Goal: Task Accomplishment & Management: Use online tool/utility

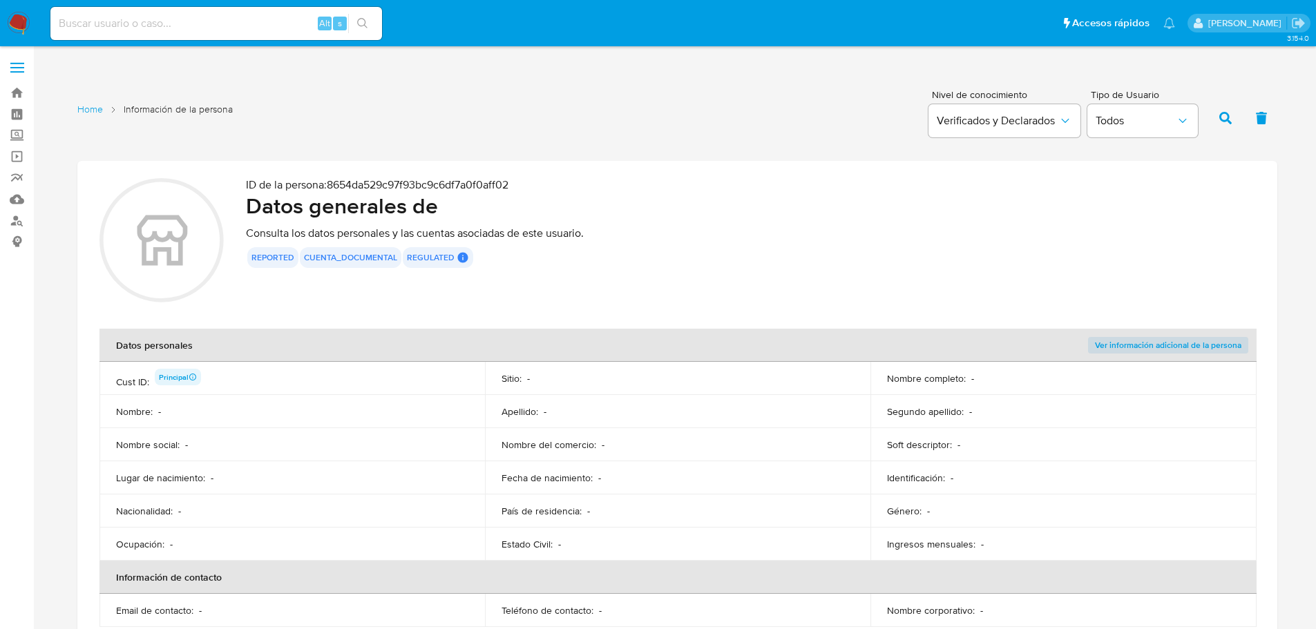
click at [206, 28] on input at bounding box center [216, 24] width 332 height 18
paste input "BRyochjnbKR1MBtgKEqZRvV4"
type input "BRyochjnbKR1MBtgKEqZRvV4"
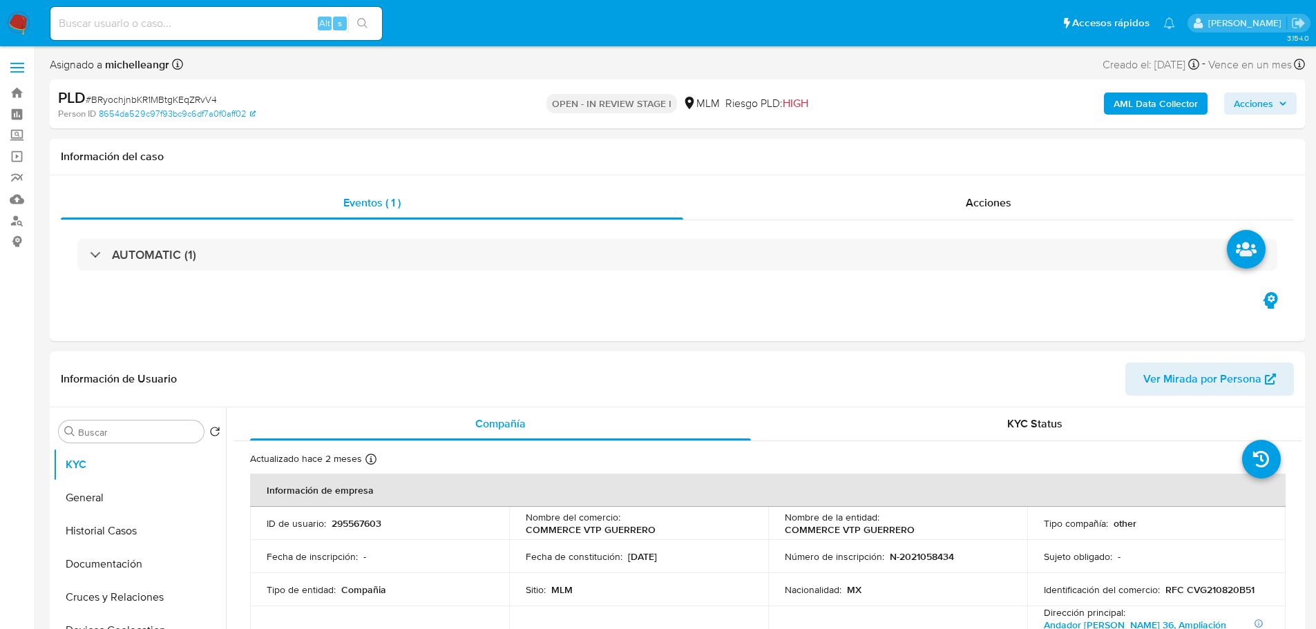
select select "10"
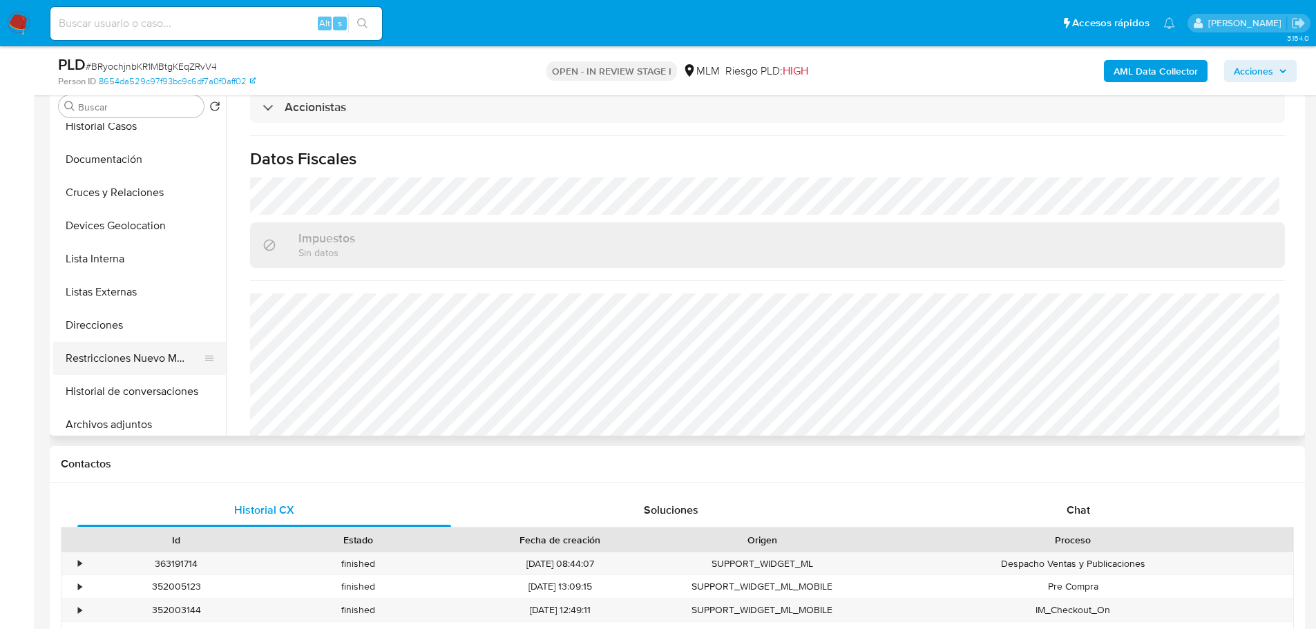
scroll to position [138, 0]
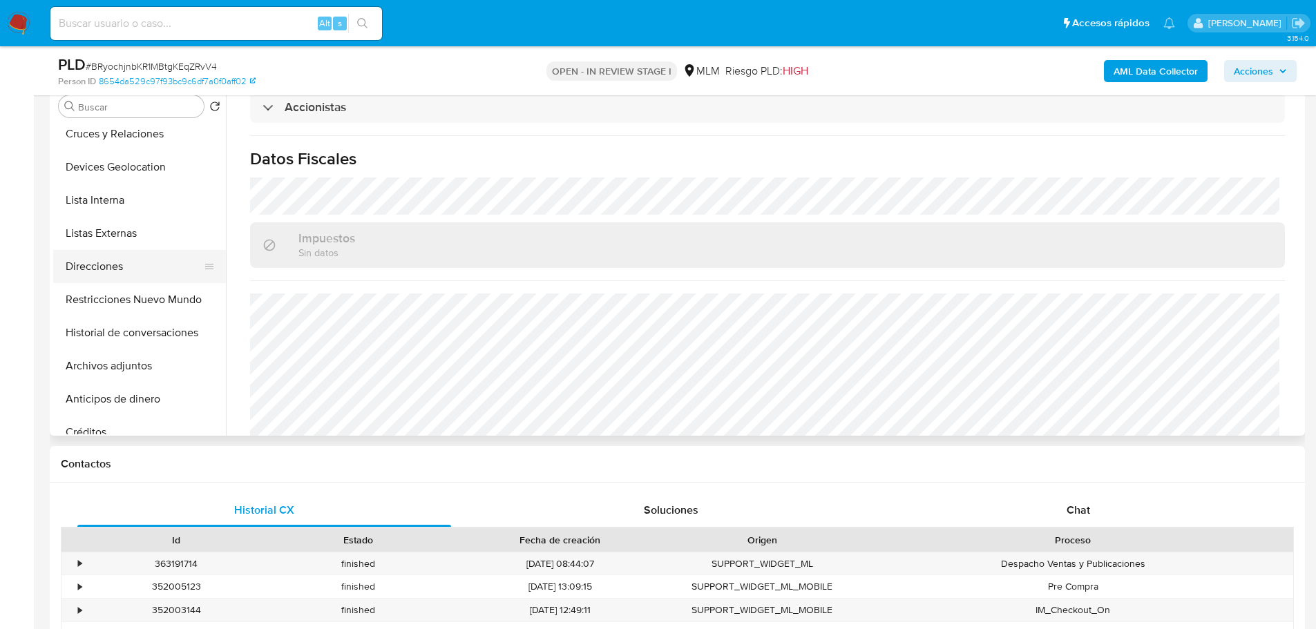
click at [109, 255] on button "Direcciones" at bounding box center [134, 266] width 162 height 33
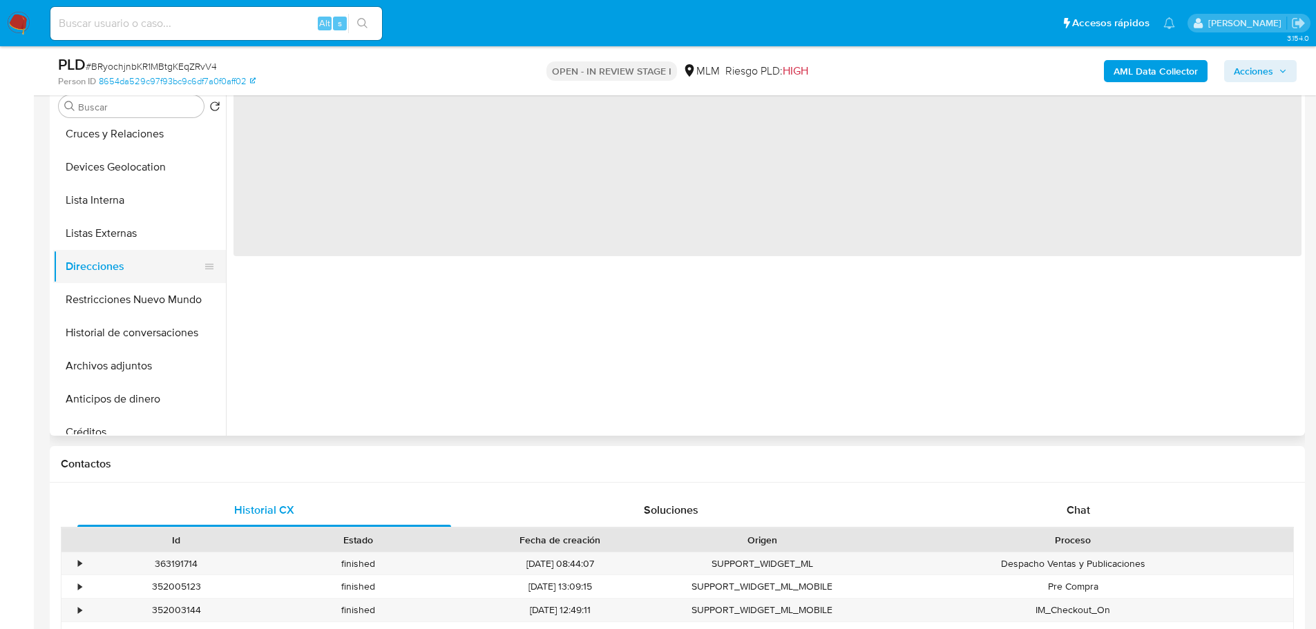
scroll to position [0, 0]
click at [120, 268] on button "Direcciones" at bounding box center [134, 266] width 162 height 33
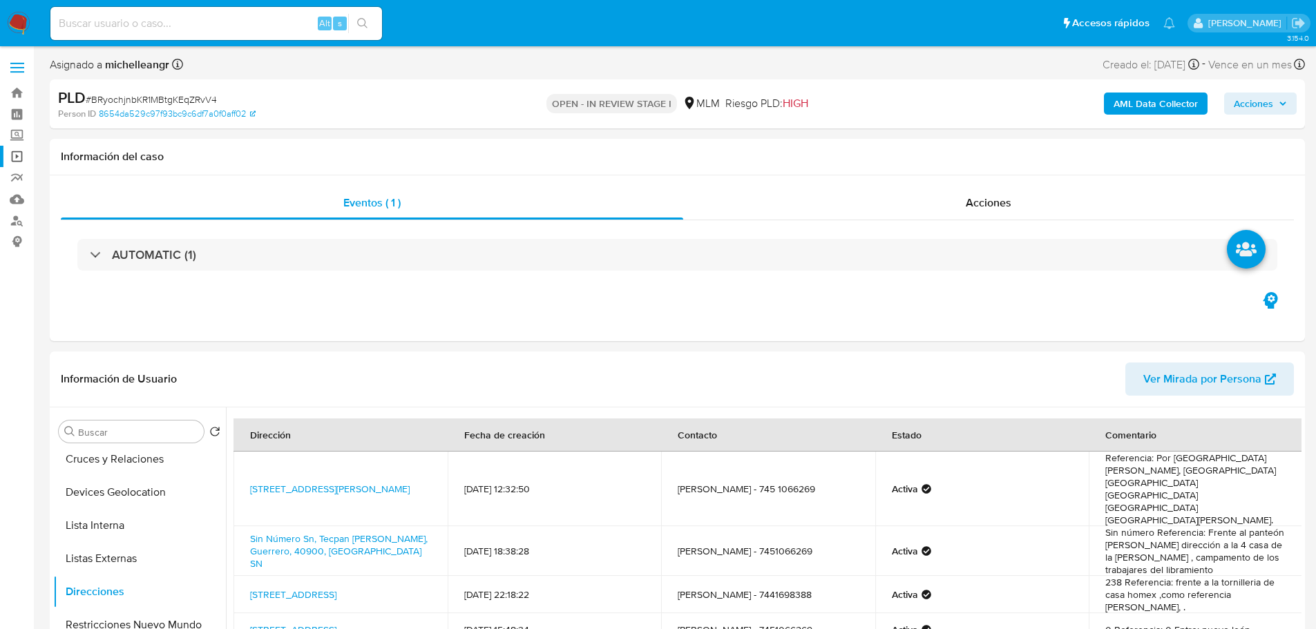
click at [19, 160] on link "Operaciones masivas" at bounding box center [82, 156] width 164 height 21
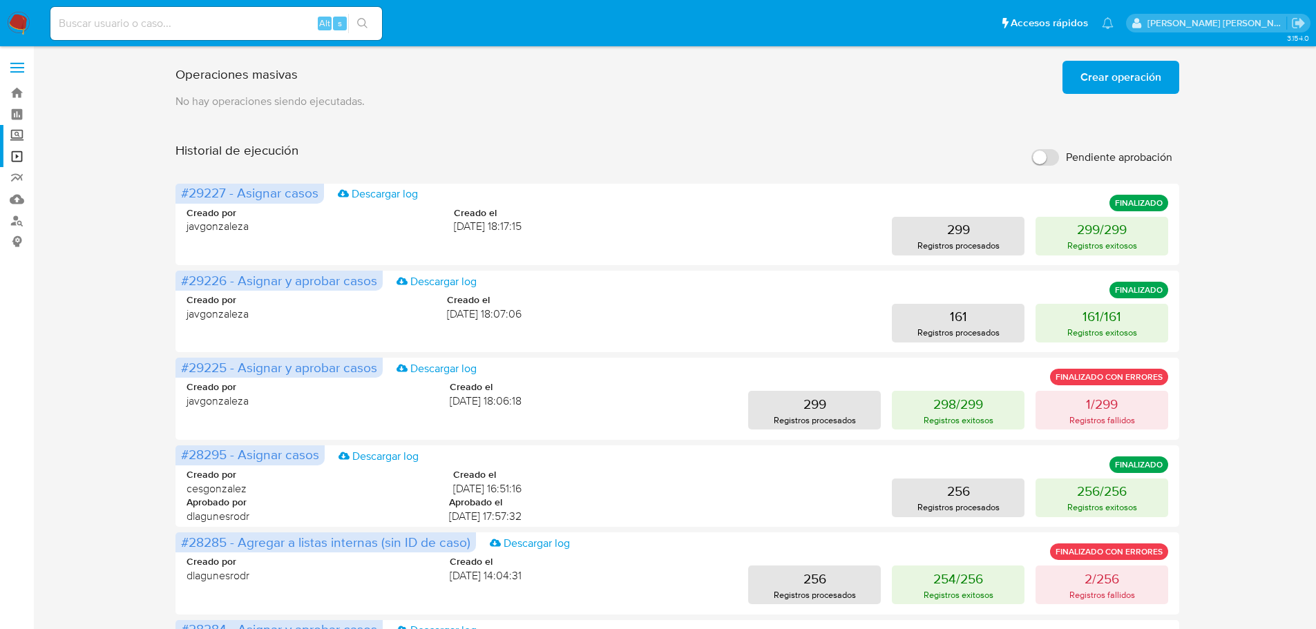
click at [17, 136] on label "Screening" at bounding box center [82, 135] width 164 height 21
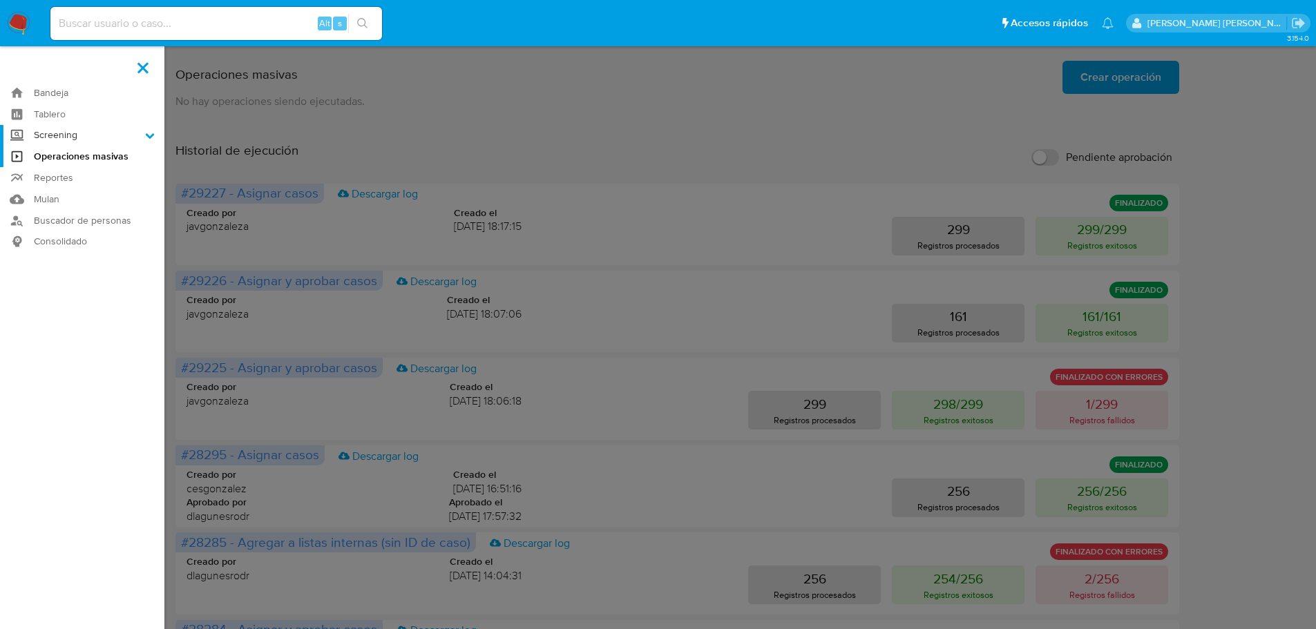
click at [0, 0] on input "Screening" at bounding box center [0, 0] width 0 height 0
click at [60, 191] on link "Herramientas" at bounding box center [82, 189] width 164 height 17
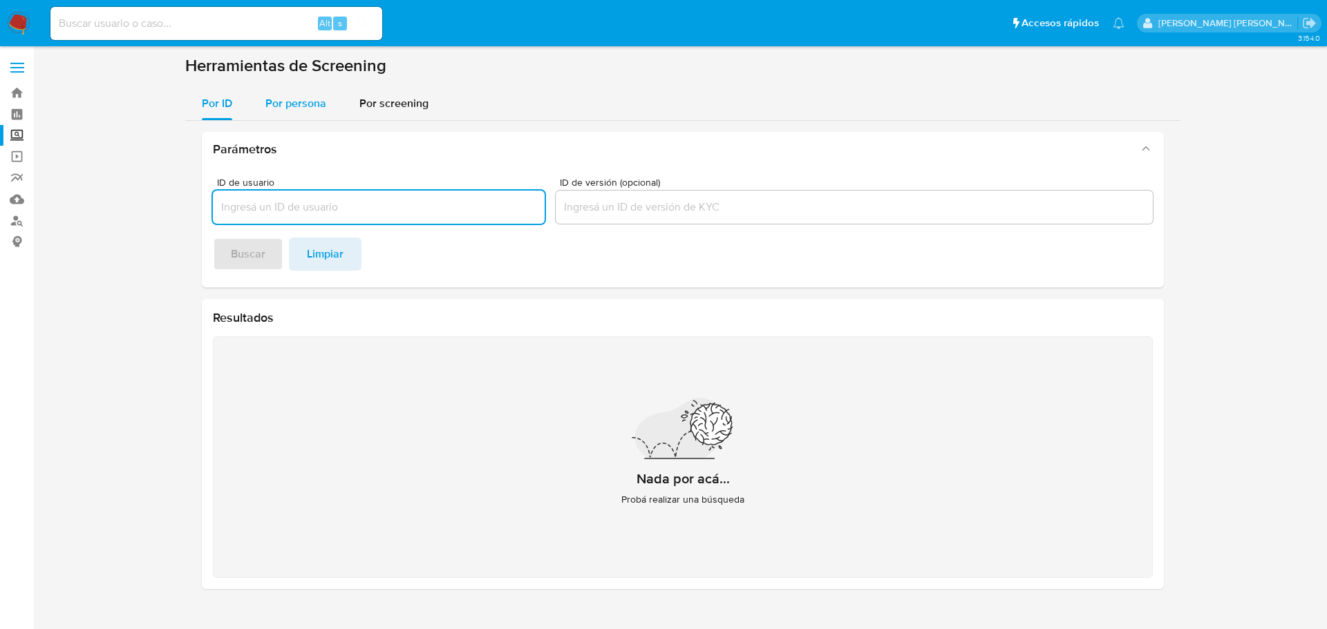
click at [276, 105] on span "Por persona" at bounding box center [295, 103] width 61 height 16
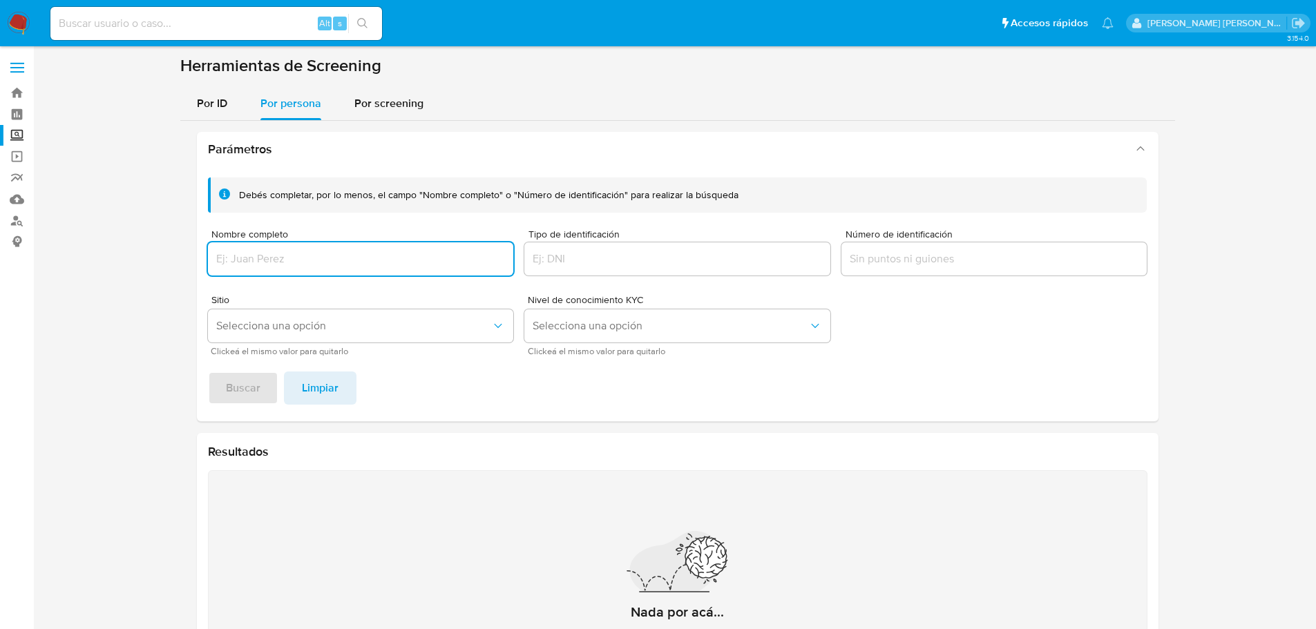
click at [256, 260] on input "Nombre completo" at bounding box center [361, 259] width 306 height 18
type input "GABRIELA OCAMPO MORGA"
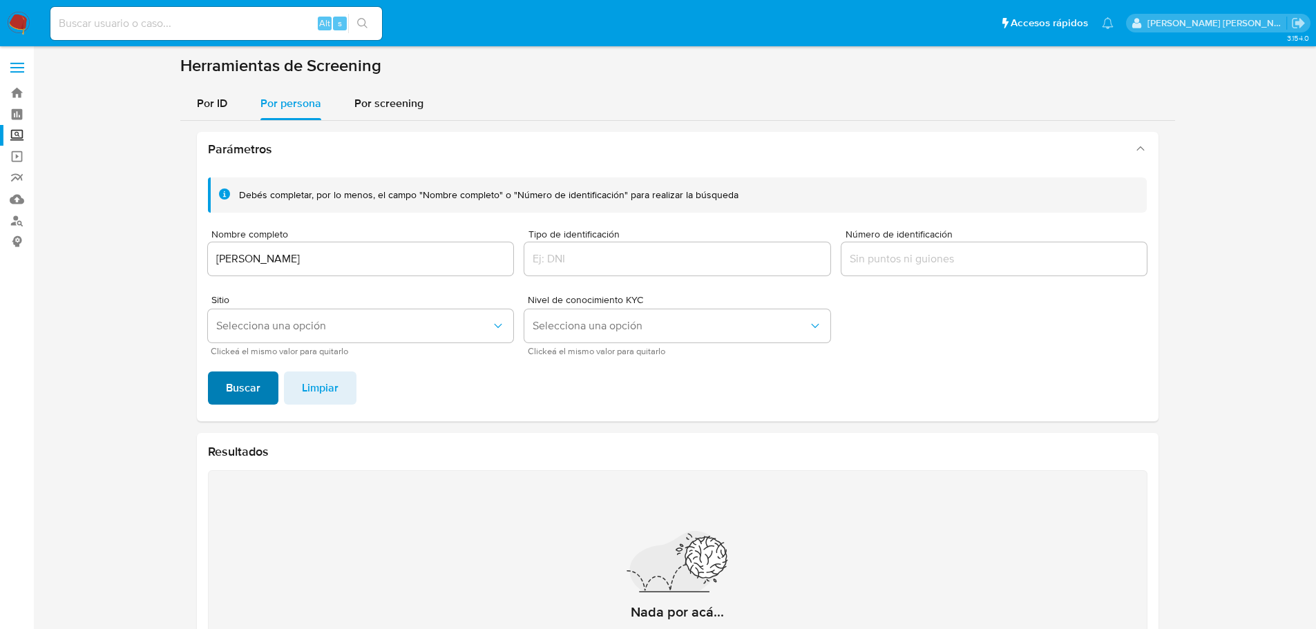
click at [234, 392] on span "Buscar" at bounding box center [243, 388] width 35 height 30
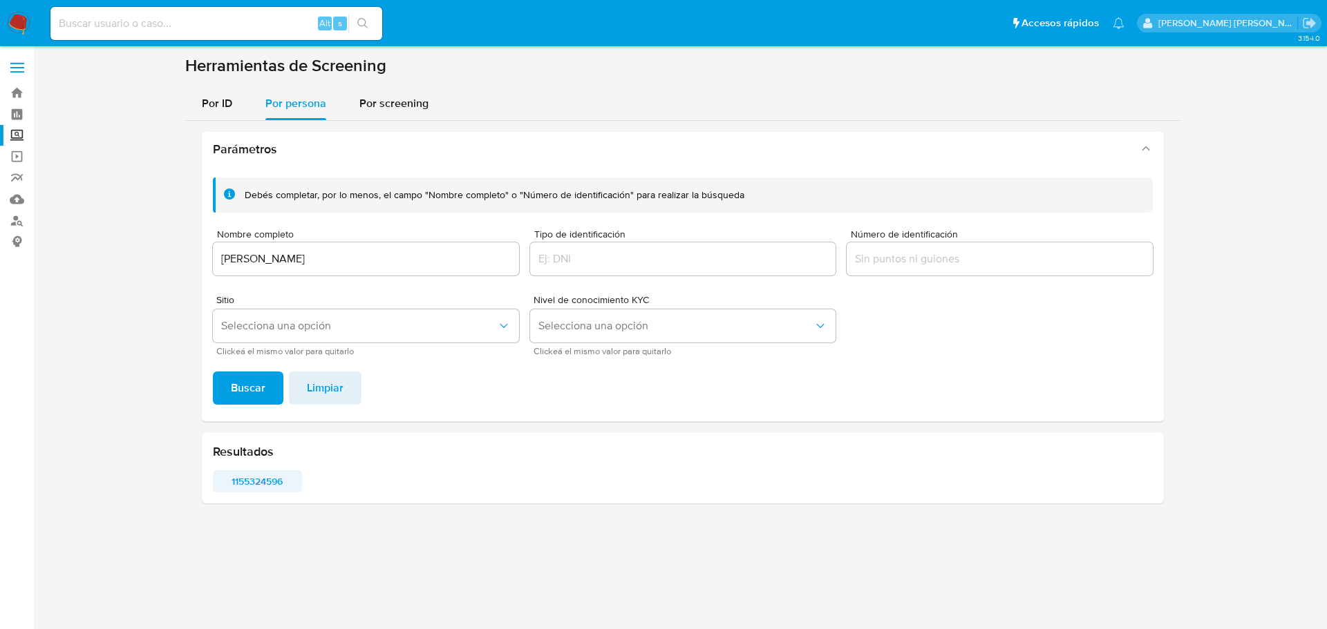
click at [270, 483] on span "1155324596" at bounding box center [257, 481] width 70 height 19
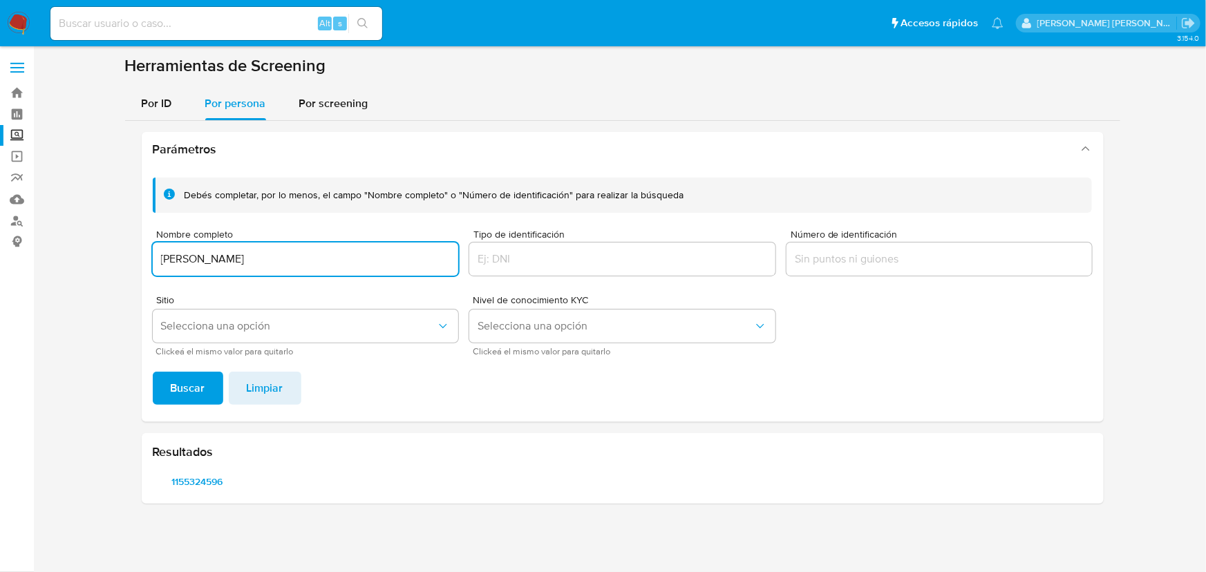
drag, startPoint x: 337, startPoint y: 264, endPoint x: 111, endPoint y: 249, distance: 226.5
click at [102, 249] on section at bounding box center [622, 284] width 1145 height 459
click at [195, 491] on span "1155324596" at bounding box center [197, 481] width 70 height 19
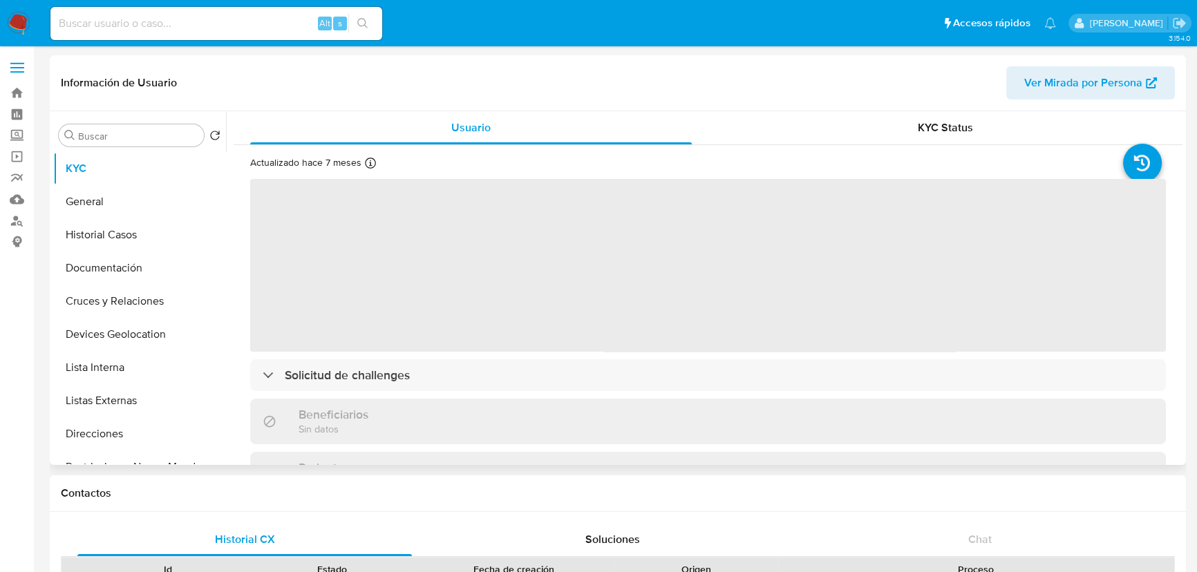
select select "10"
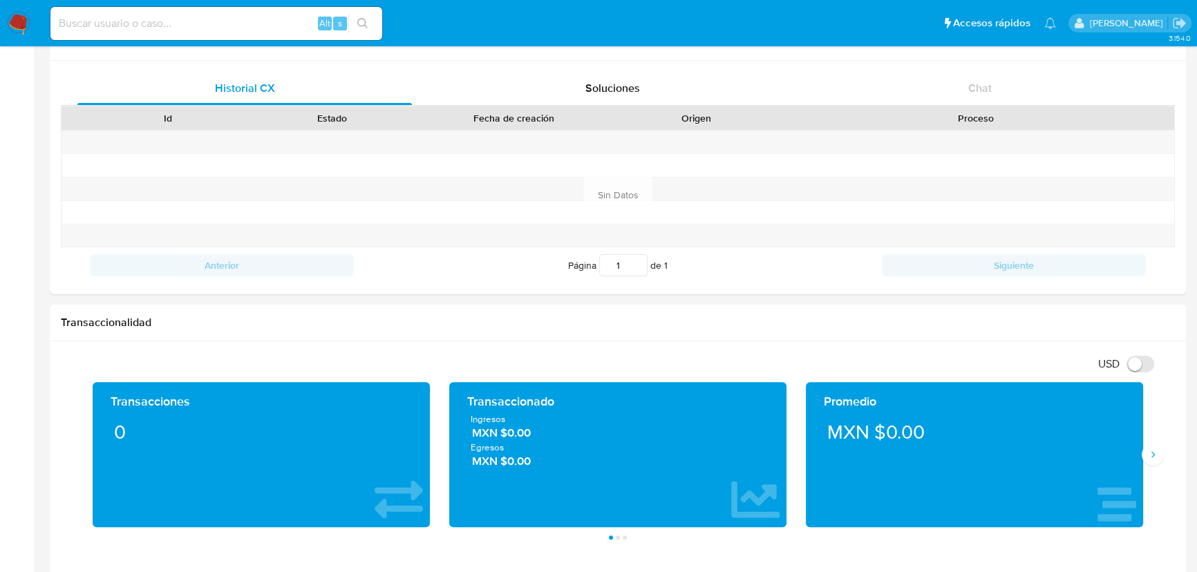
scroll to position [500, 0]
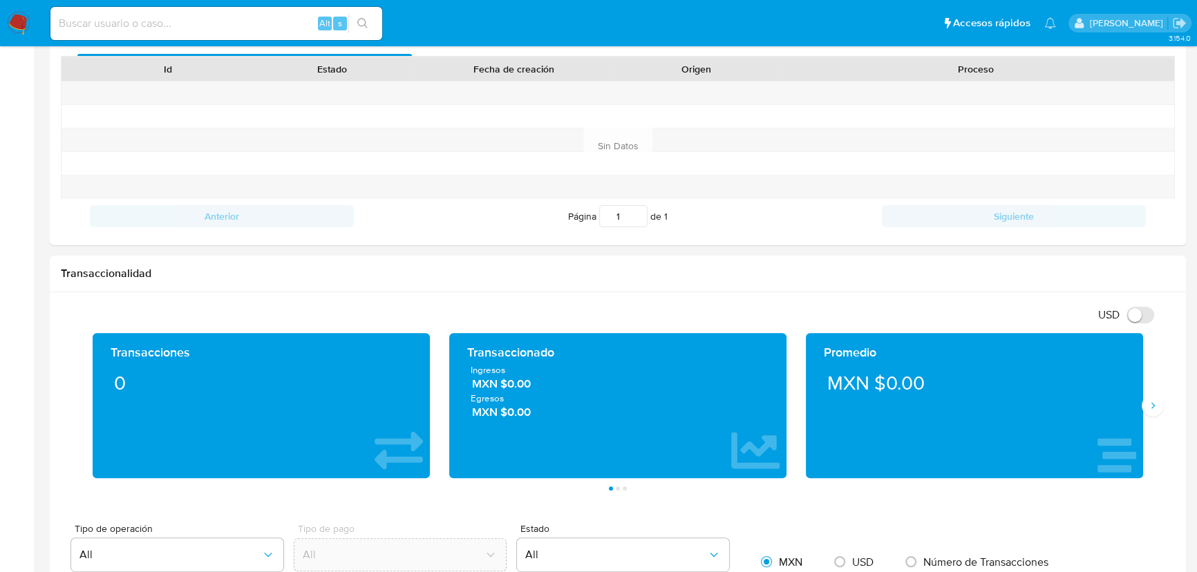
click at [182, 22] on input at bounding box center [216, 24] width 332 height 18
paste input "sl7SOMfpMdcDqPR9lg6US07Y"
type input "sl7SOMfpMdcDqPR9lg6US07Y"
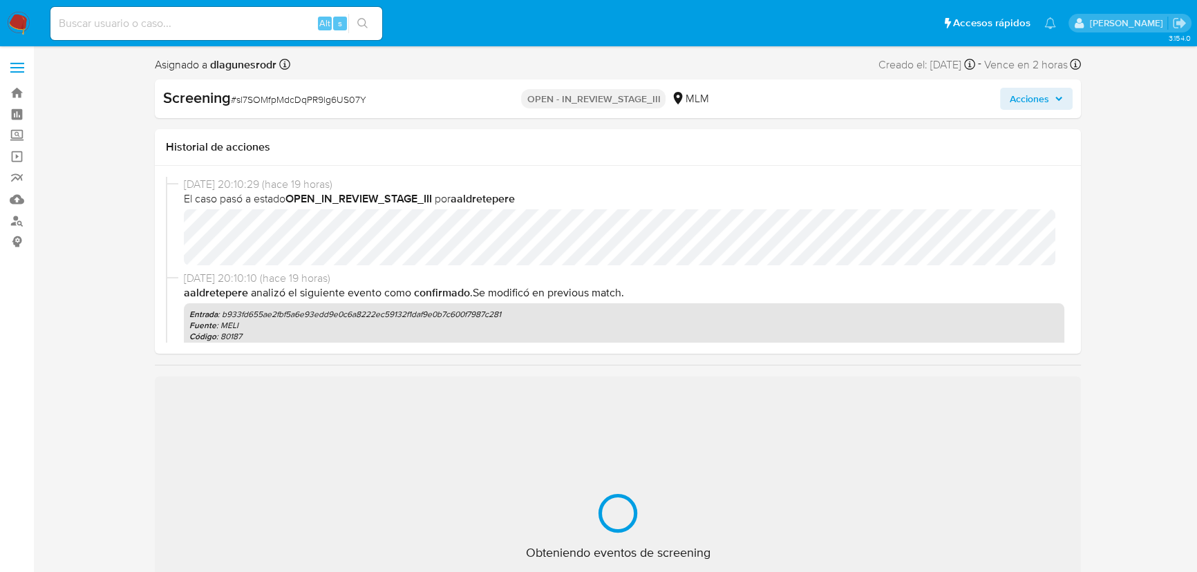
select select "10"
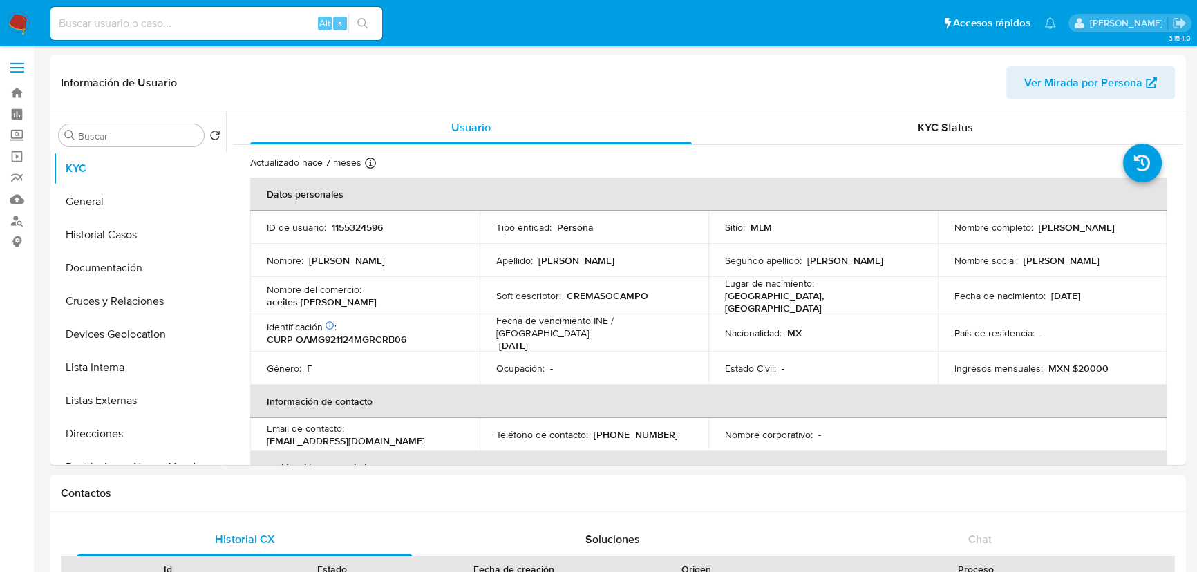
select select "10"
click at [663, 375] on td "Ocupación : -" at bounding box center [594, 368] width 229 height 33
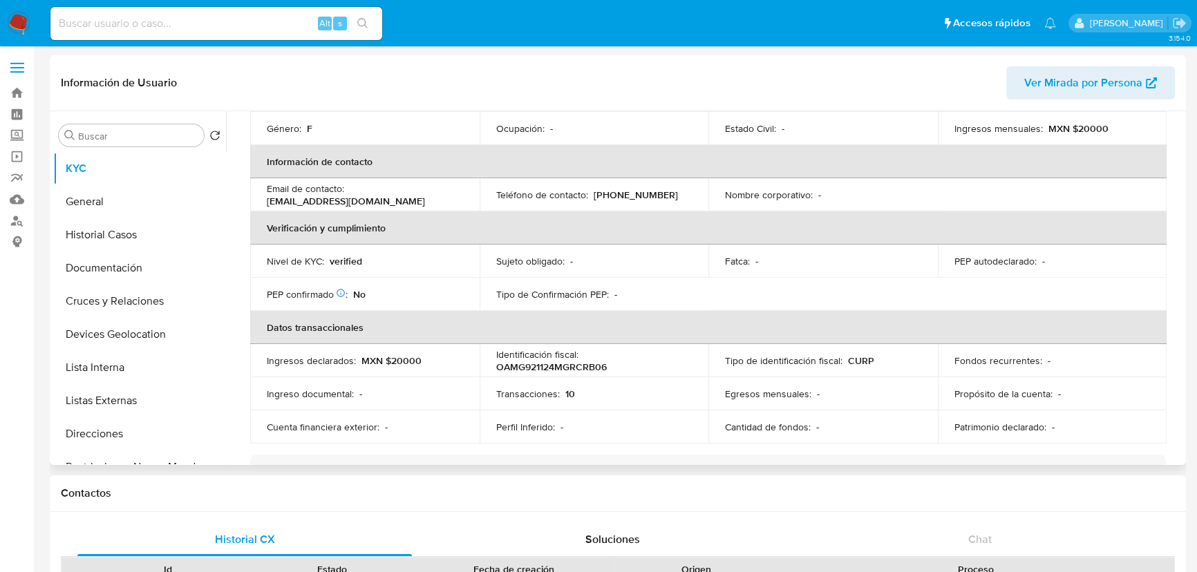
scroll to position [251, 0]
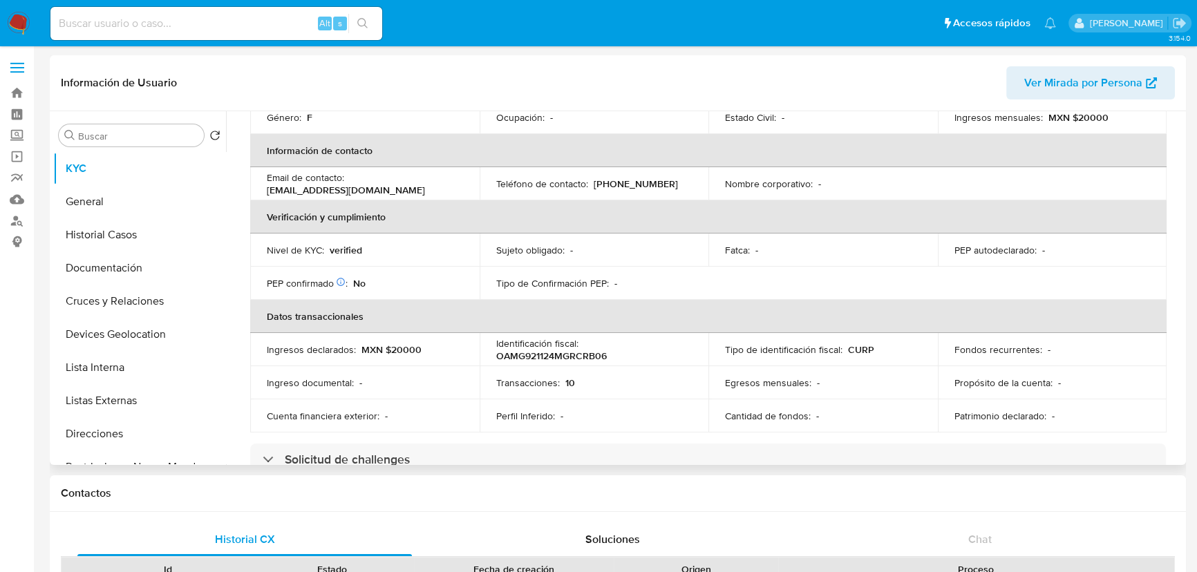
click at [260, 184] on td "Email de contacto : davidabelinomejia@hotmail.com" at bounding box center [364, 183] width 229 height 33
click at [294, 184] on p "davidabelinomejia@hotmail.com" at bounding box center [346, 190] width 158 height 12
drag, startPoint x: 403, startPoint y: 182, endPoint x: 269, endPoint y: 184, distance: 134.1
click at [269, 184] on p "davidabelinomejia@hotmail.com" at bounding box center [346, 190] width 158 height 12
copy p "davidabelinomejia@hotmail.com"
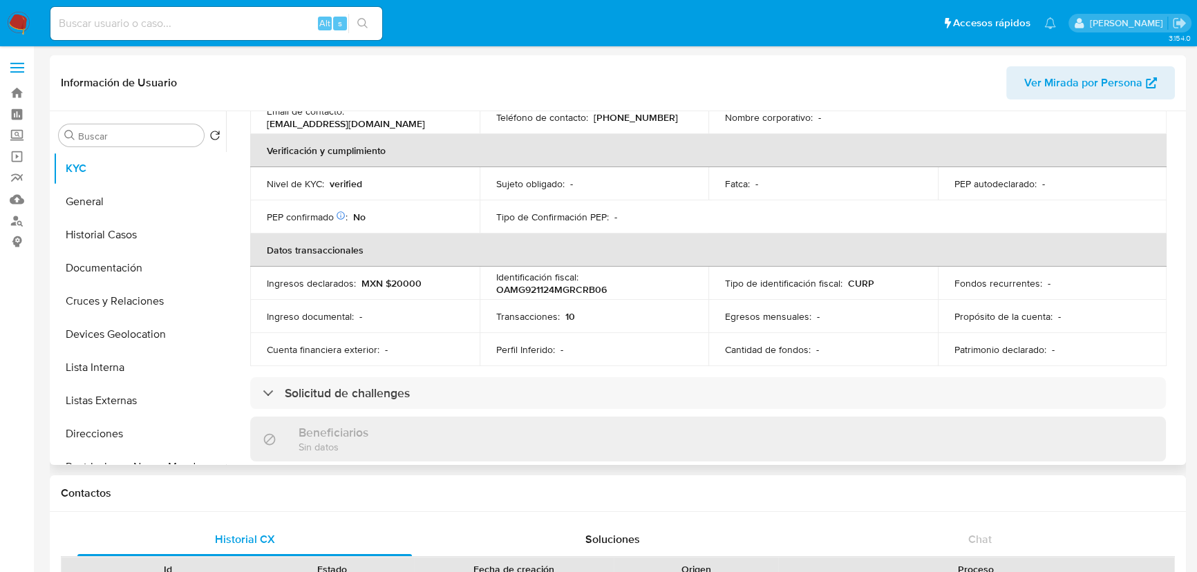
scroll to position [314, 0]
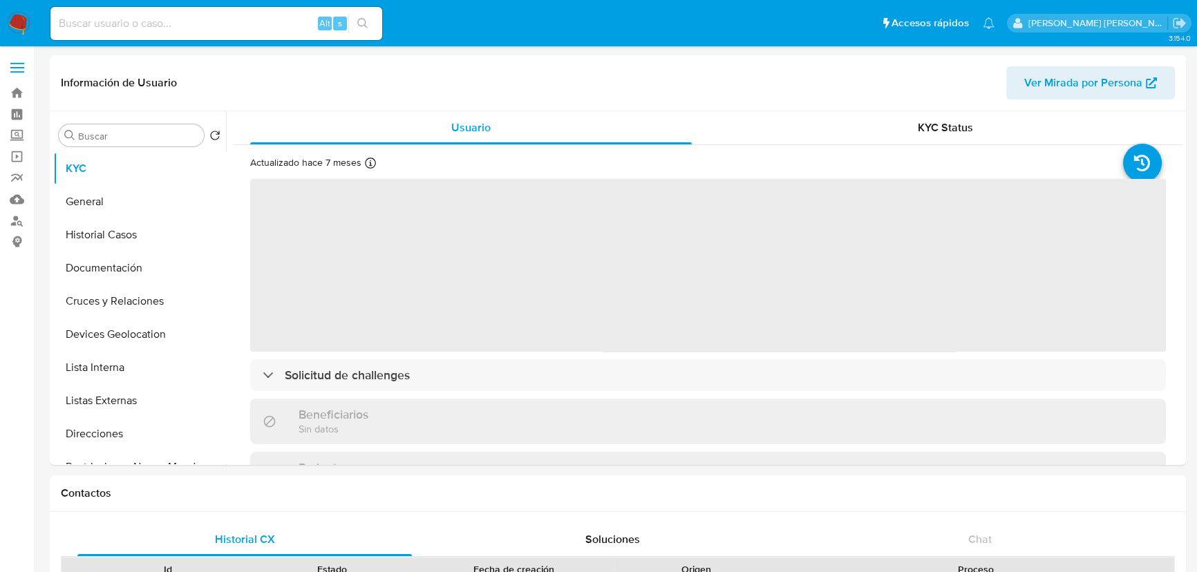
select select "10"
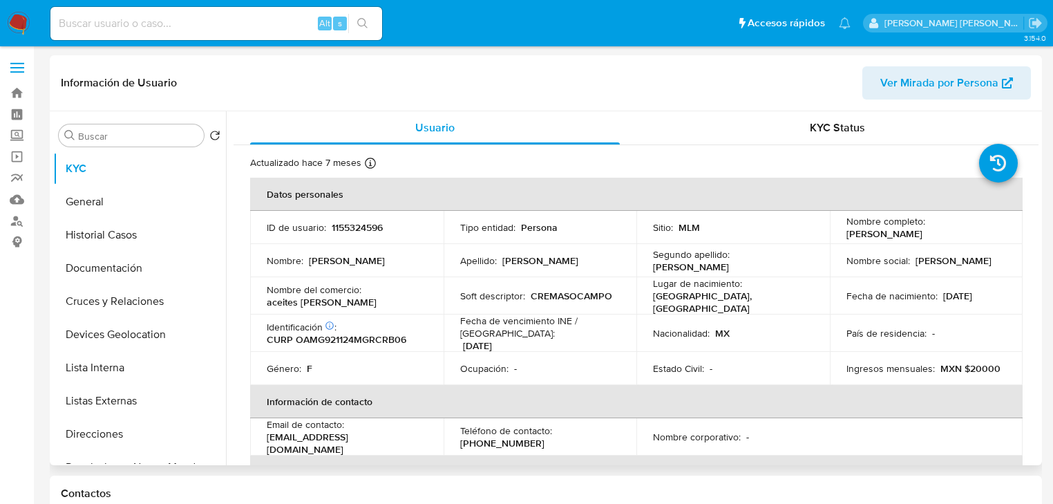
scroll to position [111, 0]
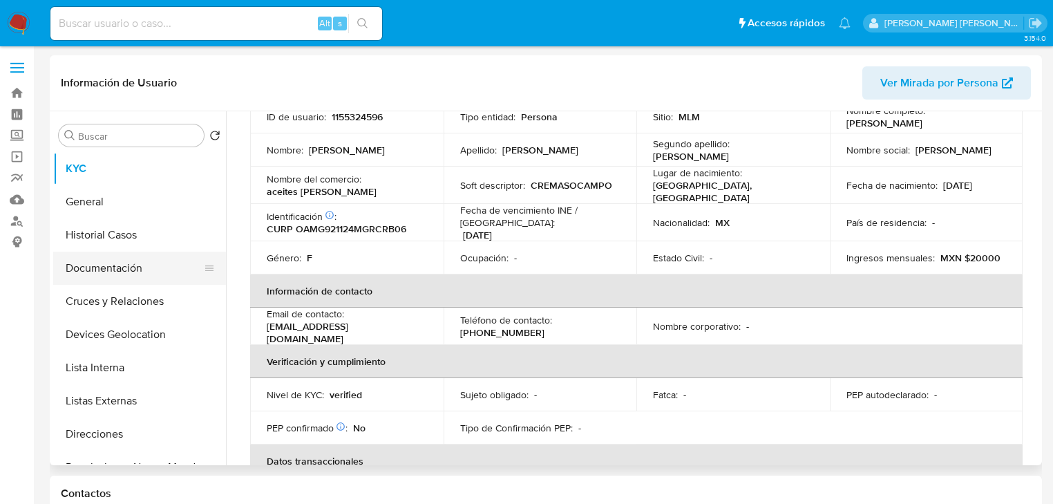
click at [152, 243] on button "Historial Casos" at bounding box center [139, 234] width 173 height 33
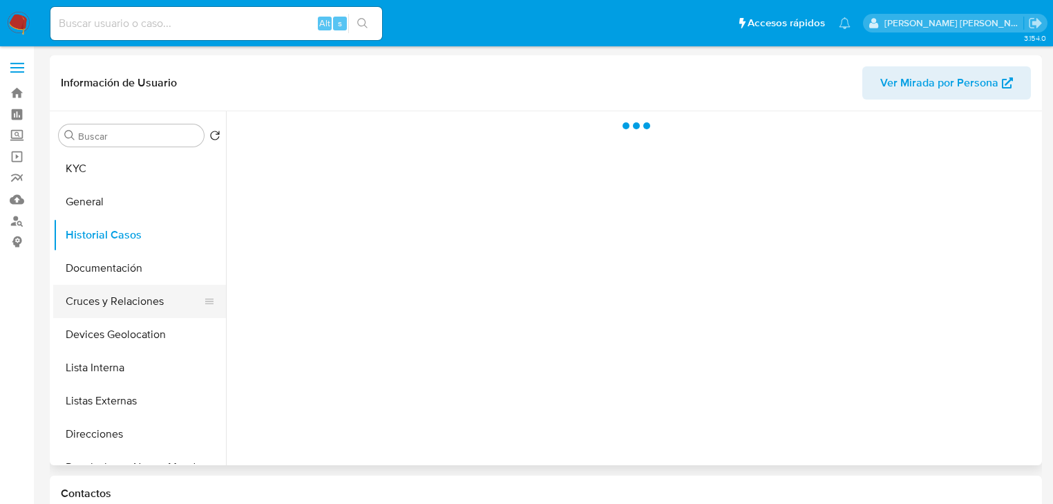
scroll to position [0, 0]
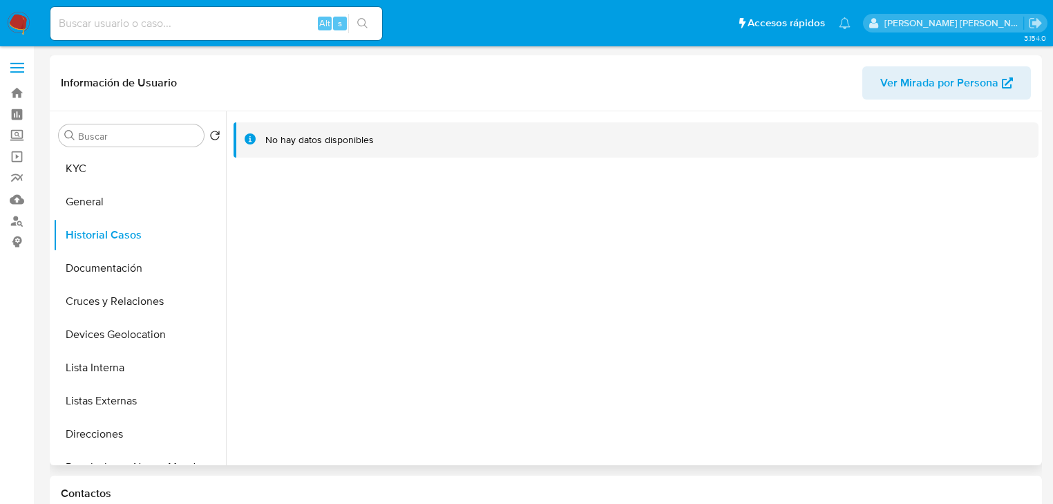
drag, startPoint x: 141, startPoint y: 405, endPoint x: 583, endPoint y: 348, distance: 445.8
click at [140, 404] on button "Listas Externas" at bounding box center [139, 400] width 173 height 33
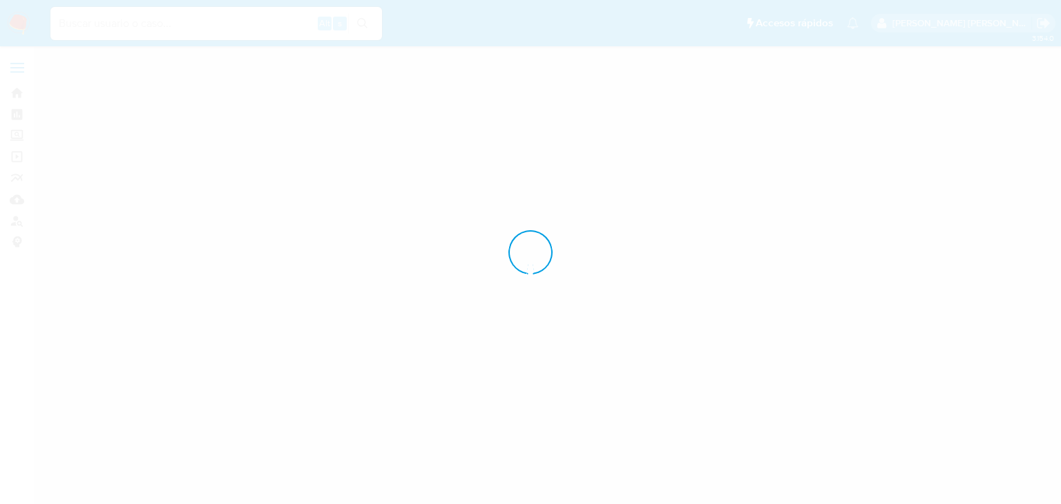
click at [12, 136] on div at bounding box center [530, 252] width 1061 height 504
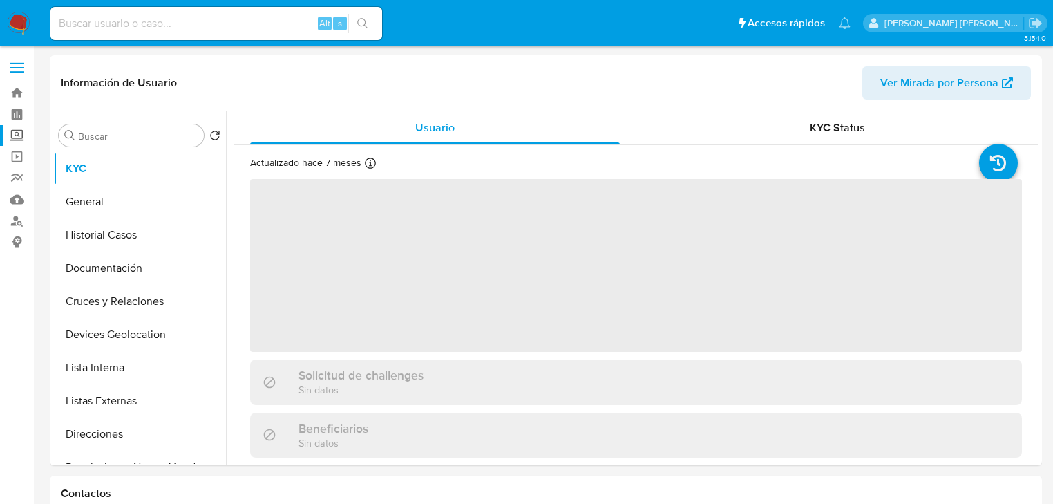
click at [14, 133] on label "Screening" at bounding box center [82, 135] width 164 height 21
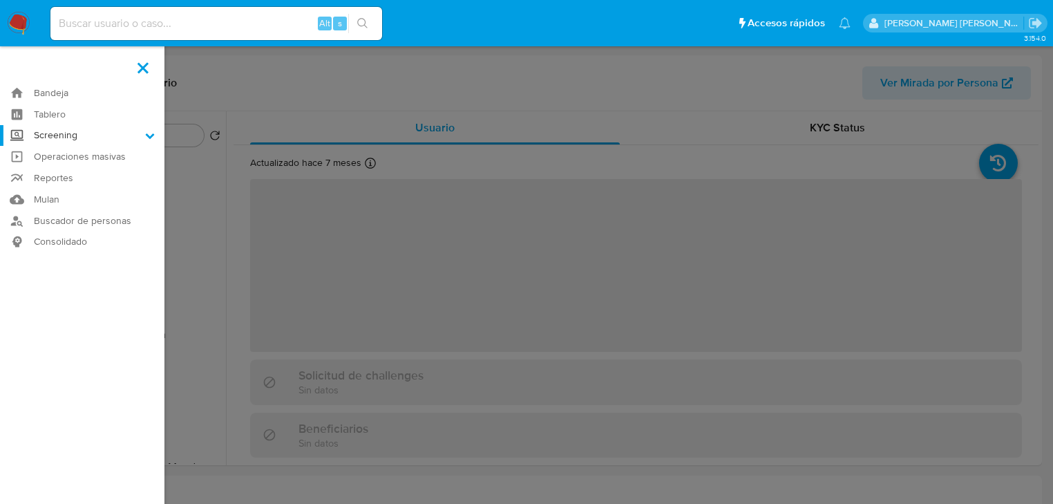
click at [0, 0] on input "Screening" at bounding box center [0, 0] width 0 height 0
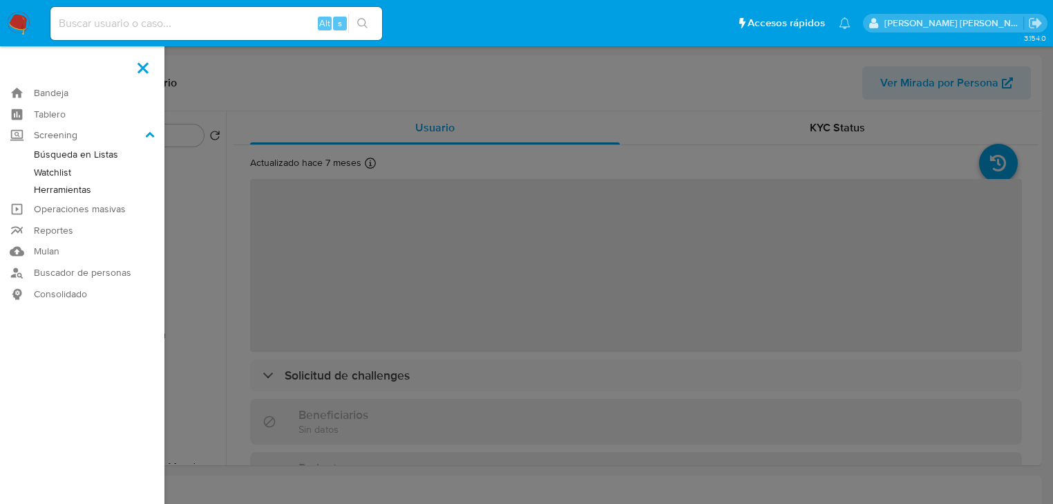
click at [60, 190] on link "Herramientas" at bounding box center [82, 189] width 164 height 17
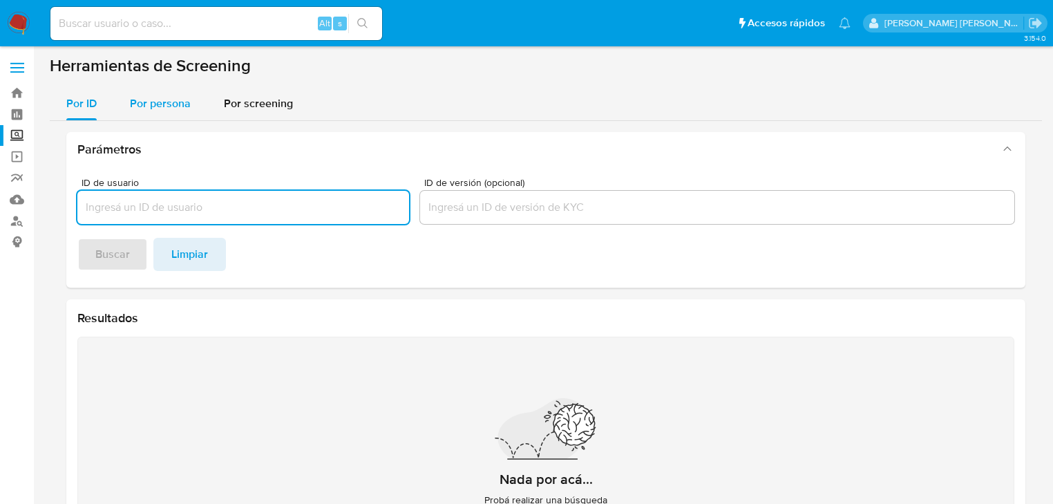
click at [161, 108] on span "Por persona" at bounding box center [160, 103] width 61 height 16
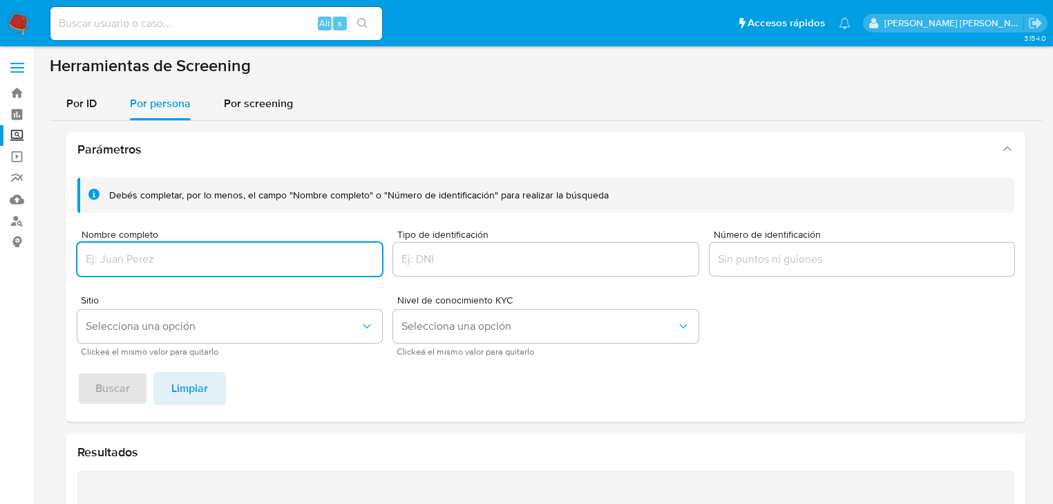
click at [135, 258] on input "Nombre completo" at bounding box center [229, 259] width 305 height 18
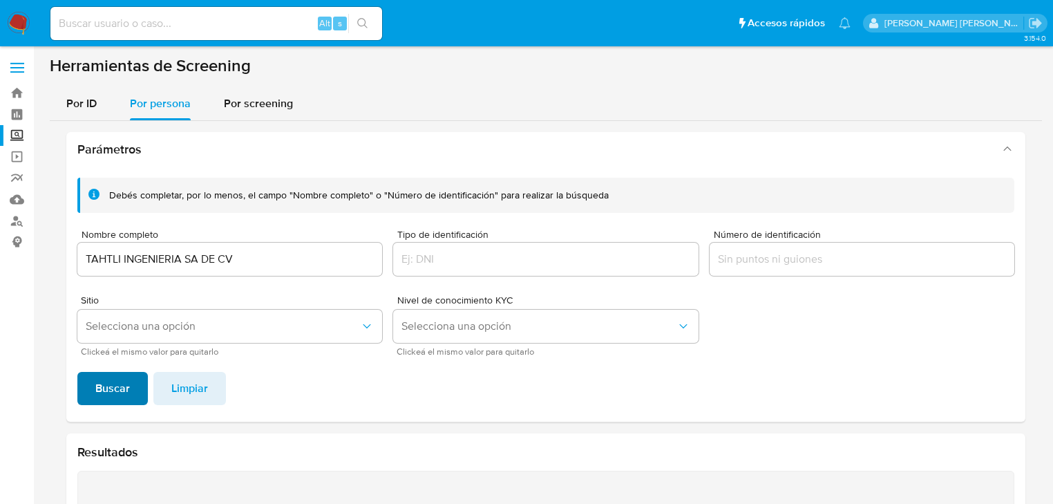
click at [106, 392] on span "Buscar" at bounding box center [112, 388] width 35 height 30
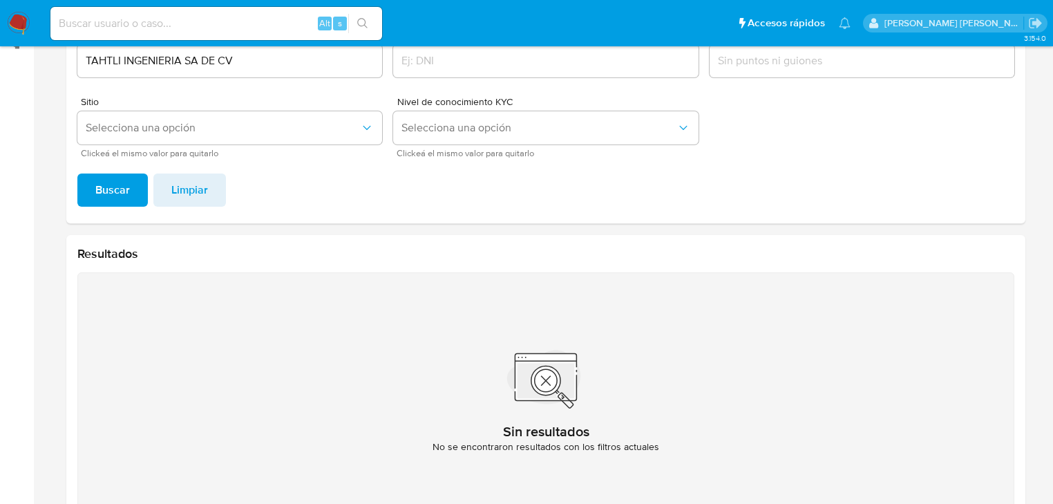
scroll to position [129, 0]
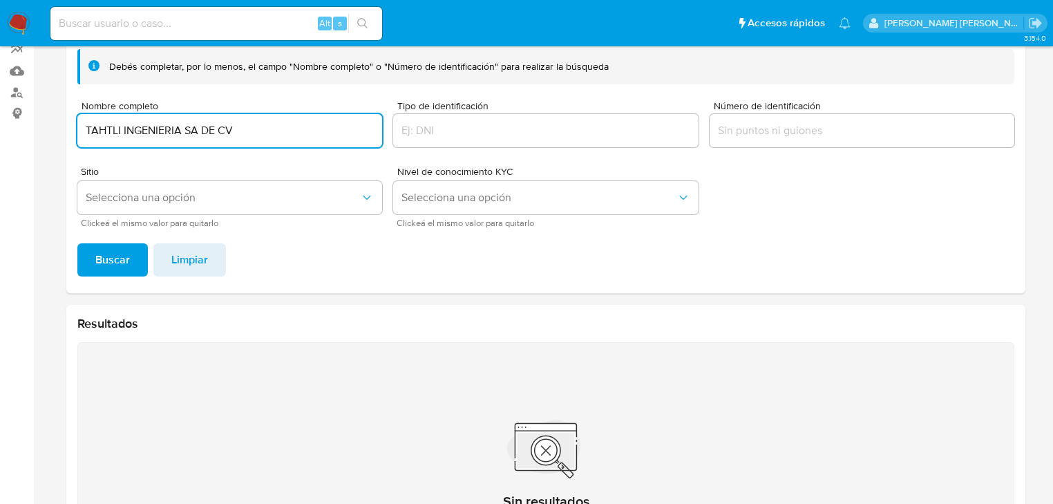
drag, startPoint x: 256, startPoint y: 125, endPoint x: 259, endPoint y: 133, distance: 9.0
click at [0, 75] on section "Bandeja Tablero Screening Búsqueda en Listas Watchlist Herramientas Operaciones…" at bounding box center [526, 242] width 1053 height 743
type input "VICTOR ABARCA MOCTEZUMA"
click at [93, 272] on button "Buscar" at bounding box center [112, 259] width 70 height 33
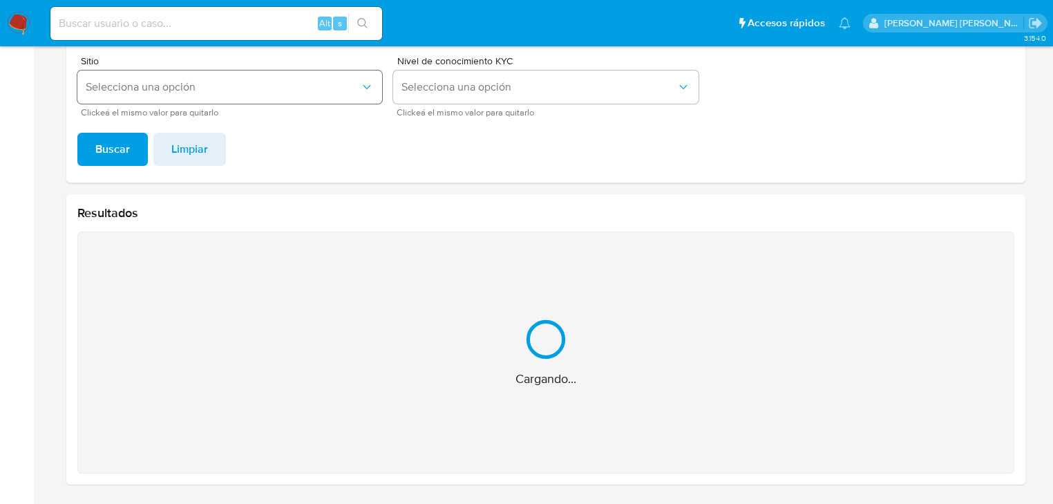
scroll to position [19, 0]
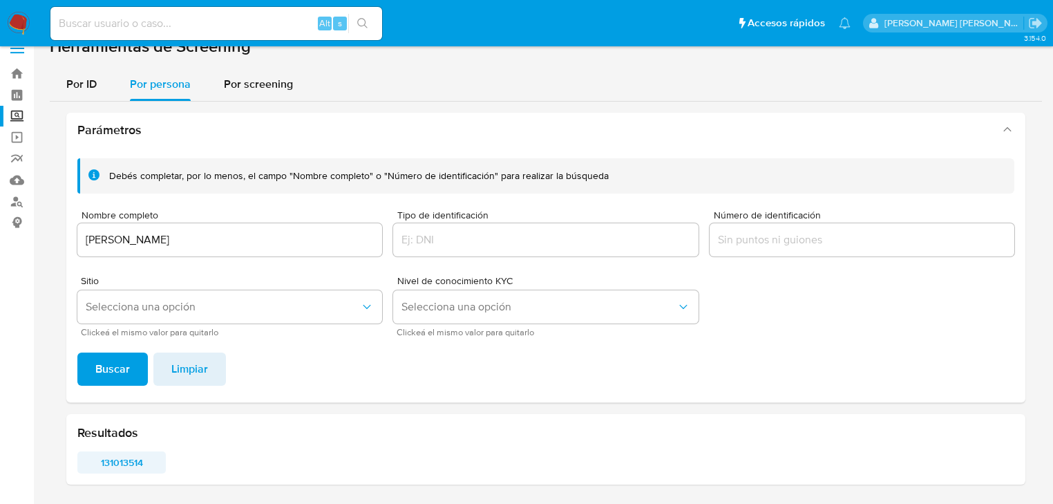
click at [105, 466] on span "131013514" at bounding box center [121, 462] width 69 height 19
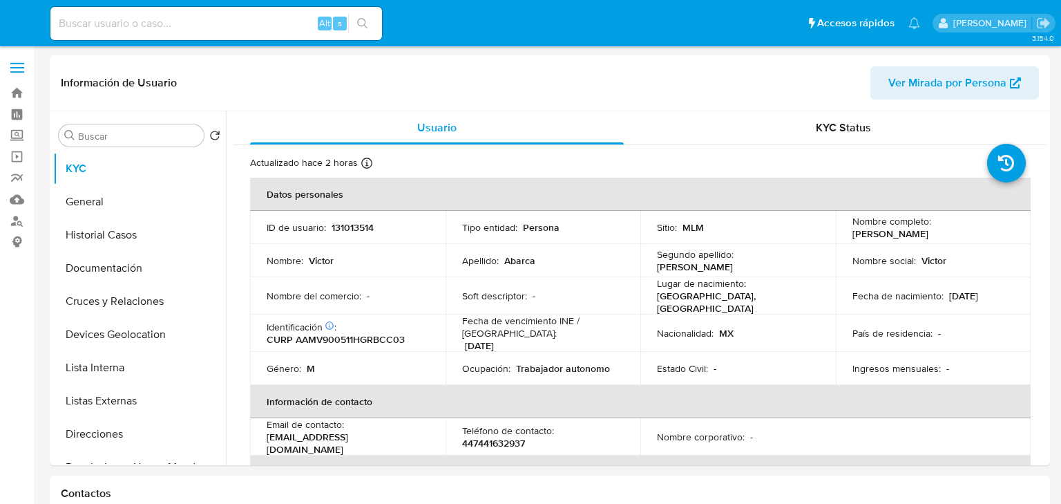
select select "10"
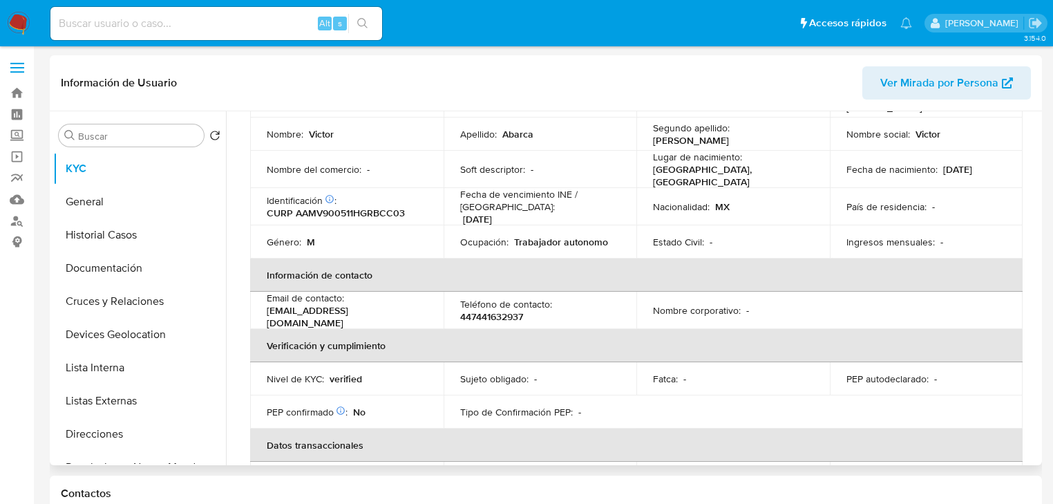
scroll to position [55, 0]
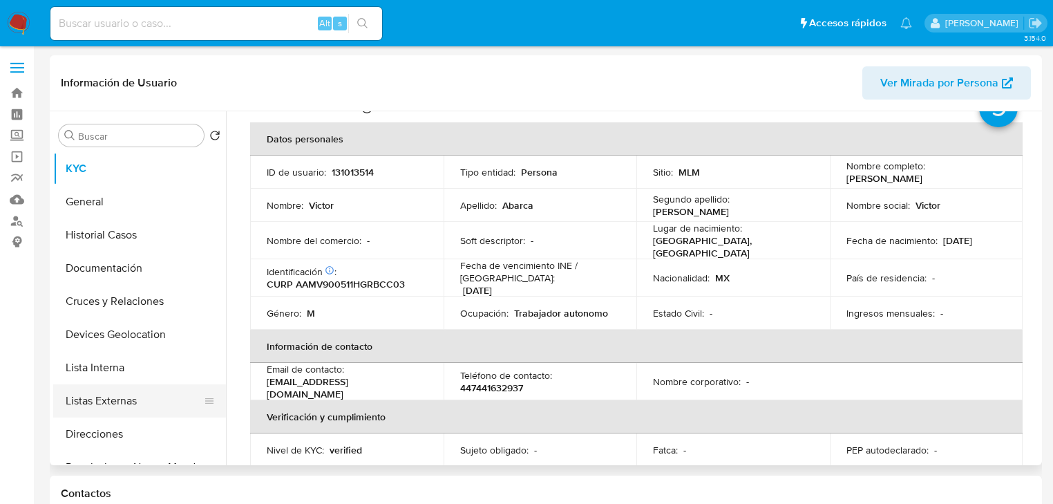
click at [130, 396] on button "Listas Externas" at bounding box center [134, 400] width 162 height 33
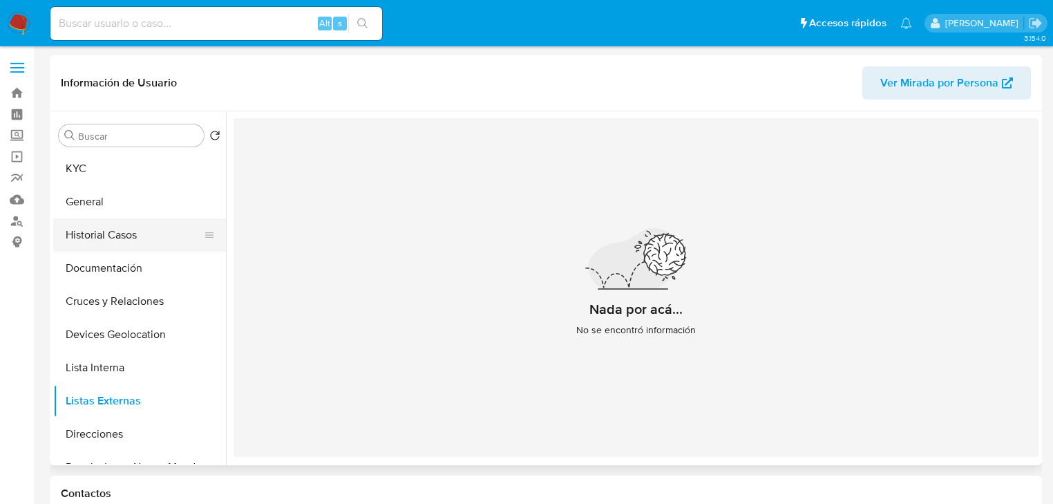
click at [83, 238] on button "Historial Casos" at bounding box center [134, 234] width 162 height 33
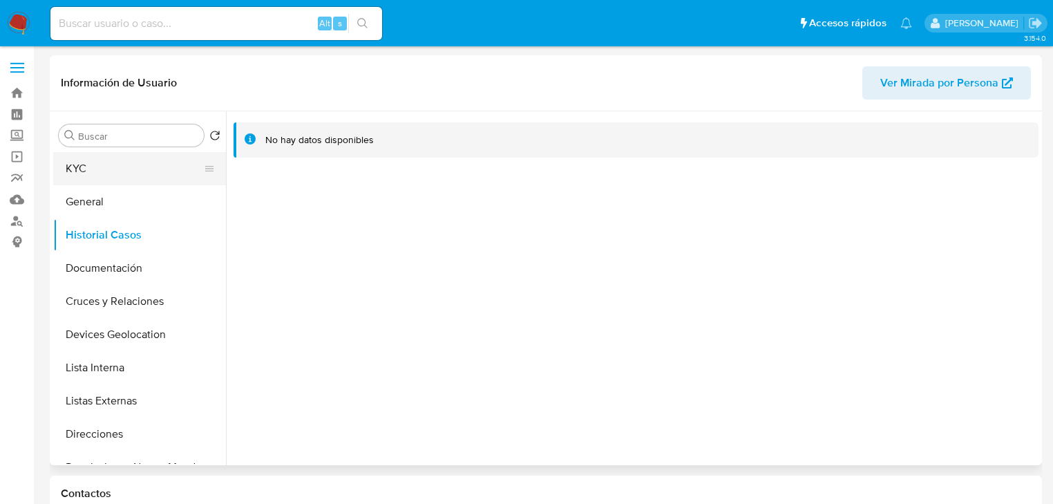
click at [124, 168] on button "KYC" at bounding box center [134, 168] width 162 height 33
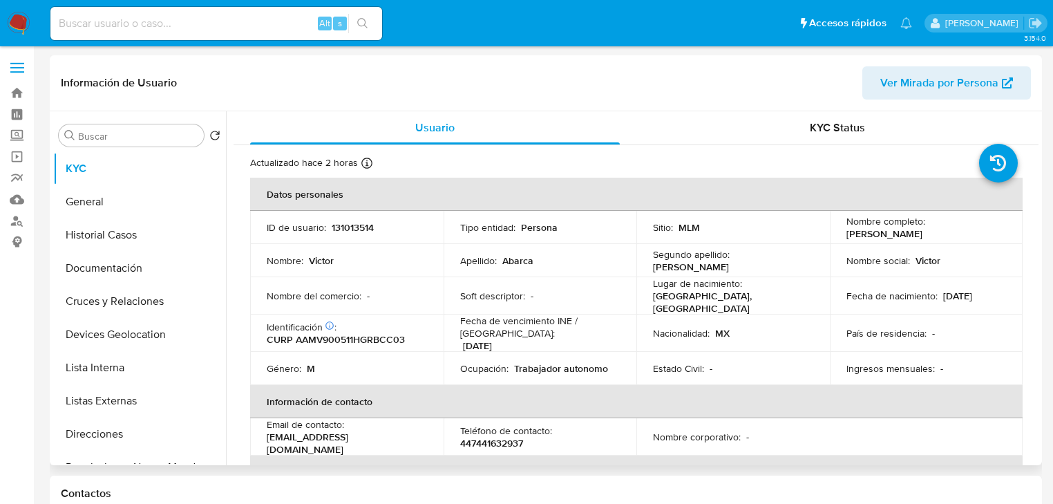
click at [386, 246] on td "Nombre : Victor" at bounding box center [346, 260] width 193 height 33
click at [351, 333] on p "CURP AAMV900511HGRBCC03" at bounding box center [336, 339] width 138 height 12
click at [352, 333] on p "CURP AAMV900511HGRBCC03" at bounding box center [336, 339] width 138 height 12
copy p "AAMV900511HGRBCC03"
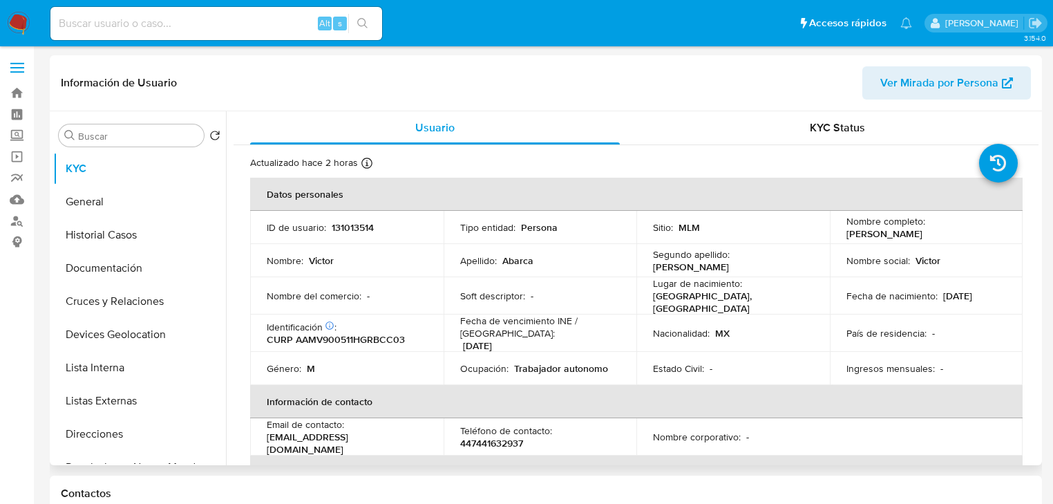
click at [357, 224] on p "131013514" at bounding box center [353, 227] width 42 height 12
click at [357, 225] on p "131013514" at bounding box center [353, 227] width 42 height 12
copy p "131013514"
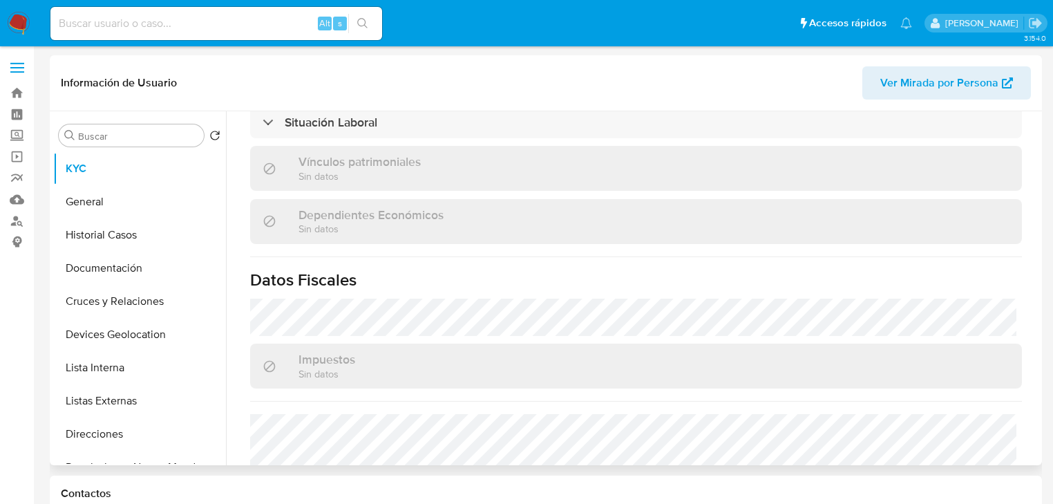
scroll to position [873, 0]
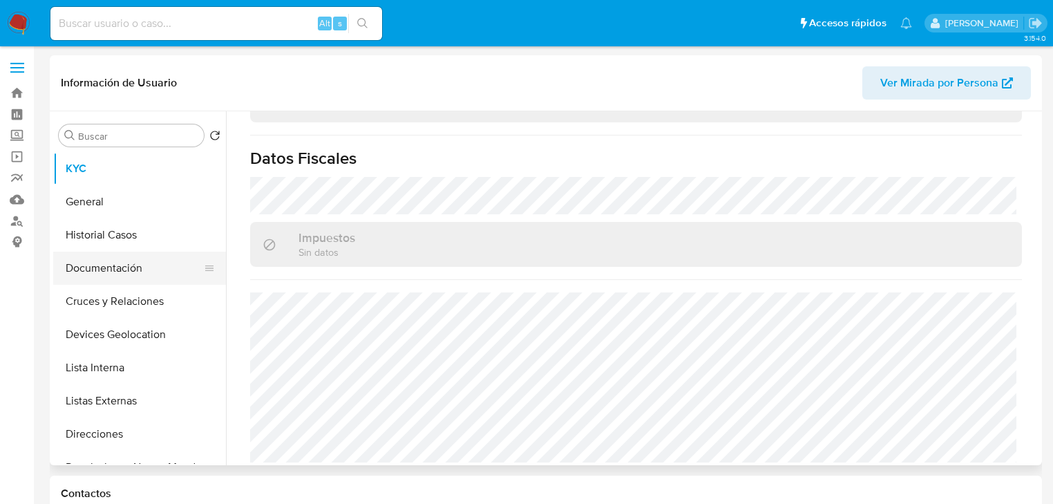
click at [124, 279] on button "Documentación" at bounding box center [134, 268] width 162 height 33
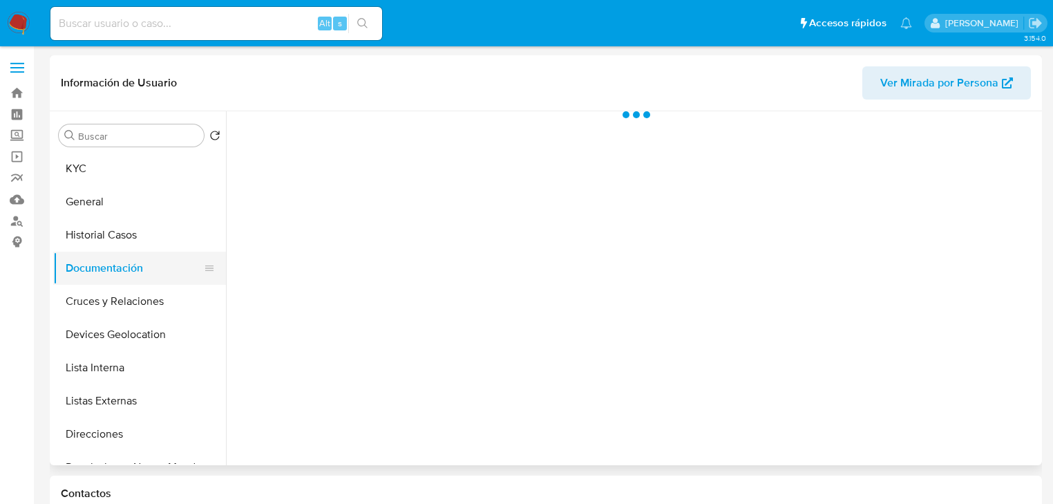
scroll to position [0, 0]
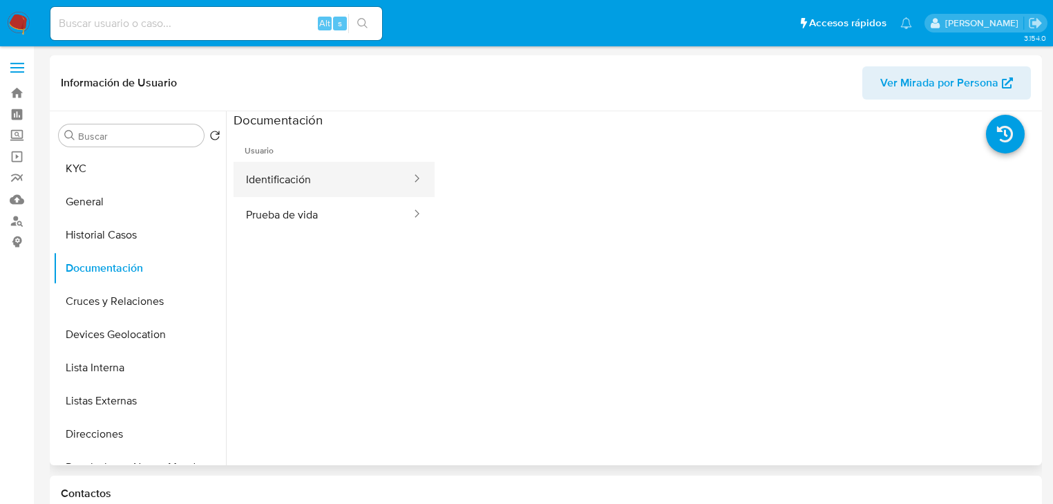
click at [321, 180] on button "Identificación" at bounding box center [323, 179] width 179 height 35
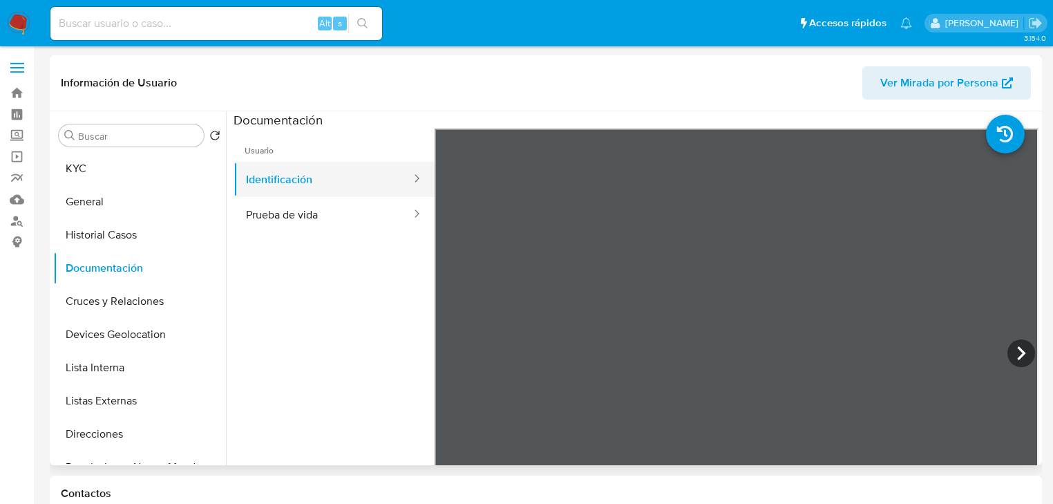
drag, startPoint x: 288, startPoint y: 186, endPoint x: 294, endPoint y: 182, distance: 7.1
click at [290, 184] on button "Identificación" at bounding box center [323, 179] width 179 height 35
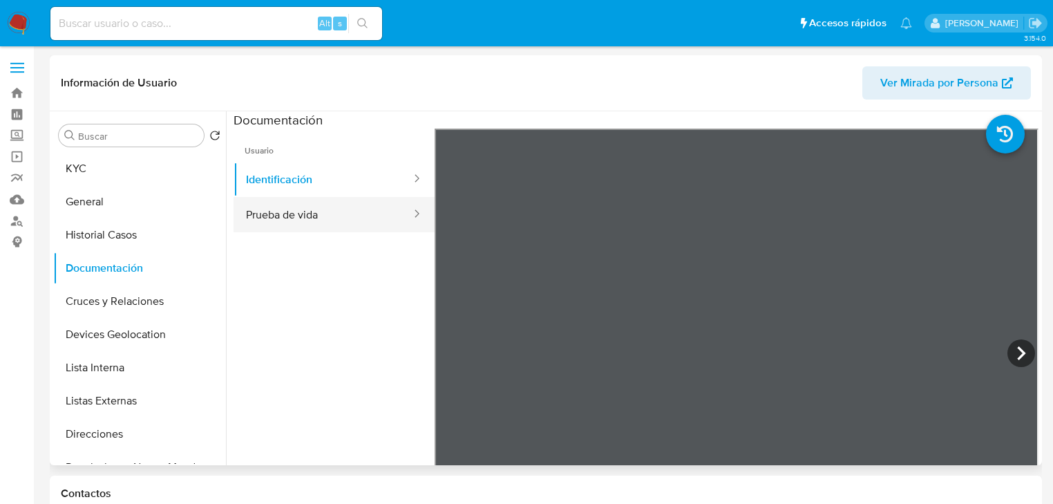
drag, startPoint x: 292, startPoint y: 211, endPoint x: 419, endPoint y: 222, distance: 128.4
click at [295, 207] on button "Prueba de vida" at bounding box center [323, 214] width 179 height 35
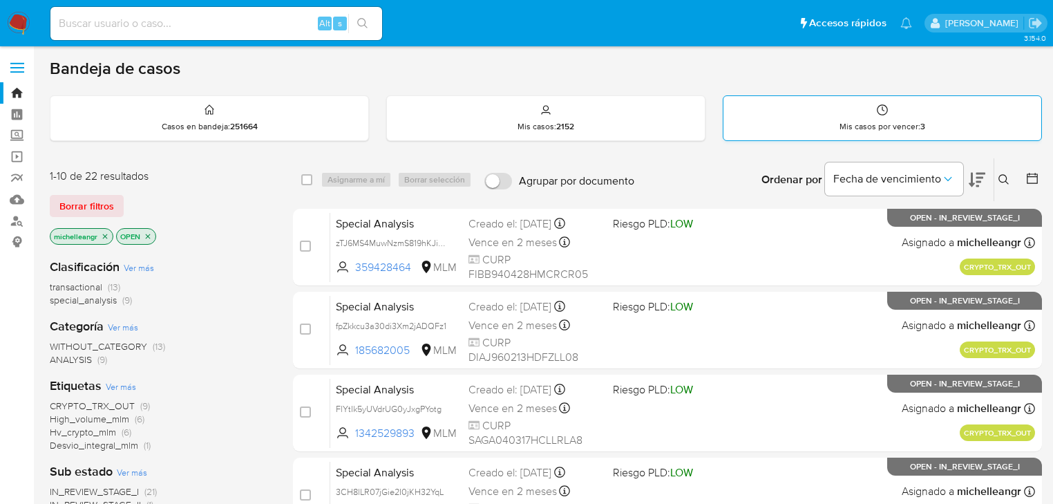
click at [870, 113] on div "Mis casos por vencer : 3" at bounding box center [882, 118] width 318 height 44
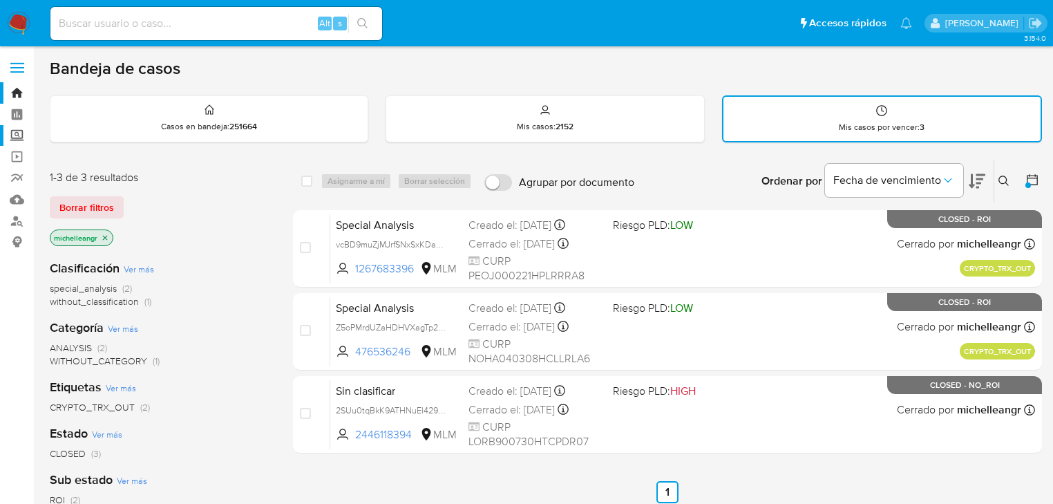
click at [17, 138] on label "Screening" at bounding box center [82, 135] width 164 height 21
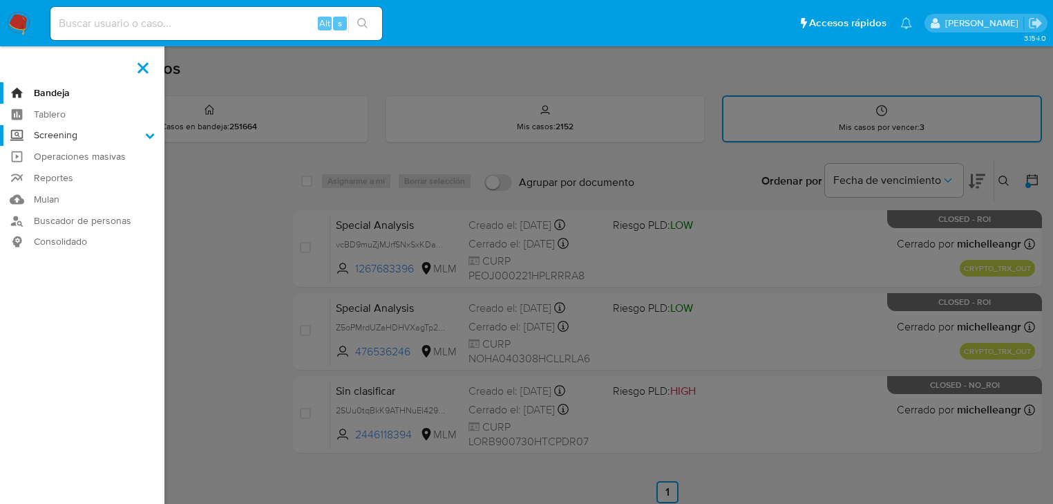
click at [0, 0] on input "Screening" at bounding box center [0, 0] width 0 height 0
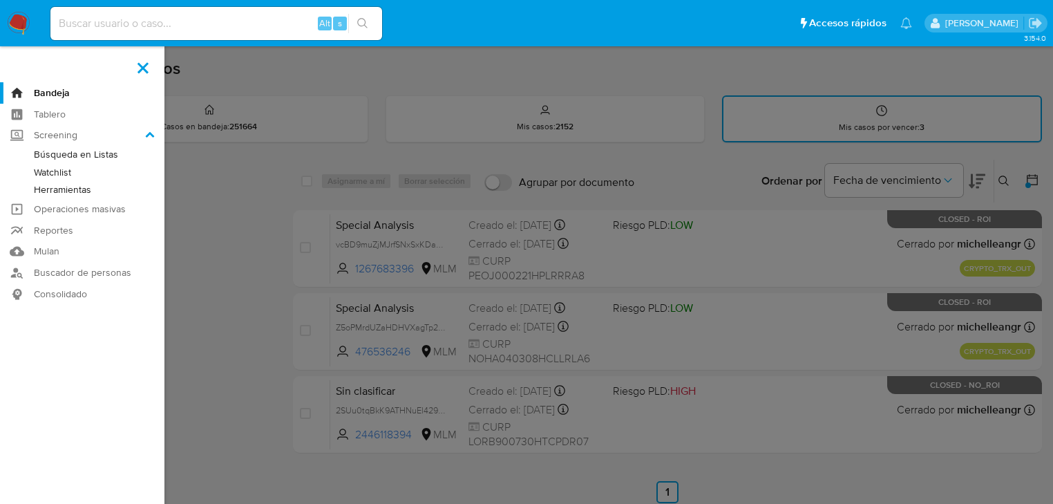
click at [44, 188] on link "Herramientas" at bounding box center [82, 189] width 164 height 17
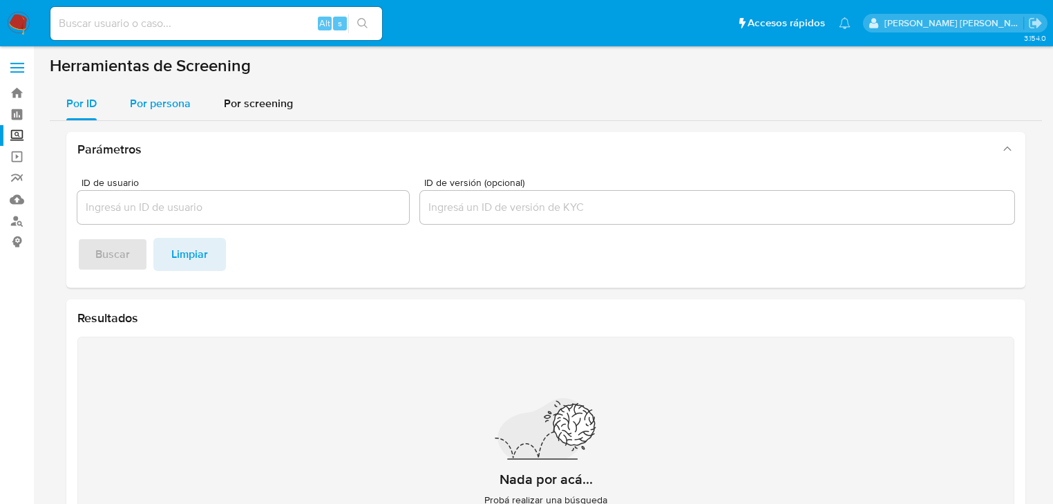
drag, startPoint x: 138, startPoint y: 103, endPoint x: 144, endPoint y: 110, distance: 9.3
click at [138, 103] on span "Por persona" at bounding box center [160, 103] width 61 height 16
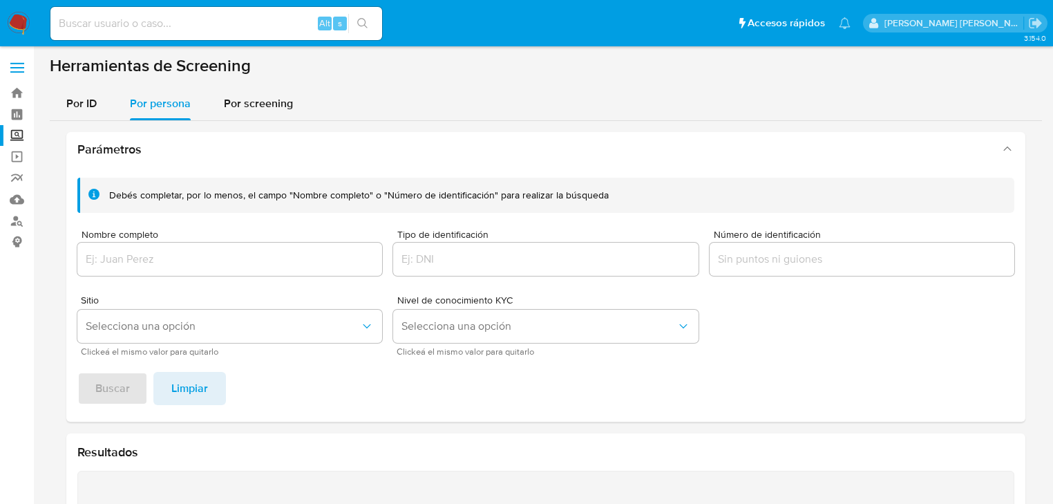
click at [118, 249] on div at bounding box center [229, 259] width 305 height 33
click at [160, 257] on input "Nombre completo" at bounding box center [229, 259] width 305 height 18
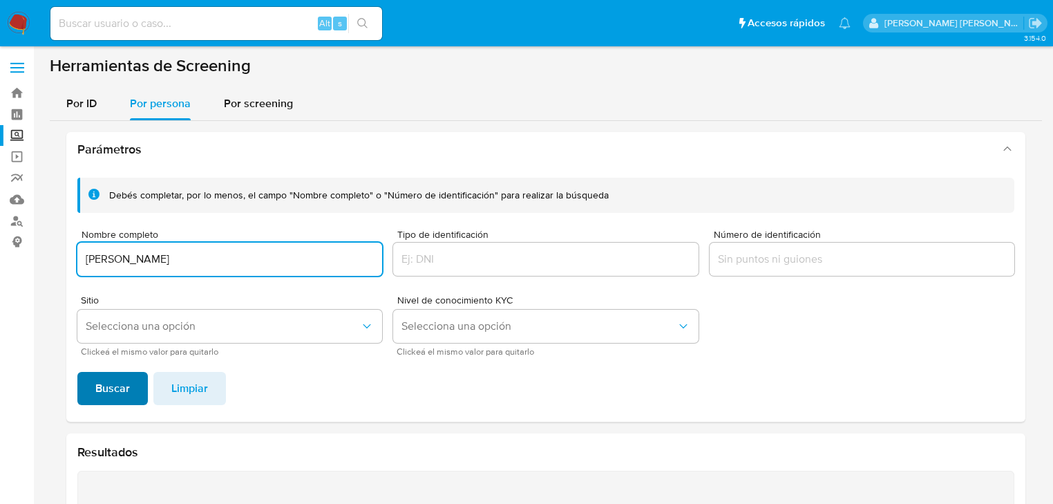
type input "[PERSON_NAME]"
click at [115, 386] on span "Buscar" at bounding box center [112, 388] width 35 height 30
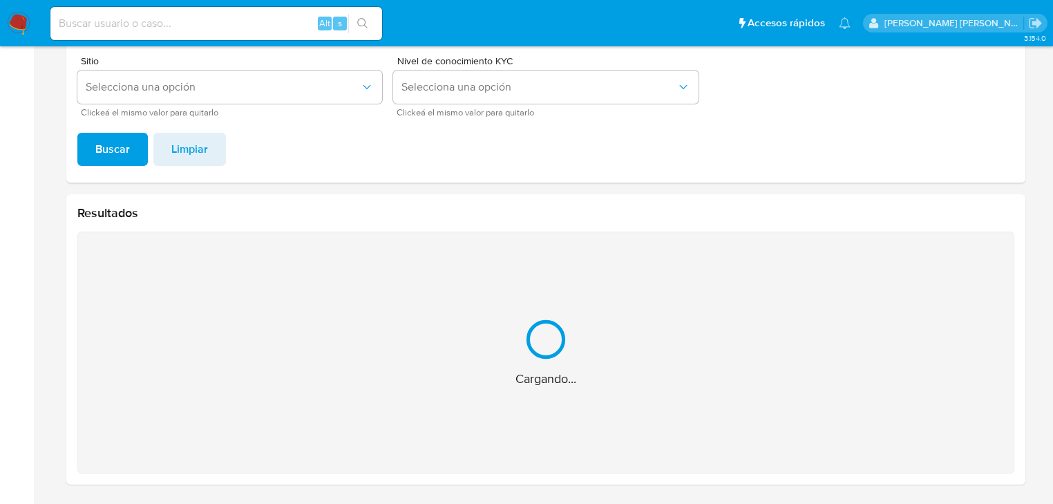
scroll to position [19, 0]
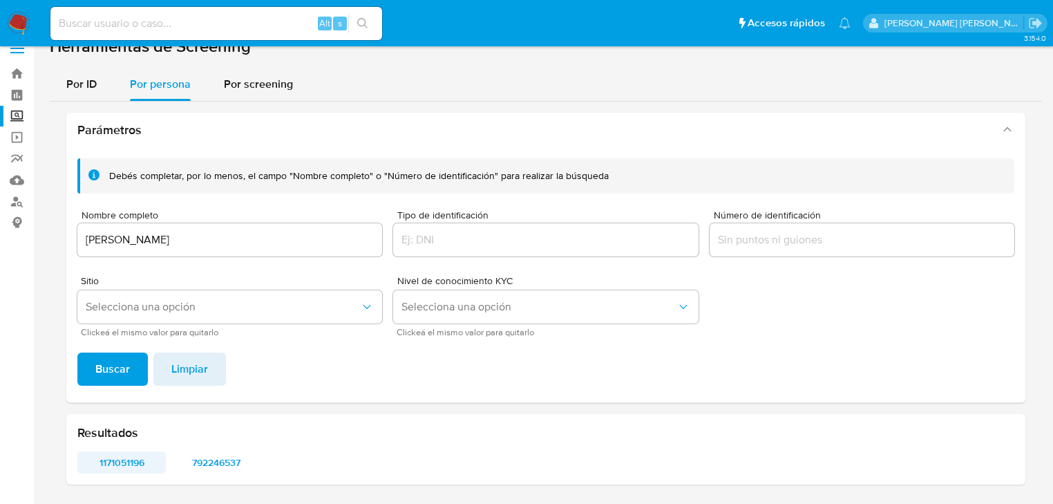
click at [127, 459] on span "1171051196" at bounding box center [121, 462] width 69 height 19
click at [205, 459] on span "792246537" at bounding box center [215, 462] width 69 height 19
drag, startPoint x: 115, startPoint y: 464, endPoint x: 134, endPoint y: 460, distance: 19.1
click at [134, 460] on span "1171051196" at bounding box center [121, 462] width 69 height 19
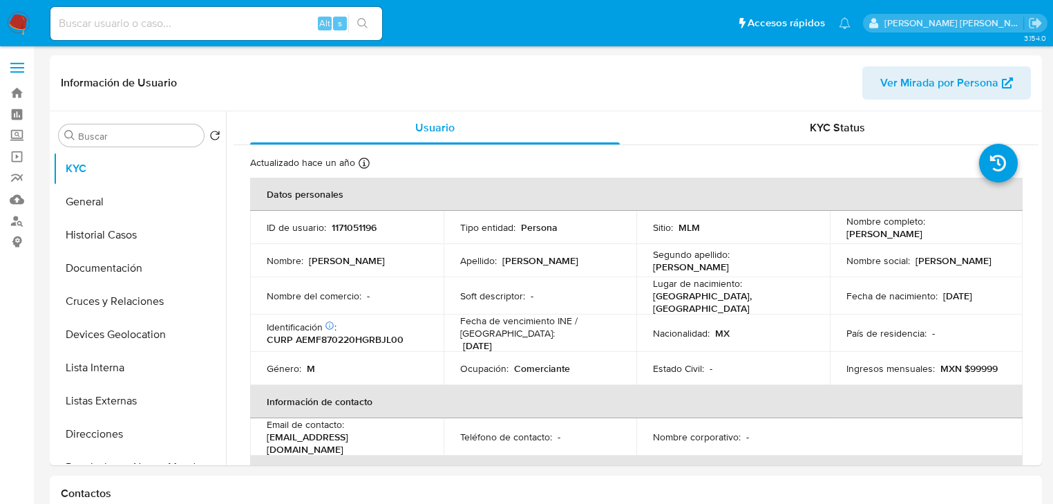
select select "10"
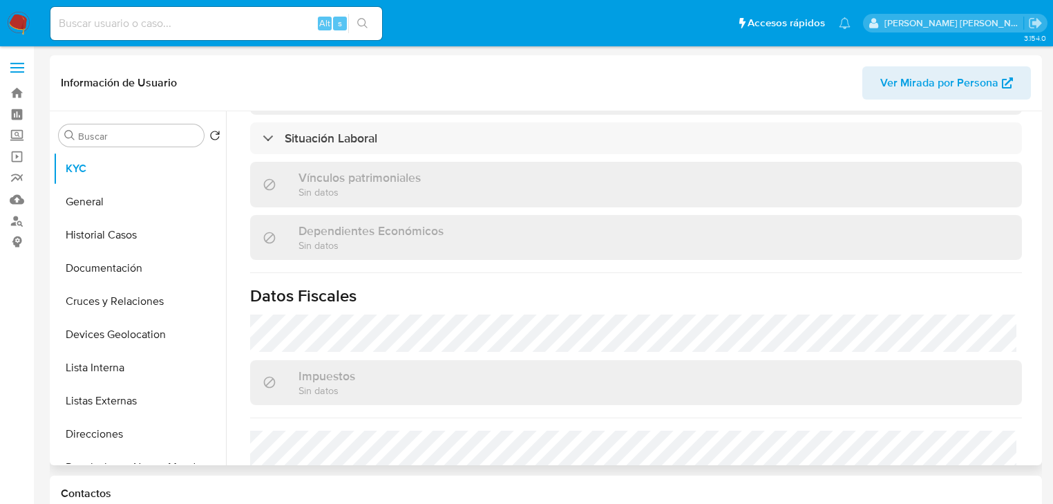
scroll to position [774, 0]
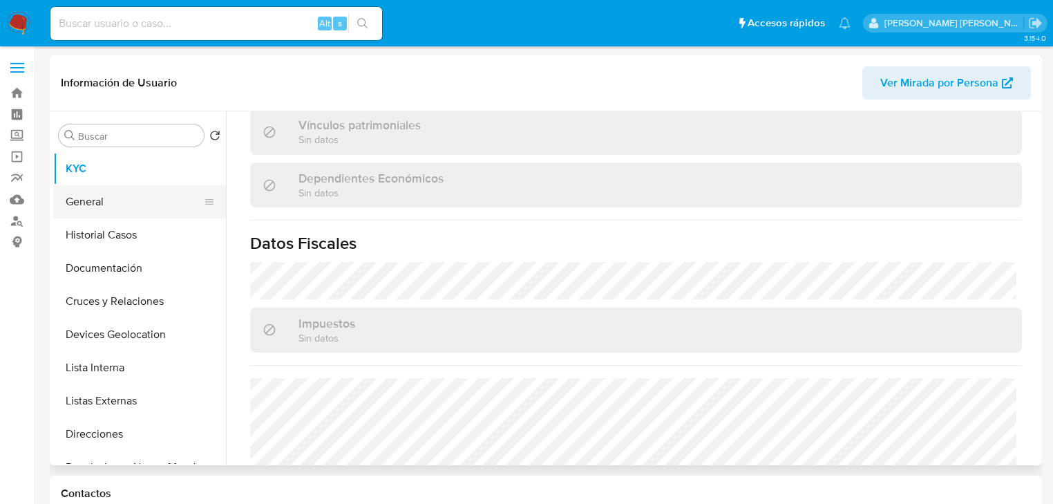
click at [104, 193] on button "General" at bounding box center [134, 201] width 162 height 33
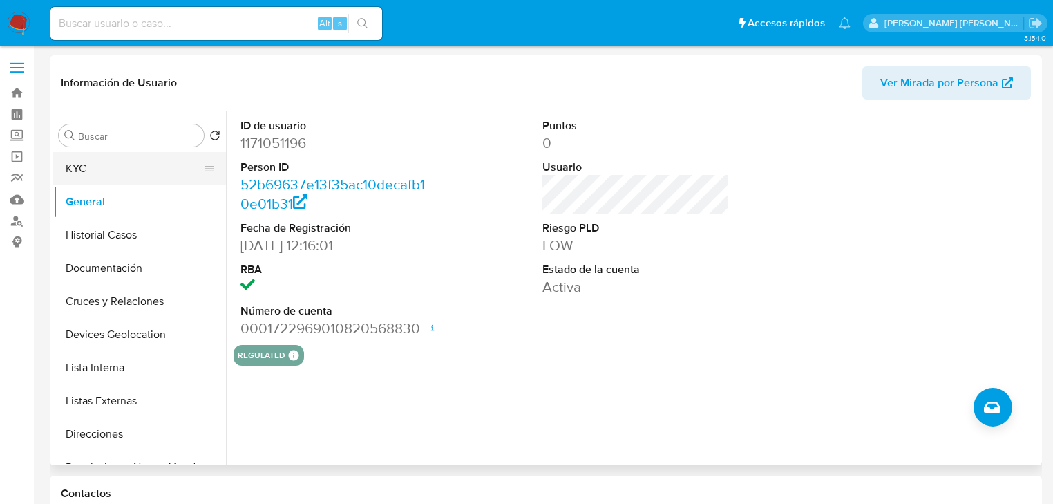
drag, startPoint x: 81, startPoint y: 181, endPoint x: 92, endPoint y: 177, distance: 11.8
click at [81, 180] on button "KYC" at bounding box center [134, 168] width 162 height 33
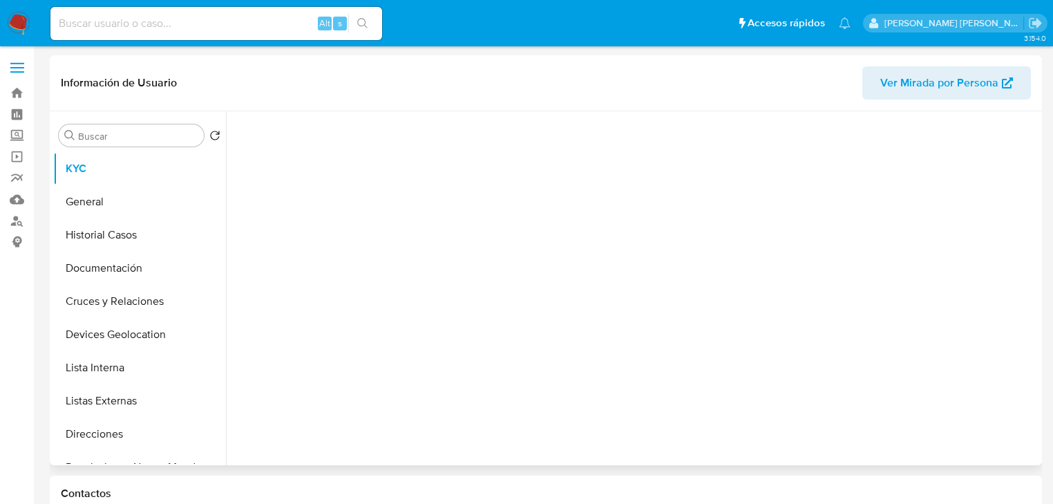
click at [477, 218] on div at bounding box center [636, 284] width 805 height 347
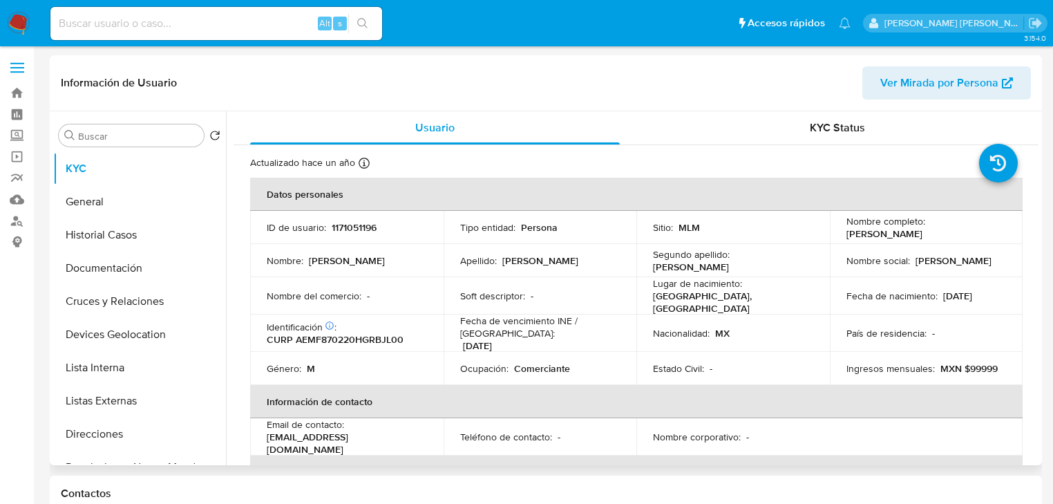
drag, startPoint x: 158, startPoint y: 408, endPoint x: 487, endPoint y: 358, distance: 333.3
click at [158, 406] on button "Listas Externas" at bounding box center [139, 400] width 173 height 33
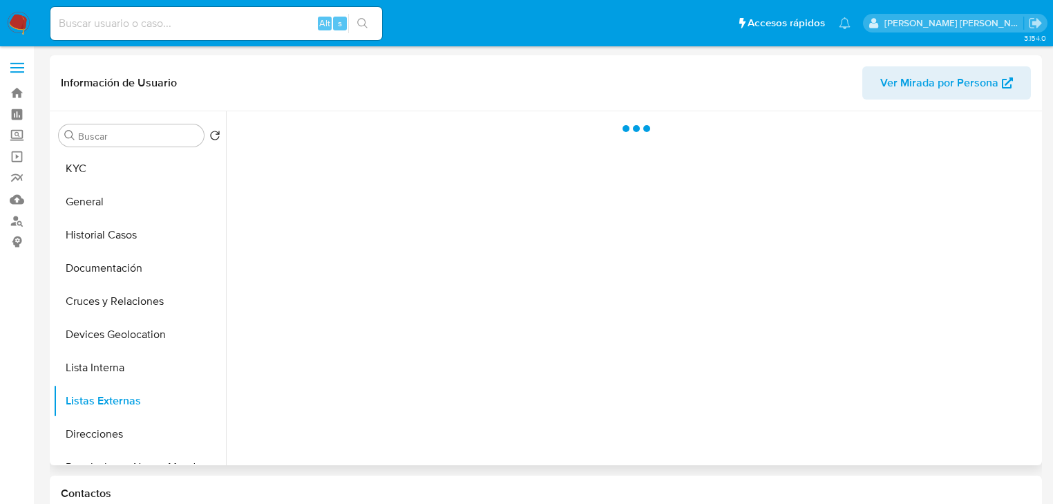
click at [487, 357] on div at bounding box center [632, 288] width 813 height 354
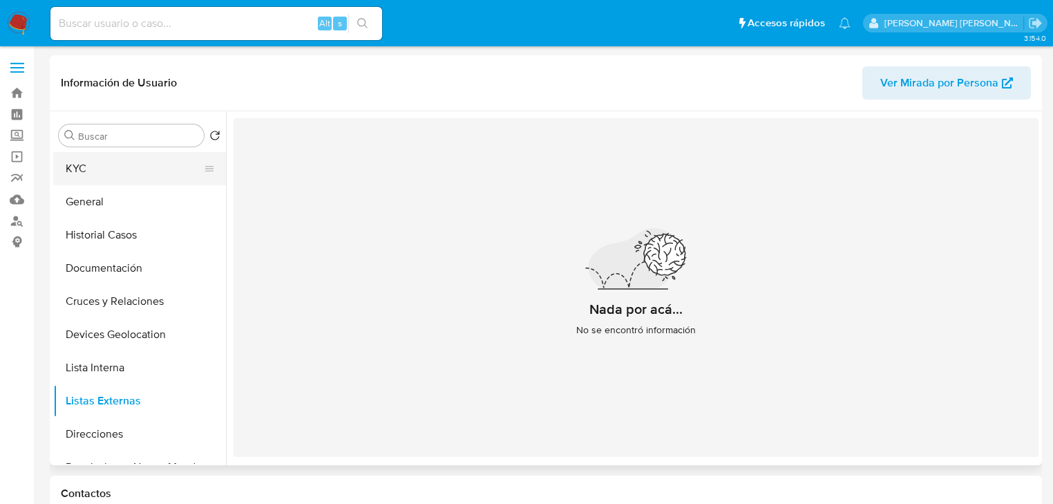
click at [122, 164] on button "KYC" at bounding box center [134, 168] width 162 height 33
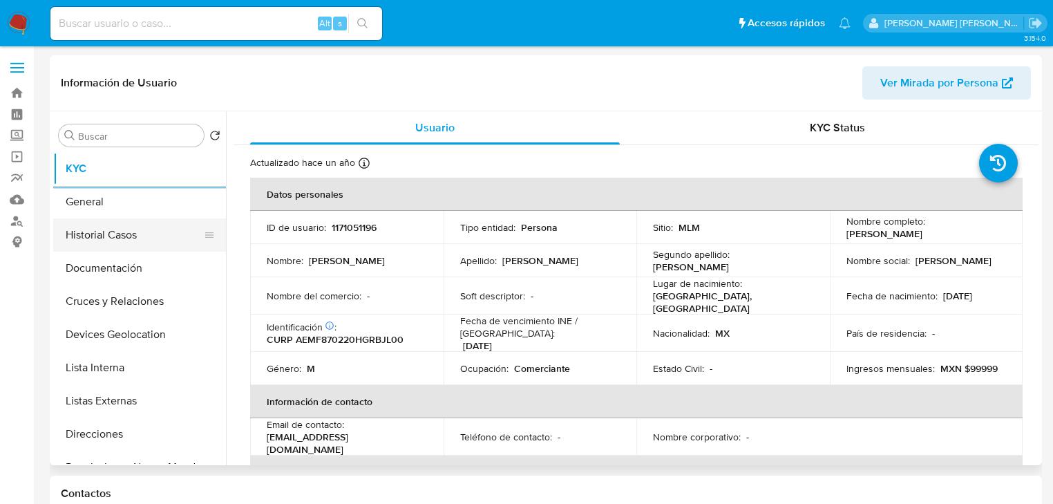
click at [133, 244] on button "Historial Casos" at bounding box center [134, 234] width 162 height 33
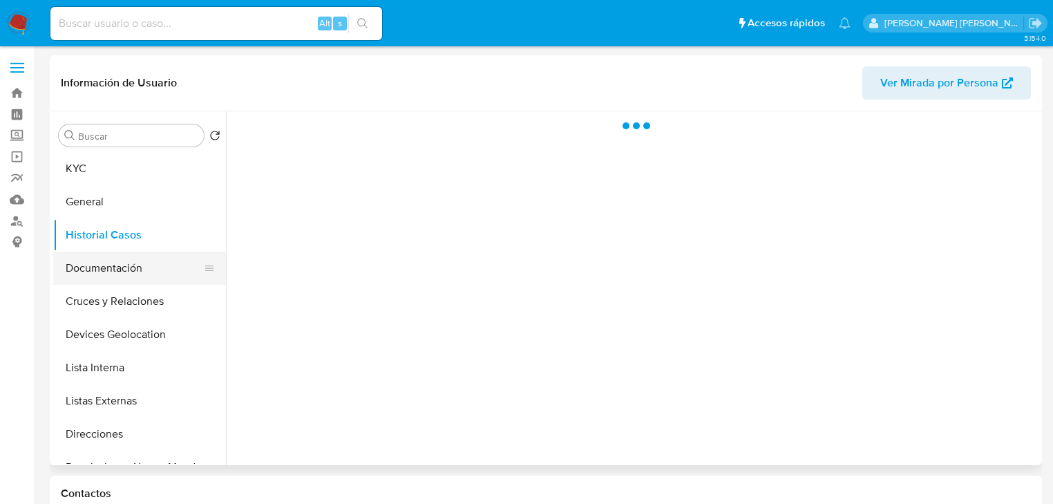
click at [124, 278] on button "Documentación" at bounding box center [134, 268] width 162 height 33
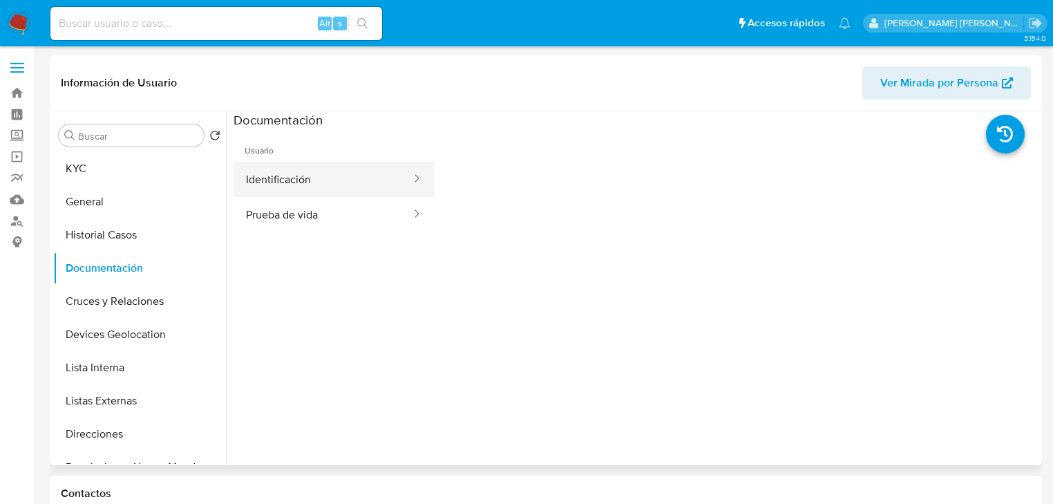
drag, startPoint x: 304, startPoint y: 180, endPoint x: 329, endPoint y: 180, distance: 24.9
click at [305, 180] on button "Identificación" at bounding box center [323, 179] width 179 height 35
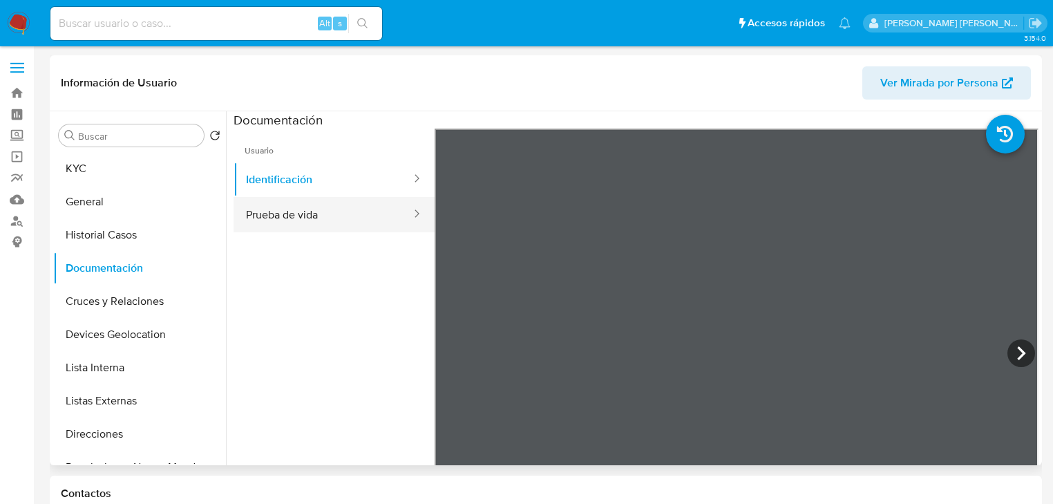
click at [313, 213] on button "Prueba de vida" at bounding box center [323, 214] width 179 height 35
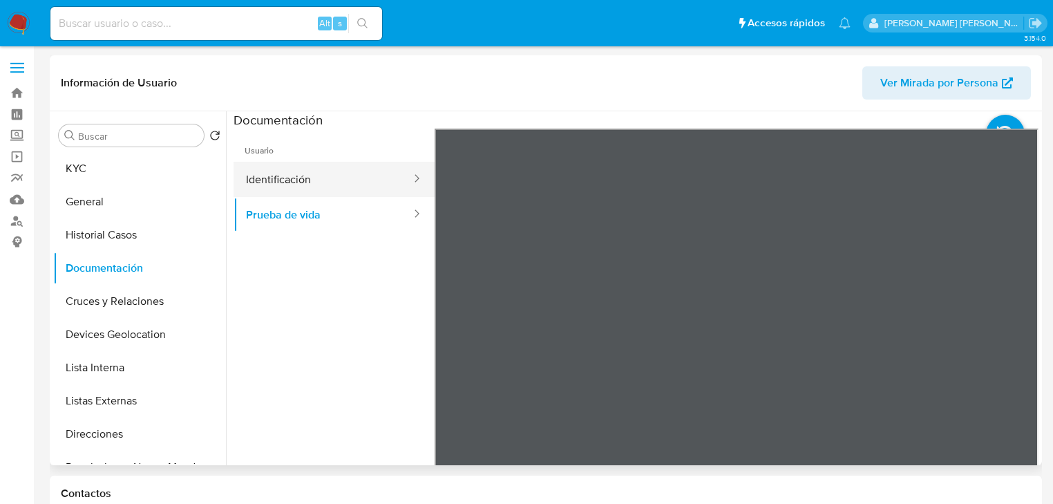
click at [379, 169] on button "Identificación" at bounding box center [323, 179] width 179 height 35
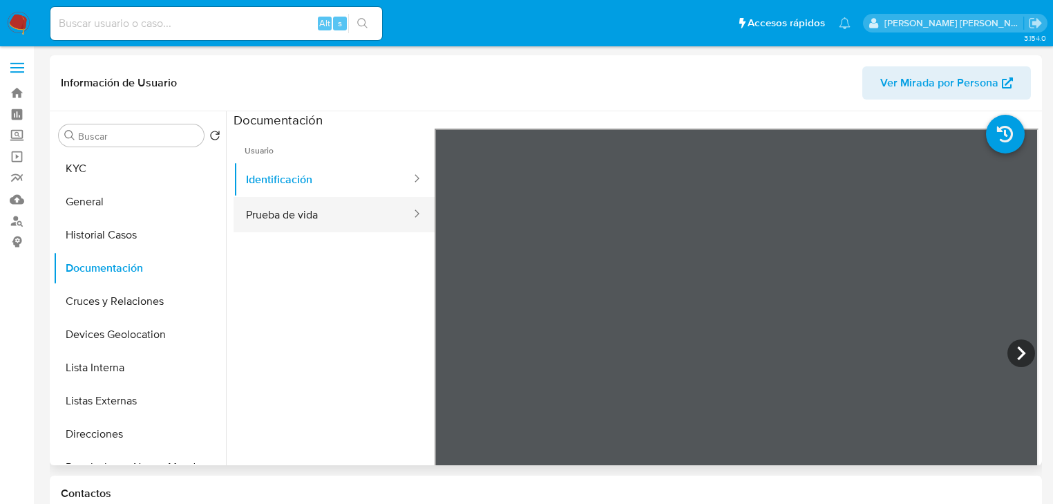
click at [310, 210] on button "Prueba de vida" at bounding box center [323, 214] width 179 height 35
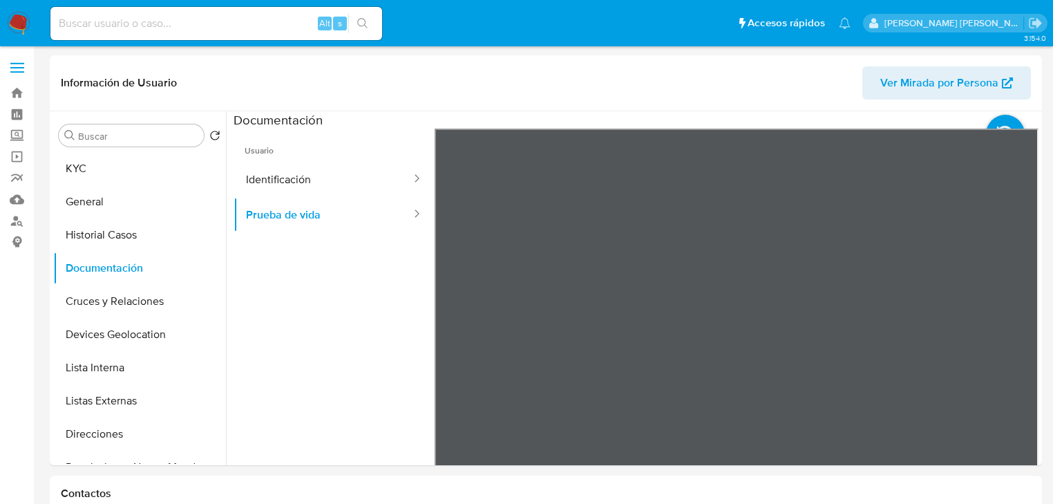
click at [130, 17] on input at bounding box center [216, 24] width 332 height 18
paste input "BRyochjnbKR1MBtgKEqZRvV4"
type input "BRyochjnbKR1MBtgKEqZRvV4"
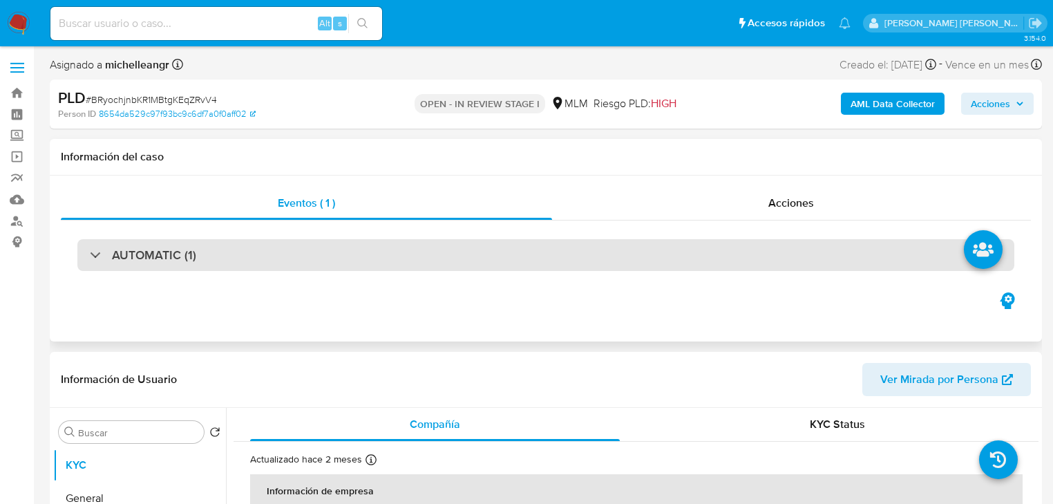
click at [83, 252] on div "AUTOMATIC (1)" at bounding box center [545, 255] width 937 height 32
select select "10"
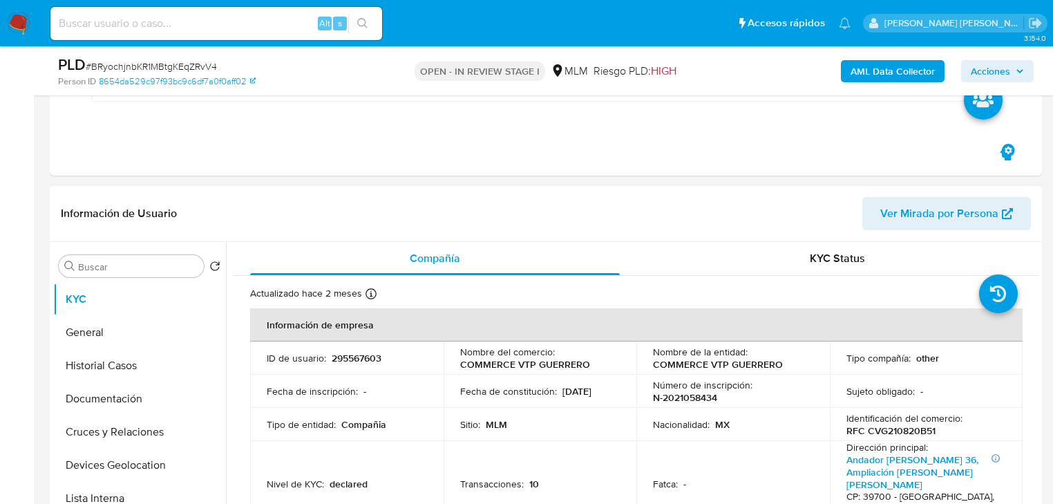
scroll to position [310, 0]
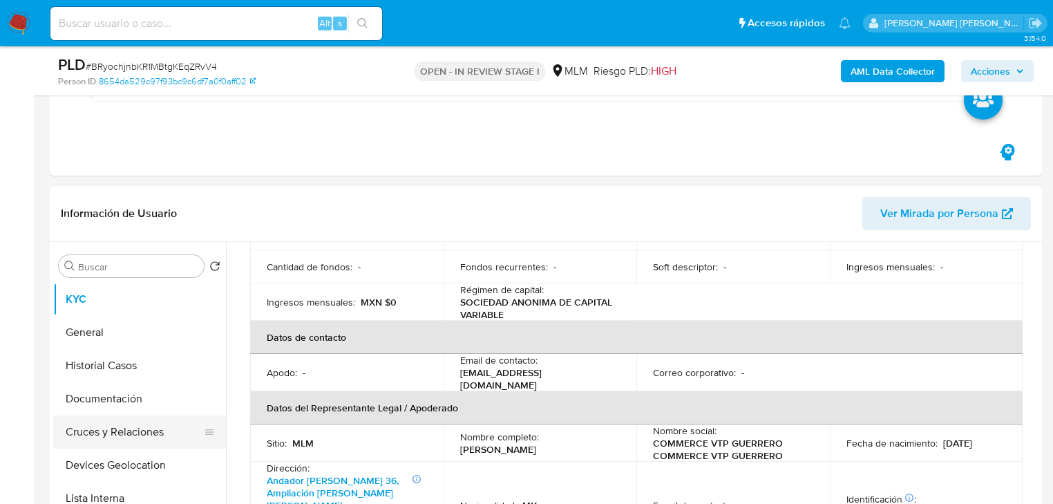
click at [192, 410] on button "Documentación" at bounding box center [139, 398] width 173 height 33
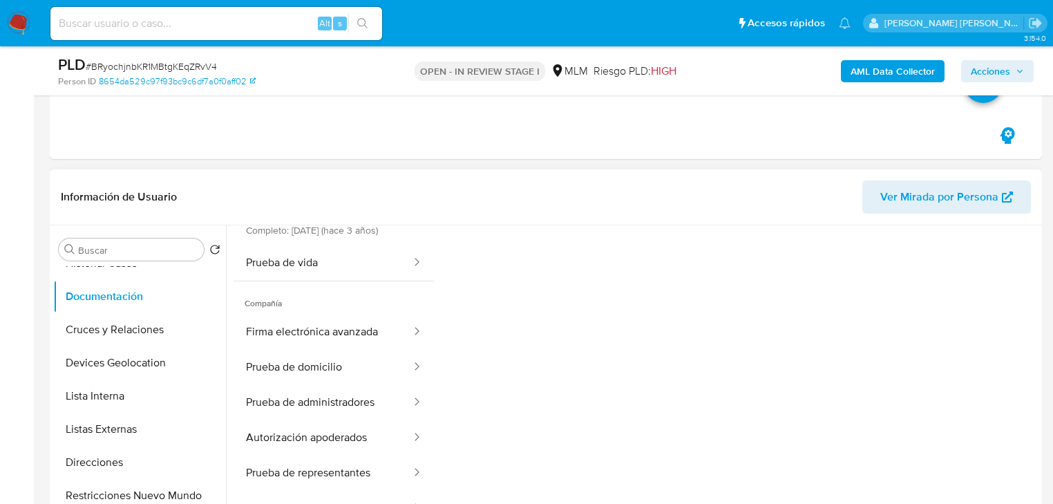
scroll to position [0, 0]
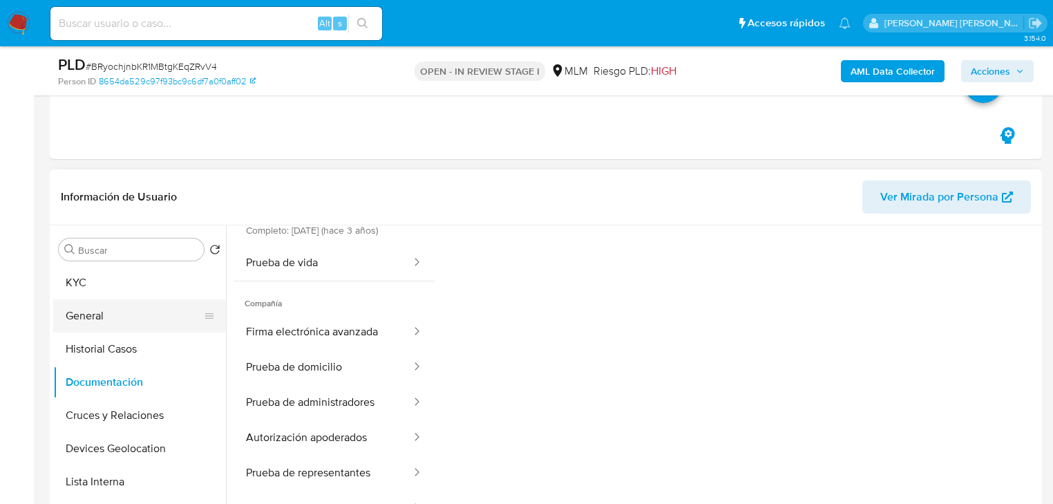
click at [100, 312] on button "General" at bounding box center [134, 315] width 162 height 33
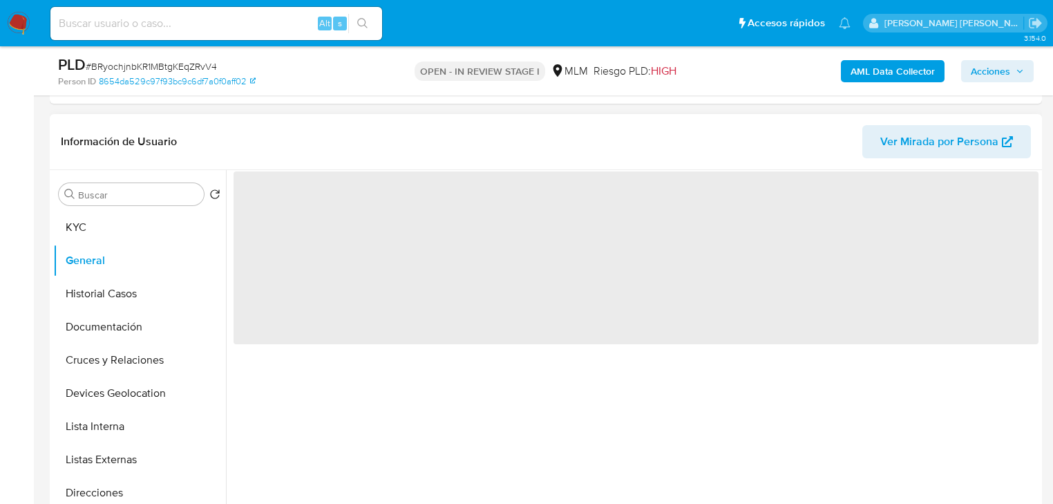
scroll to position [442, 0]
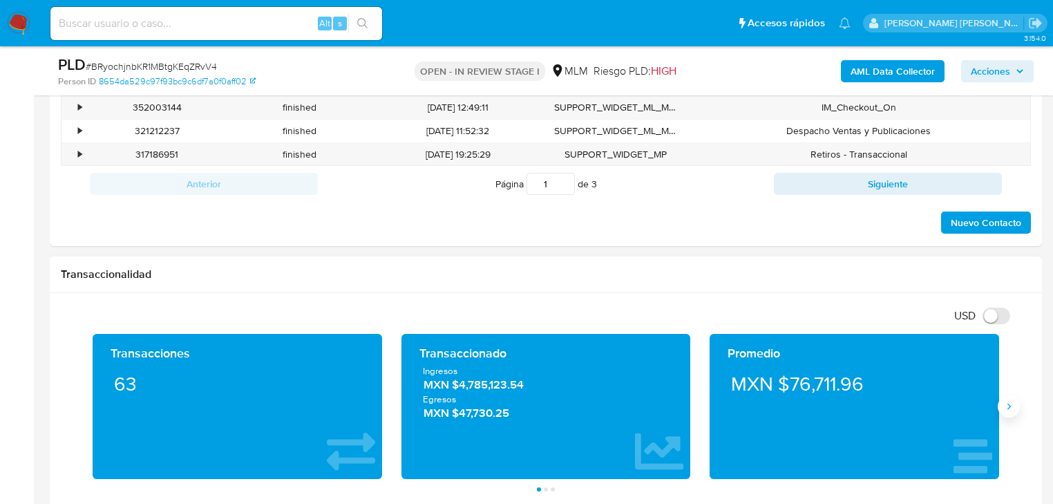
click at [1007, 401] on icon "Siguiente" at bounding box center [1008, 406] width 11 height 11
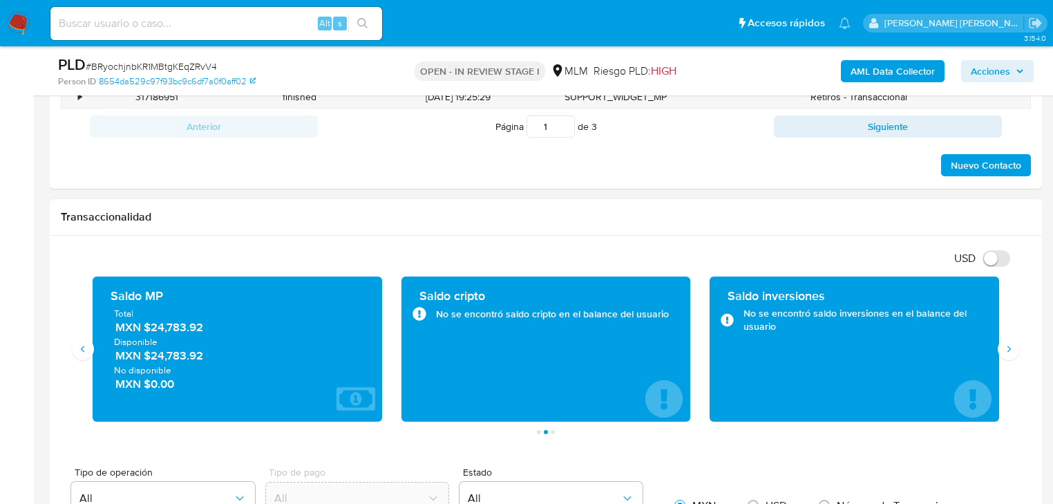
scroll to position [1106, 0]
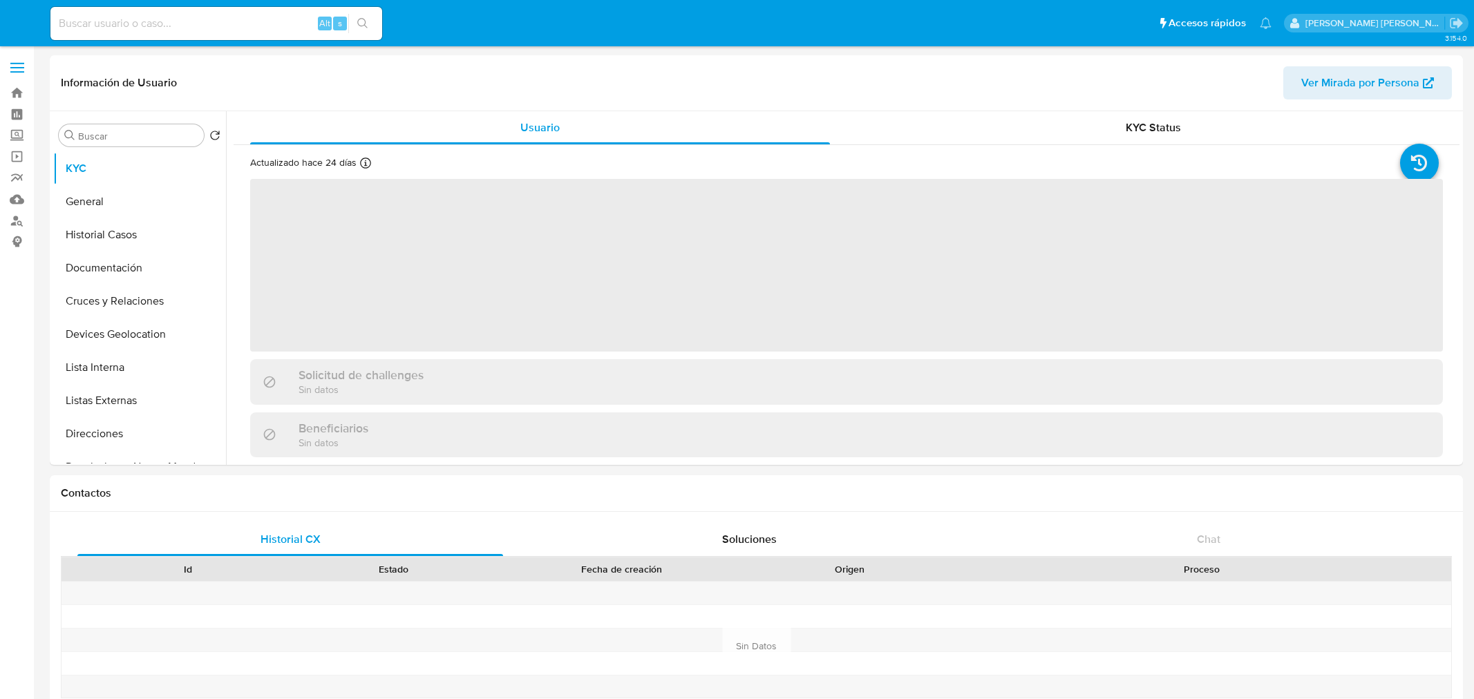
select select "10"
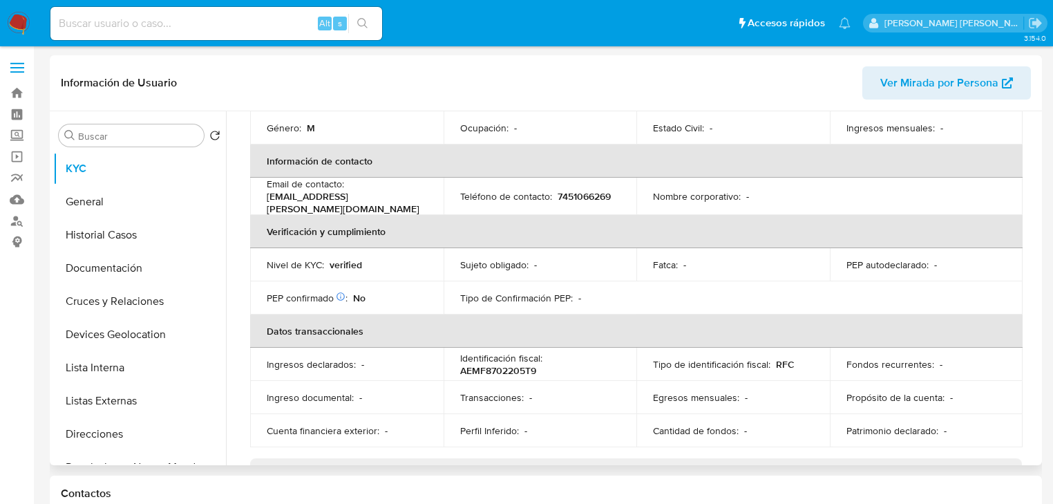
scroll to position [209, 0]
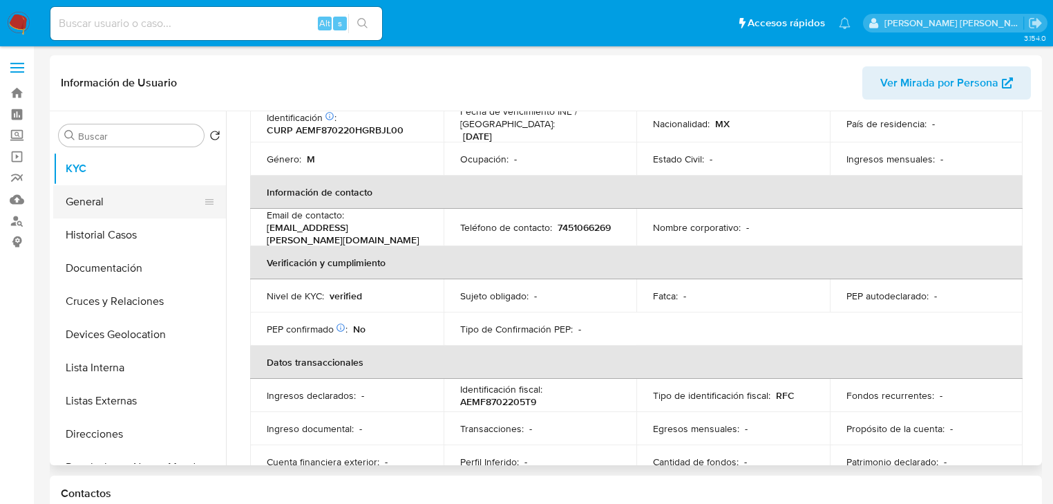
click at [108, 196] on button "General" at bounding box center [134, 201] width 162 height 33
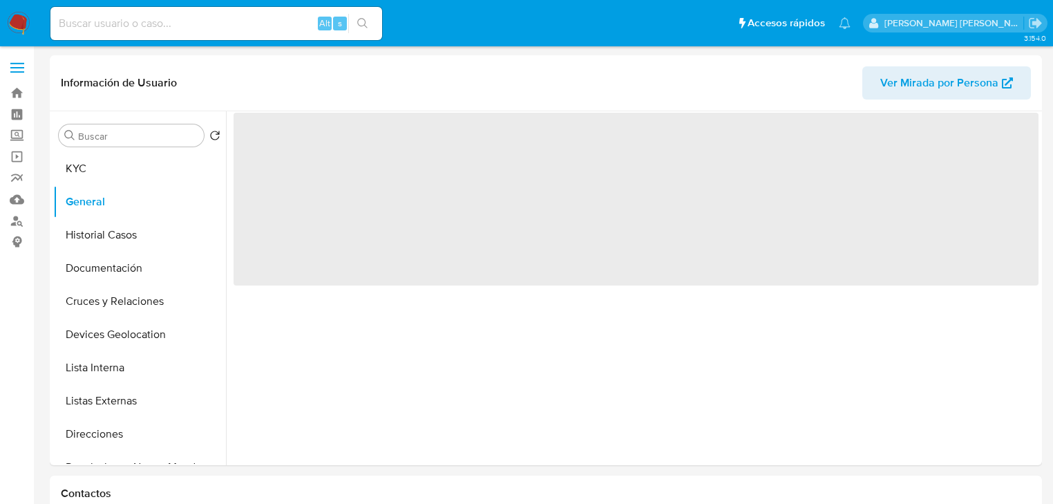
scroll to position [0, 0]
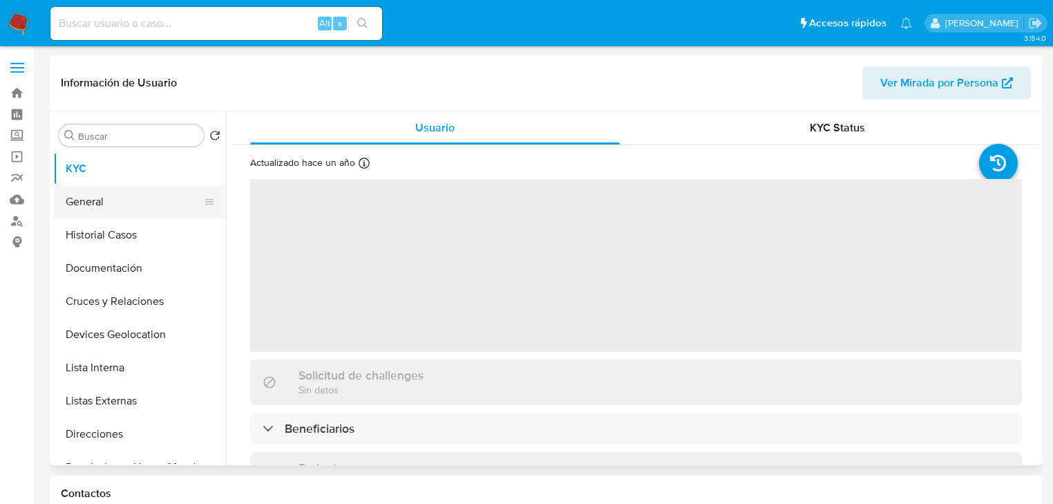
click at [114, 210] on button "General" at bounding box center [134, 201] width 162 height 33
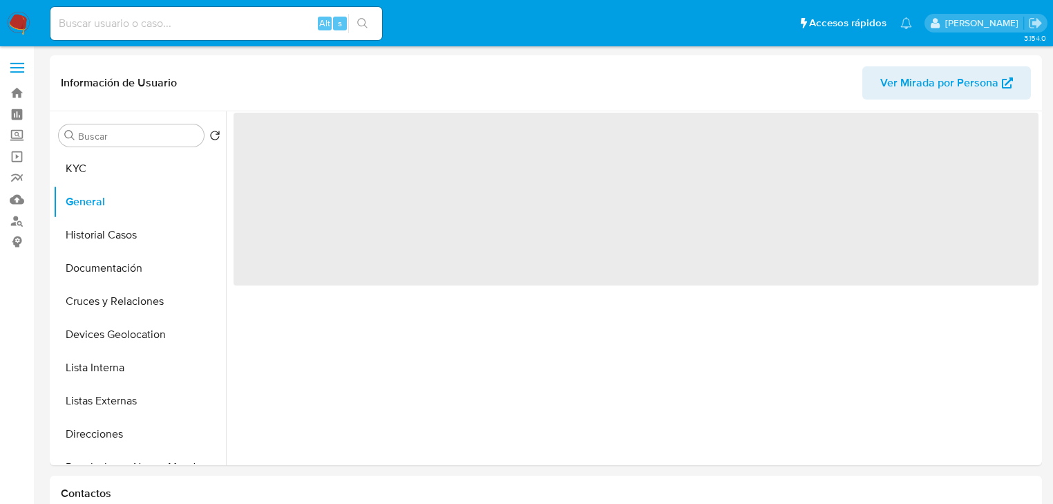
select select "10"
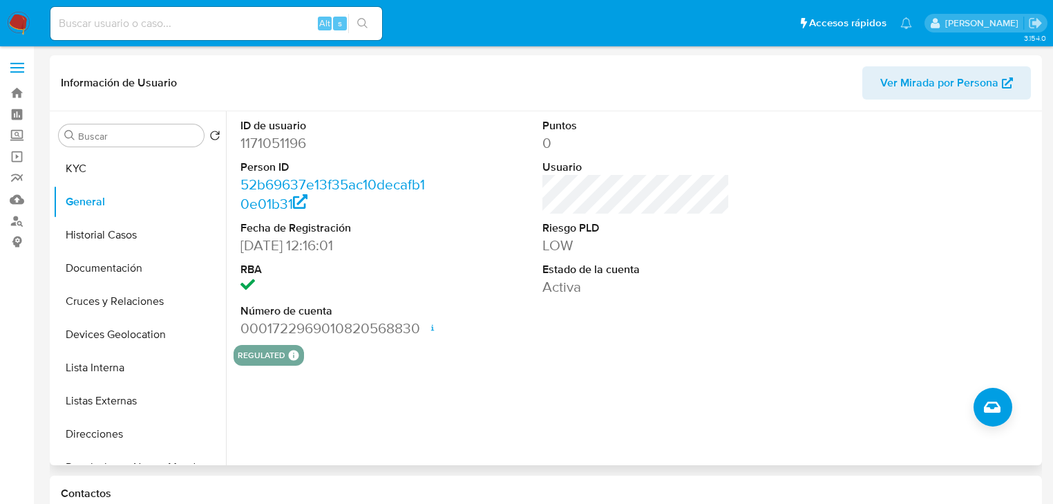
click at [587, 86] on header "Información de Usuario Ver Mirada por Persona" at bounding box center [546, 82] width 970 height 33
click at [110, 164] on button "KYC" at bounding box center [134, 168] width 162 height 33
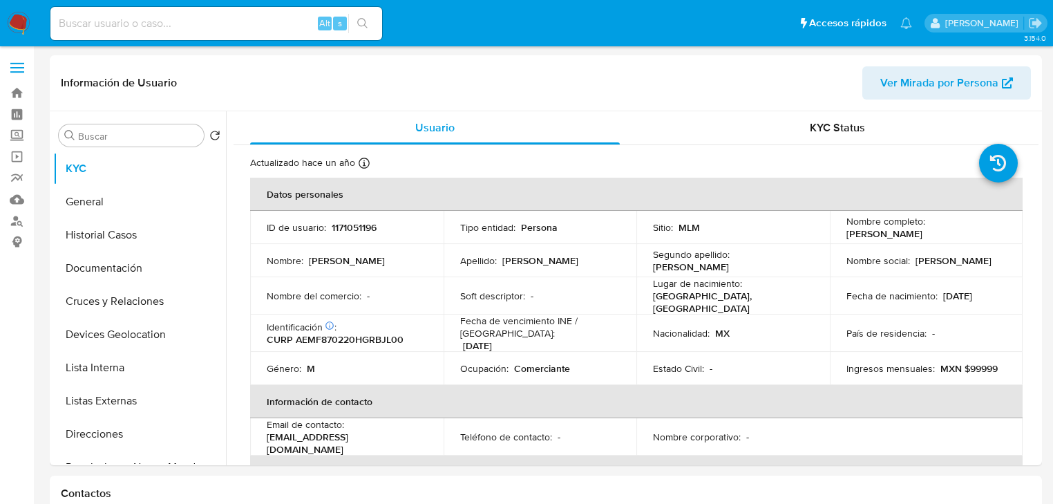
click at [357, 221] on p "1171051196" at bounding box center [354, 227] width 45 height 12
copy p "1171051196"
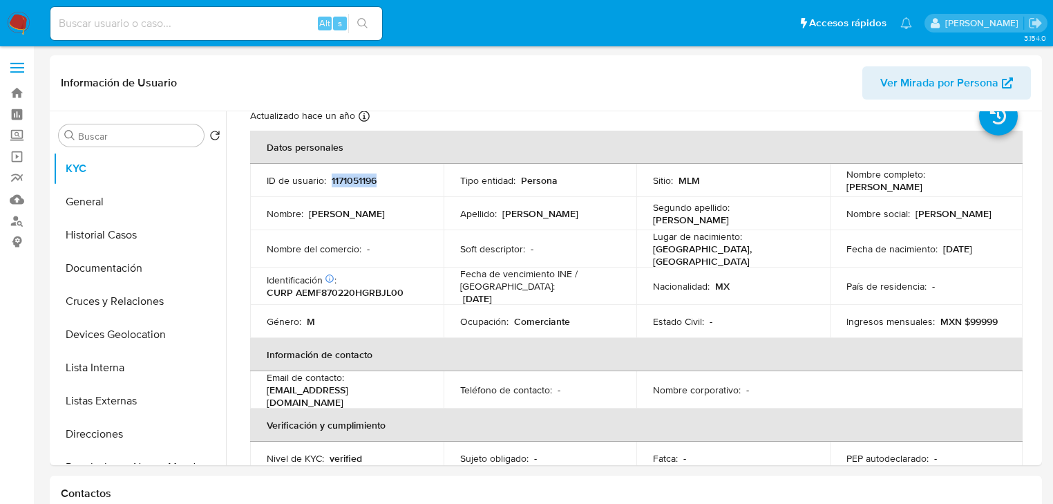
scroll to position [111, 0]
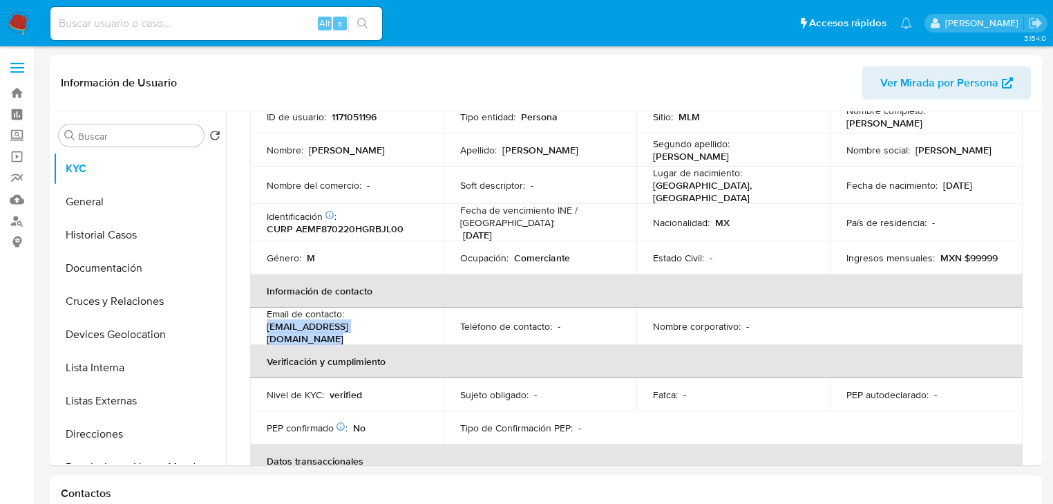
drag, startPoint x: 265, startPoint y: 328, endPoint x: 447, endPoint y: 328, distance: 182.4
click at [447, 328] on tr "Email de contacto : angelesbelenabelinoocampo@gmail.com Teléfono de contacto : …" at bounding box center [636, 325] width 773 height 37
copy p "angelesbelenabelinoocampo@gmail.com"
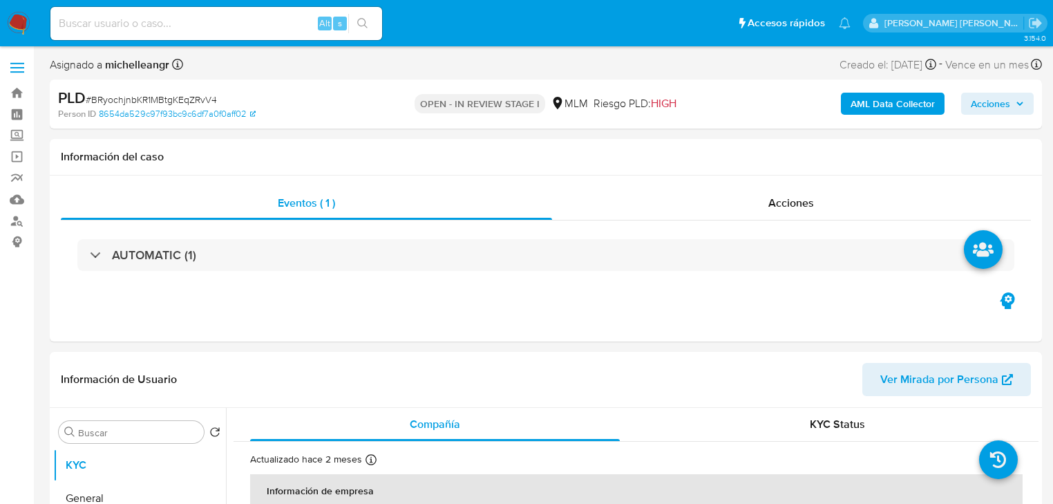
select select "10"
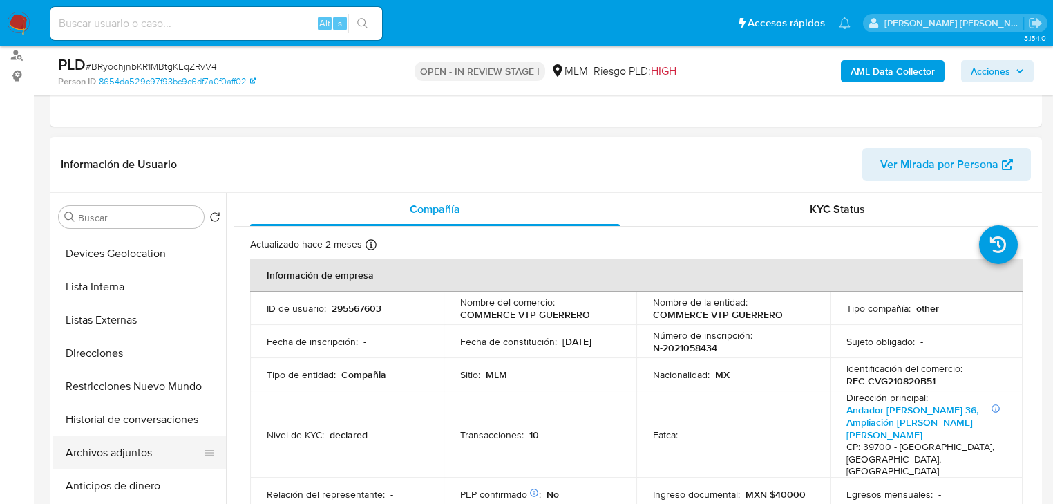
scroll to position [221, 0]
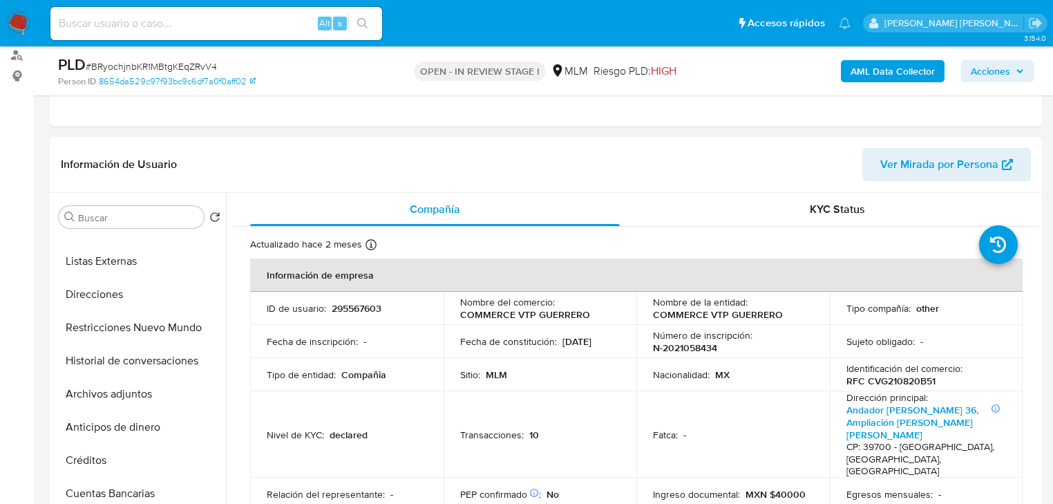
click at [143, 390] on button "Archivos adjuntos" at bounding box center [139, 393] width 173 height 33
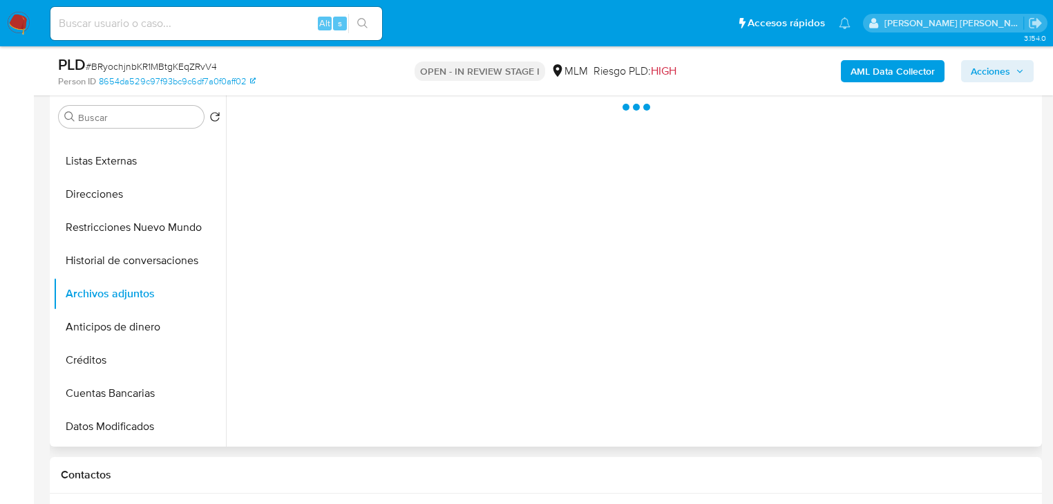
scroll to position [276, 0]
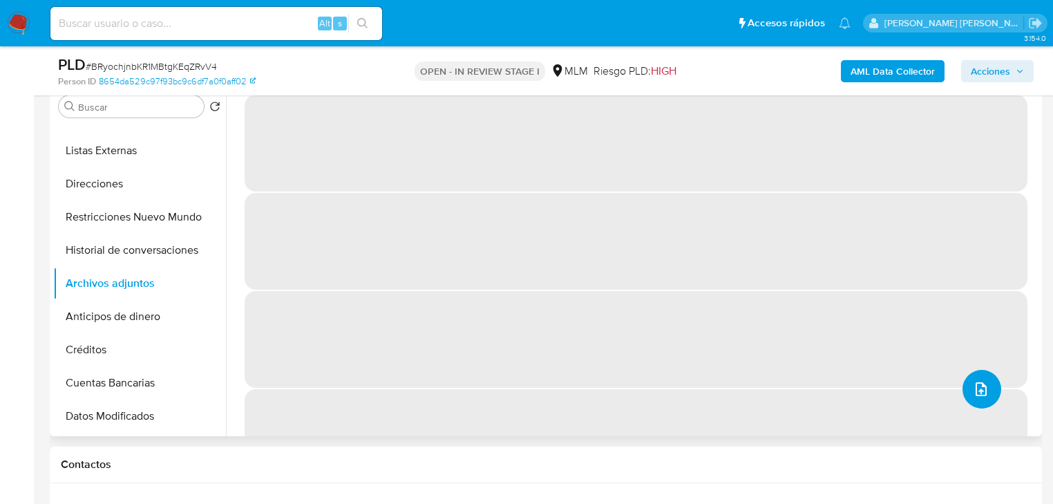
click at [976, 392] on icon "upload-file" at bounding box center [981, 389] width 11 height 14
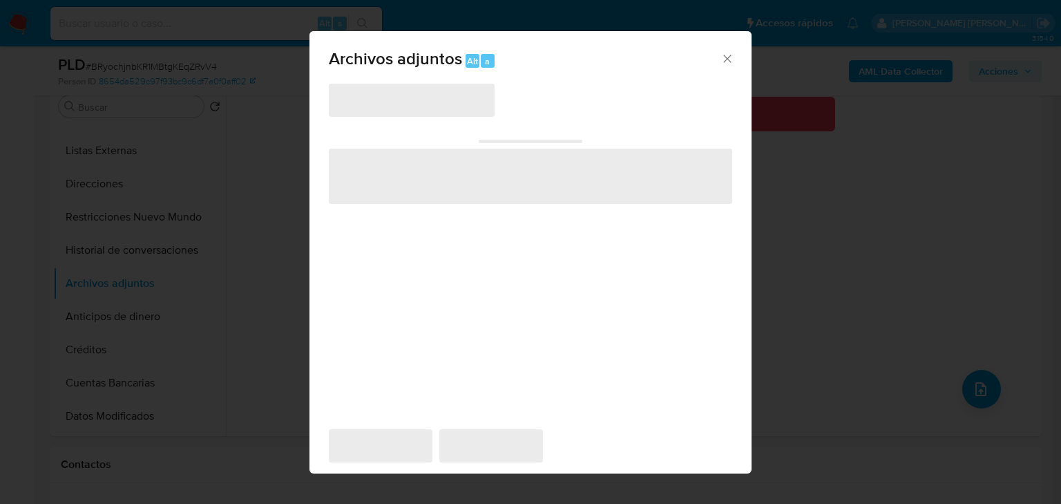
click at [368, 98] on span "‌" at bounding box center [412, 100] width 166 height 33
click at [370, 100] on span "‌" at bounding box center [412, 100] width 166 height 33
click at [370, 102] on span "‌" at bounding box center [412, 100] width 166 height 33
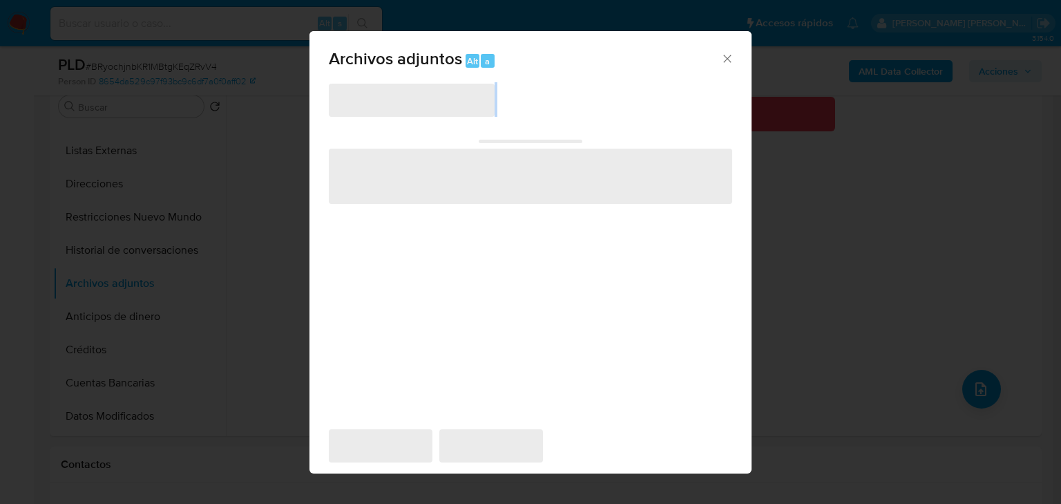
click at [370, 102] on span "‌" at bounding box center [412, 100] width 166 height 33
click at [370, 101] on span "‌" at bounding box center [412, 100] width 166 height 33
click at [372, 102] on span "‌" at bounding box center [412, 100] width 166 height 33
click at [393, 99] on span "‌" at bounding box center [412, 100] width 166 height 33
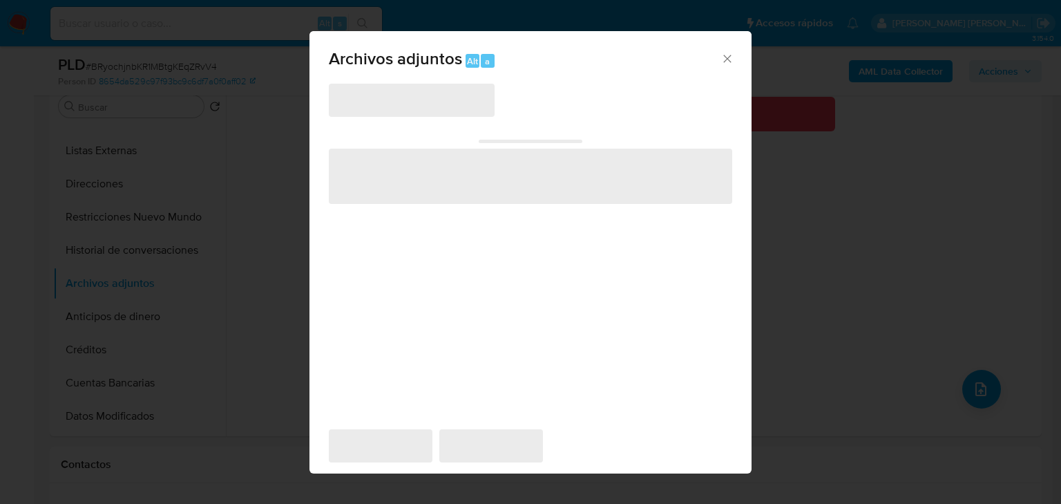
click at [726, 58] on icon "Cerrar" at bounding box center [728, 59] width 14 height 14
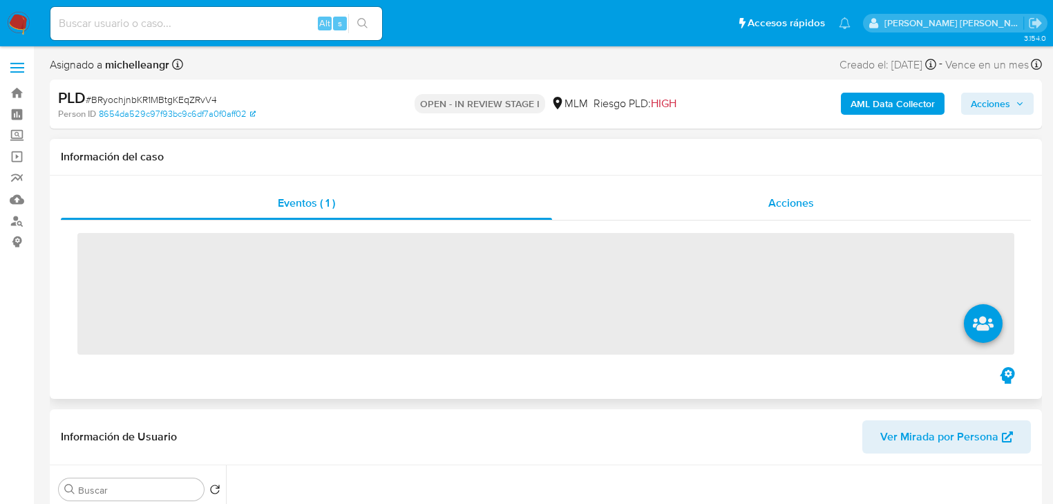
click at [914, 189] on div "Acciones" at bounding box center [792, 203] width 480 height 33
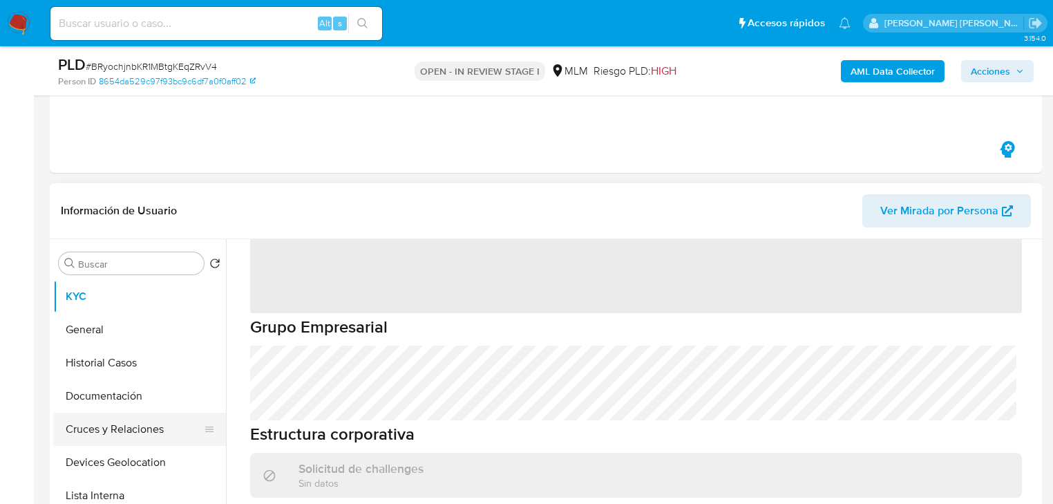
scroll to position [221, 0]
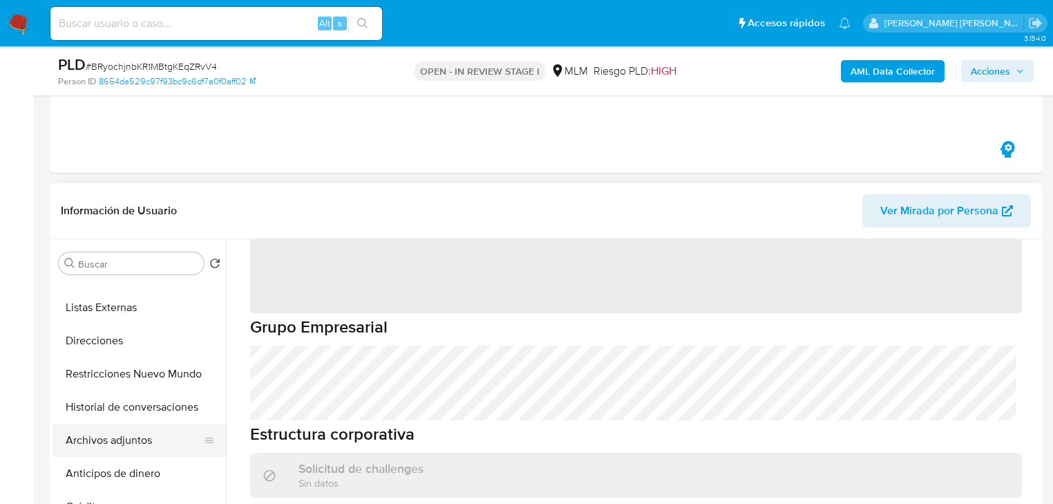
click at [149, 444] on button "Archivos adjuntos" at bounding box center [134, 440] width 162 height 33
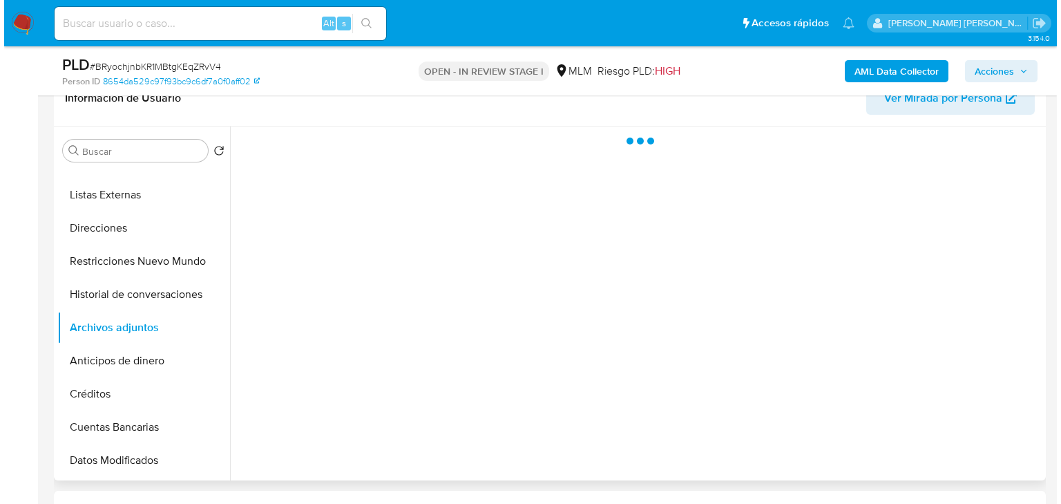
scroll to position [387, 0]
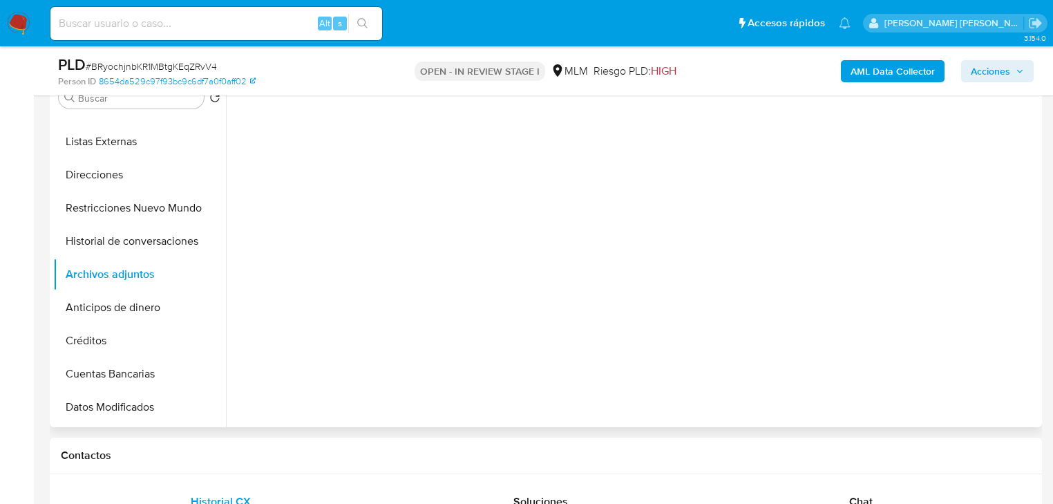
select select "10"
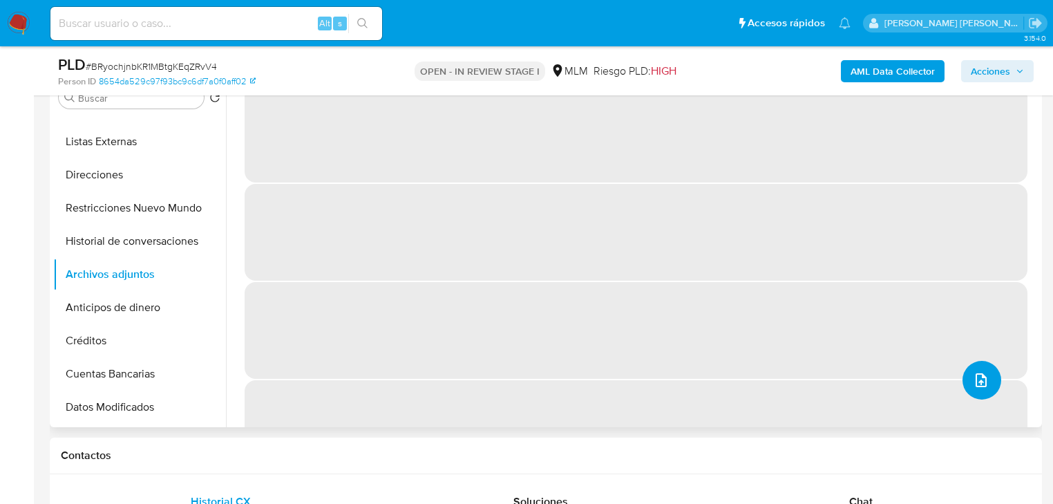
drag, startPoint x: 980, startPoint y: 377, endPoint x: 971, endPoint y: 373, distance: 10.3
click at [973, 373] on icon "upload-file" at bounding box center [981, 380] width 17 height 17
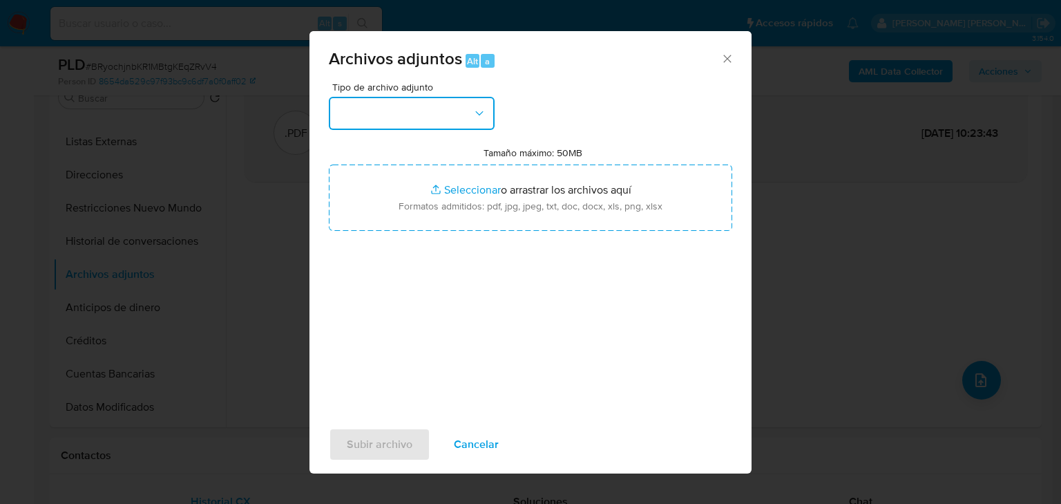
click at [442, 104] on button "button" at bounding box center [412, 113] width 166 height 33
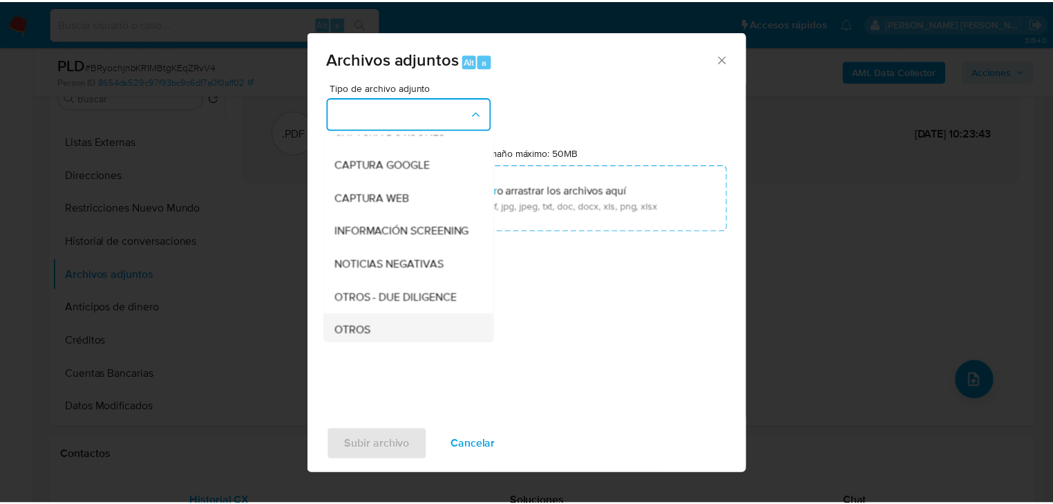
scroll to position [94, 0]
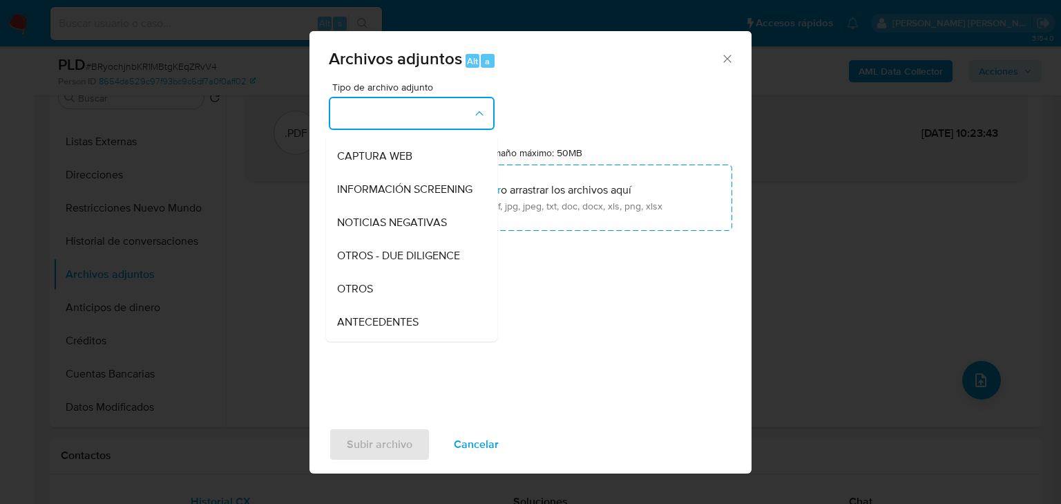
drag, startPoint x: 400, startPoint y: 311, endPoint x: 456, endPoint y: 352, distance: 69.2
click at [401, 305] on div "OTROS" at bounding box center [407, 288] width 141 height 33
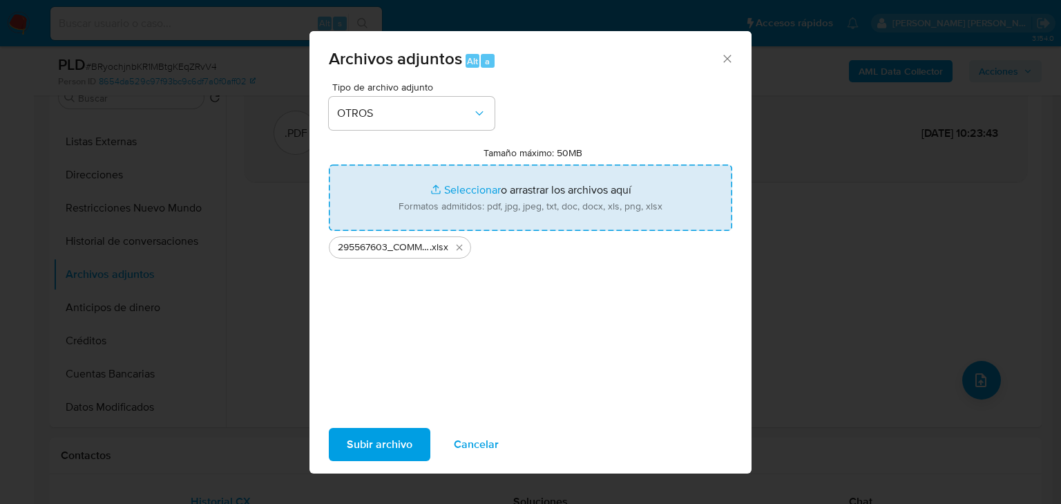
type input "C:\fakepath\295567603_COMMERCE VTP GUERRERO_JUL25.pdf"
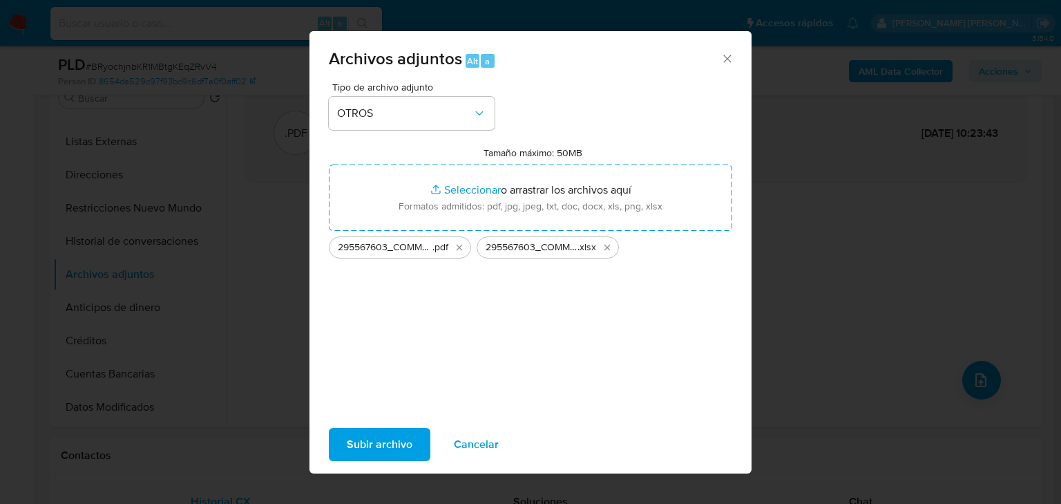
click at [399, 440] on span "Subir archivo" at bounding box center [380, 444] width 66 height 30
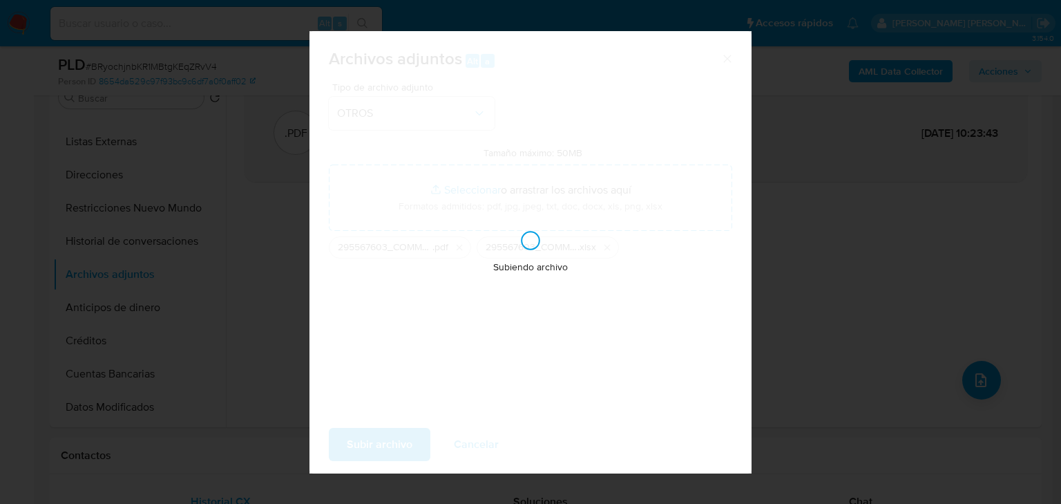
click at [399, 441] on div "Subiendo archivo" at bounding box center [531, 252] width 442 height 442
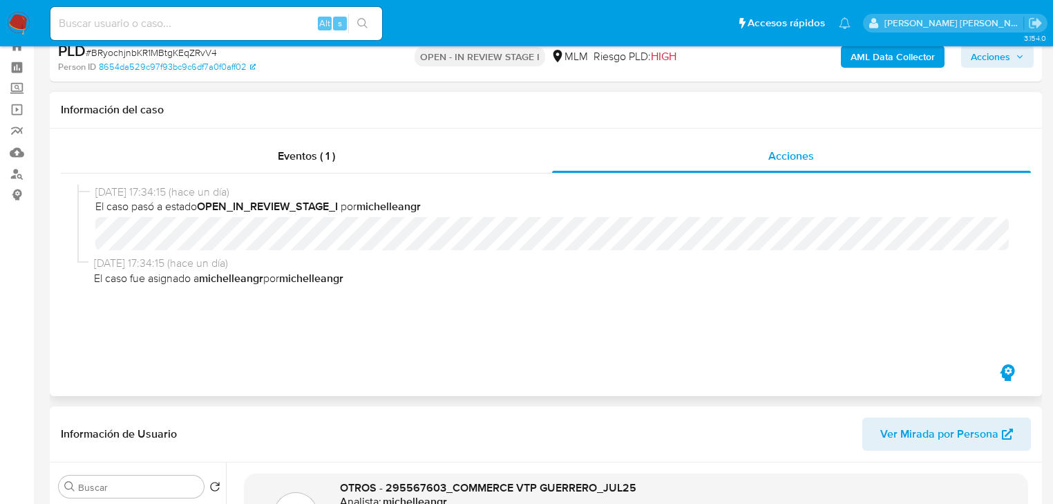
scroll to position [0, 0]
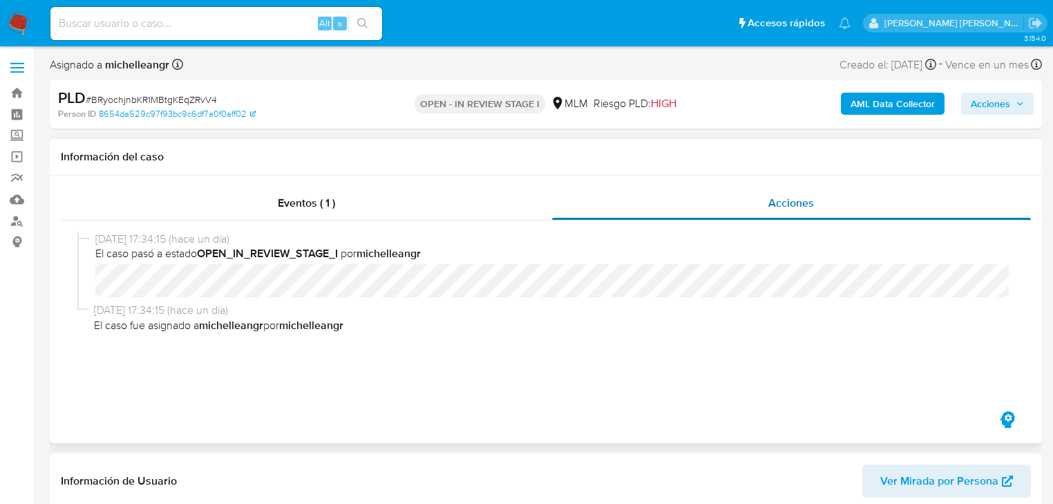
drag, startPoint x: 297, startPoint y: 207, endPoint x: 623, endPoint y: 216, distance: 326.3
click at [298, 207] on span "Eventos ( 1 )" at bounding box center [306, 203] width 57 height 16
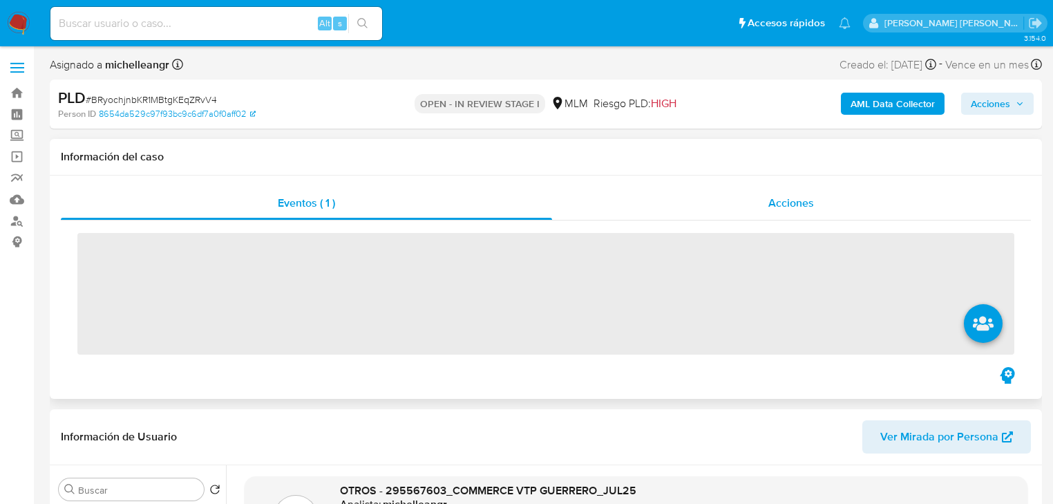
click at [750, 200] on div "Acciones" at bounding box center [792, 203] width 480 height 33
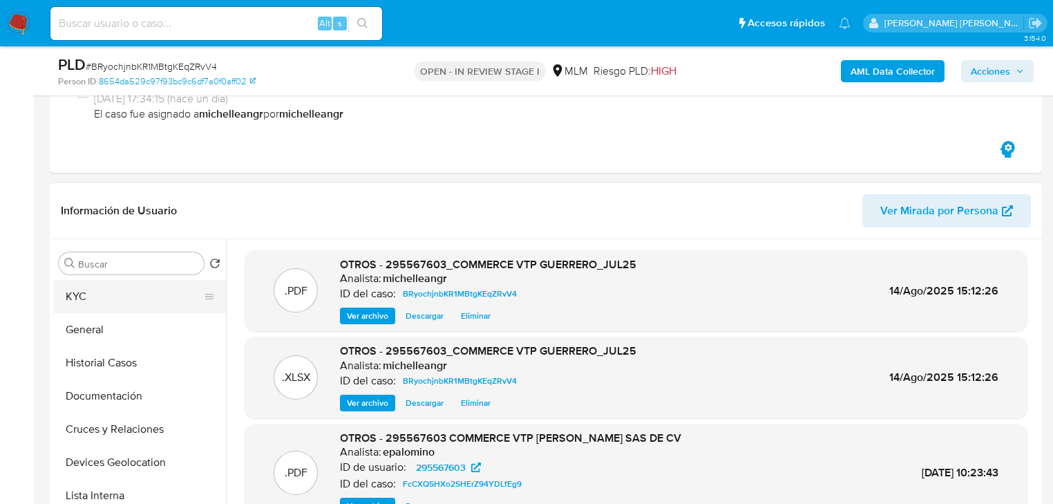
click at [126, 301] on button "KYC" at bounding box center [134, 296] width 162 height 33
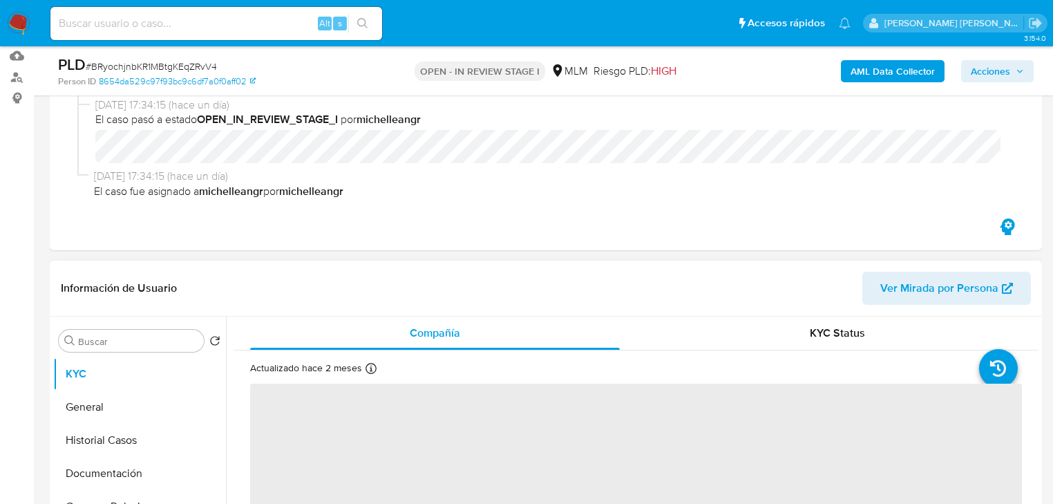
scroll to position [221, 0]
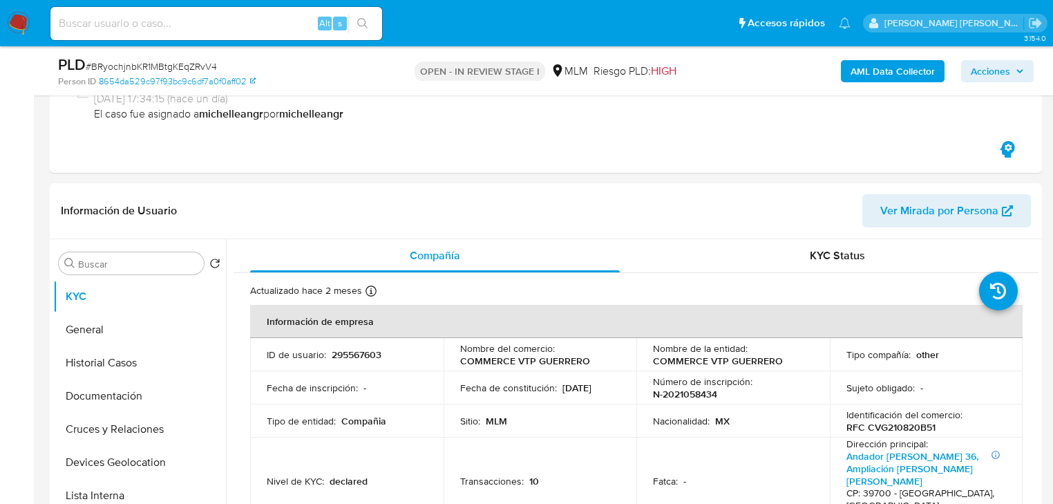
click at [1004, 60] on span "Acciones" at bounding box center [990, 71] width 39 height 22
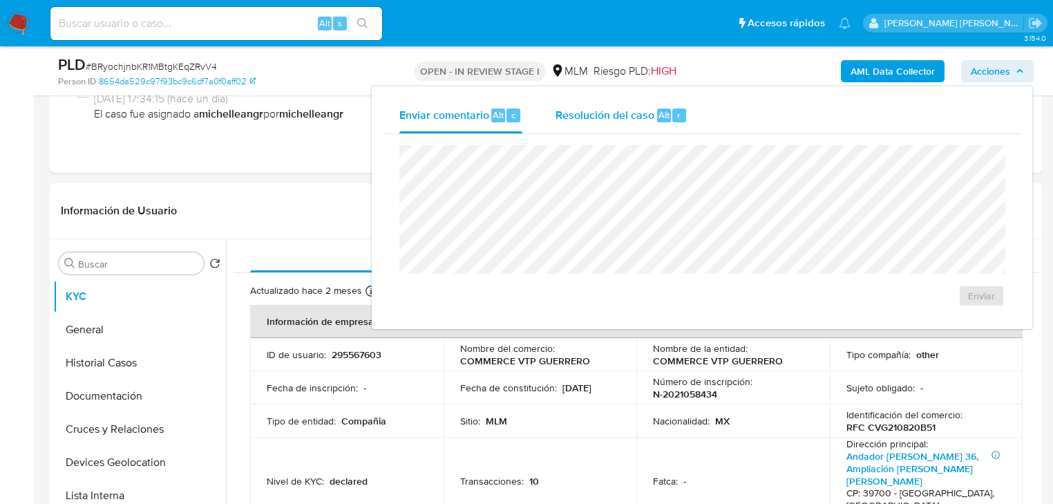
click at [625, 114] on span "Resolución del caso" at bounding box center [605, 114] width 99 height 16
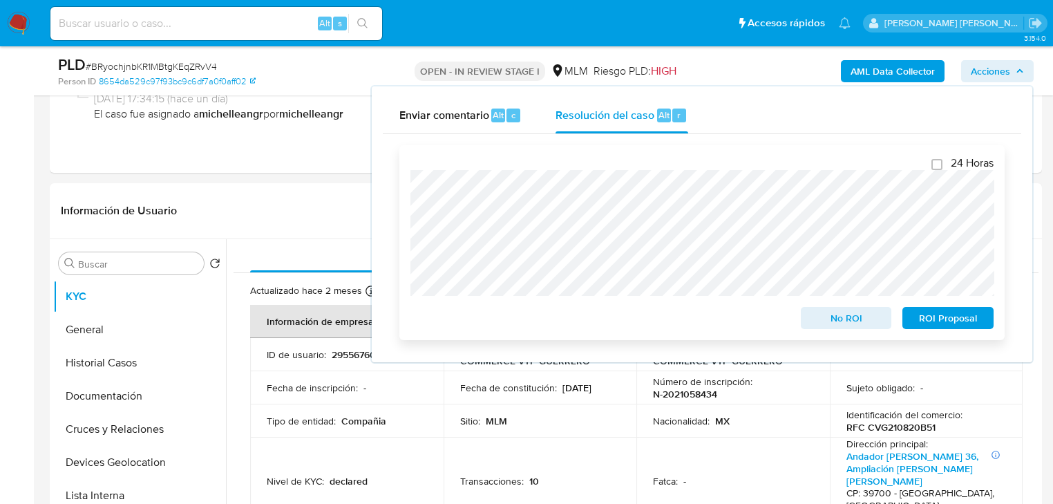
click at [931, 324] on span "ROI Proposal" at bounding box center [948, 317] width 72 height 19
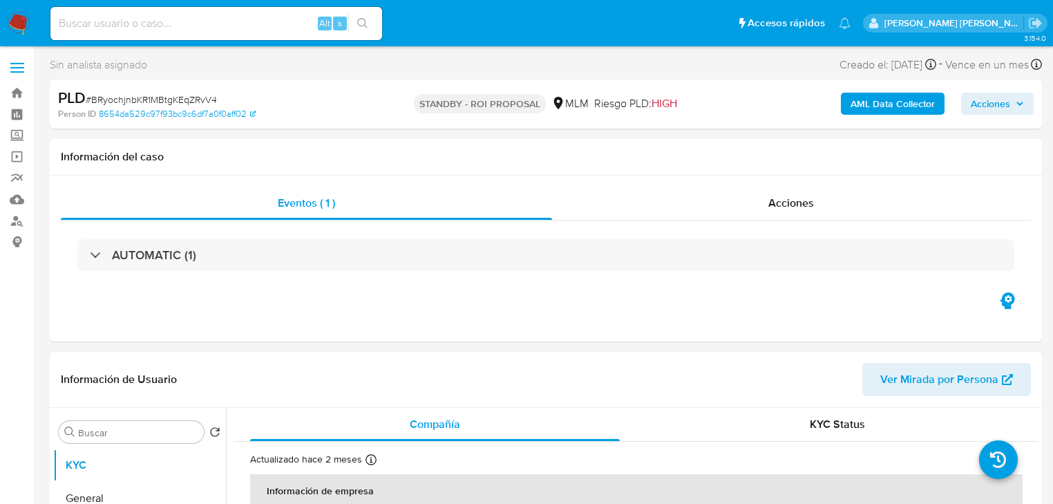
select select "10"
